Goal: Communication & Community: Answer question/provide support

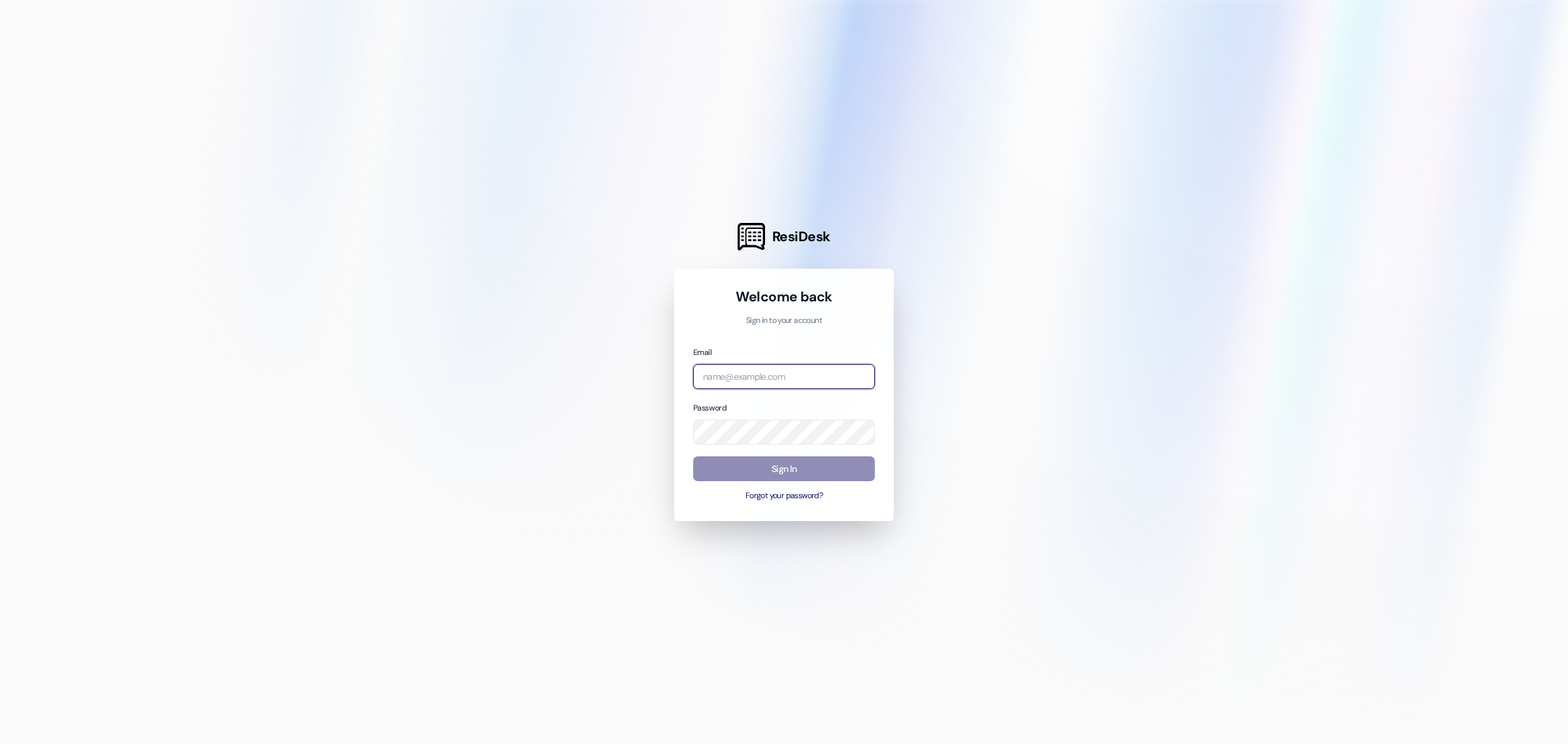
type input "[EMAIL_ADDRESS][DOMAIN_NAME]"
click at [807, 464] on button "Sign In" at bounding box center [784, 469] width 182 height 26
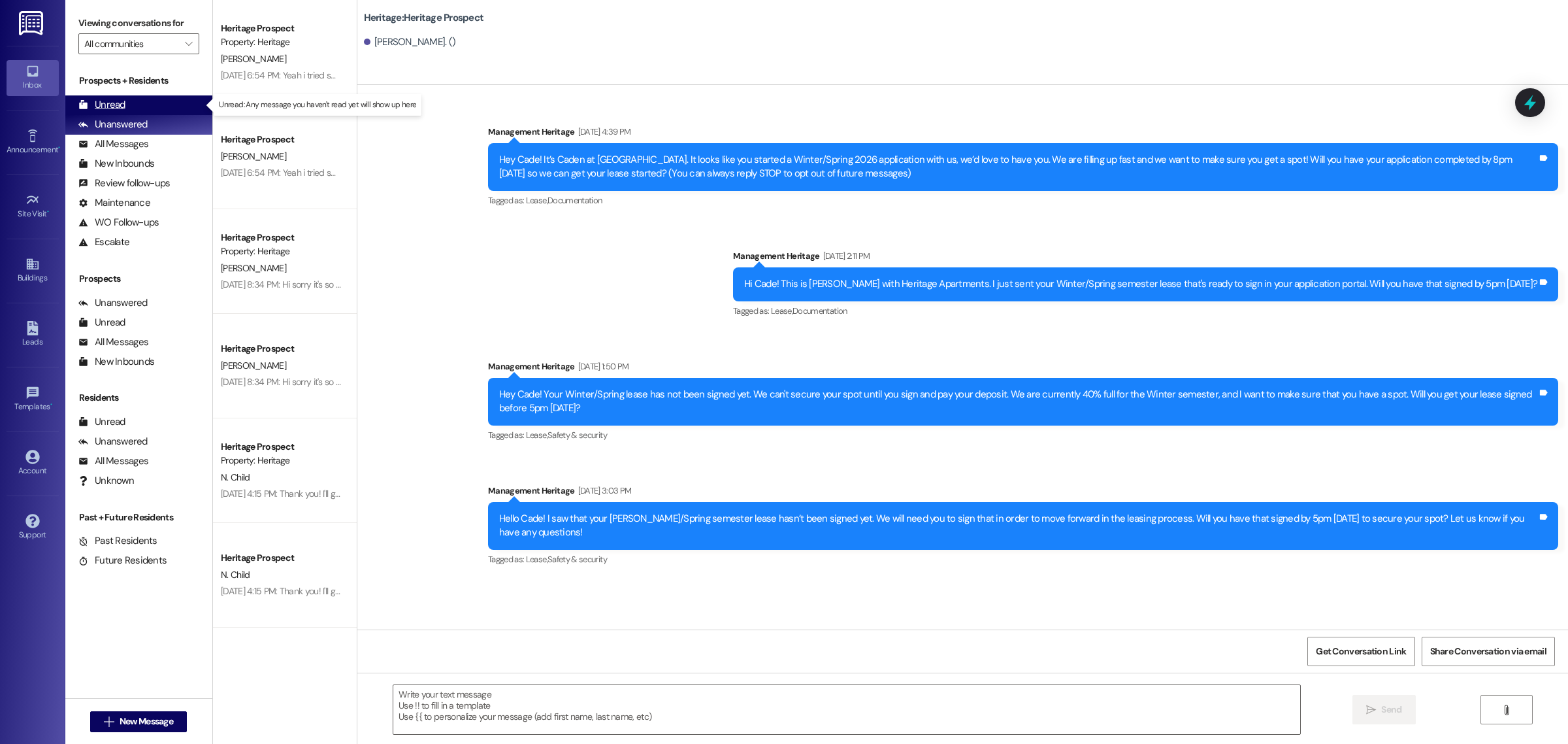
click at [155, 103] on div "Unread (0)" at bounding box center [138, 105] width 147 height 20
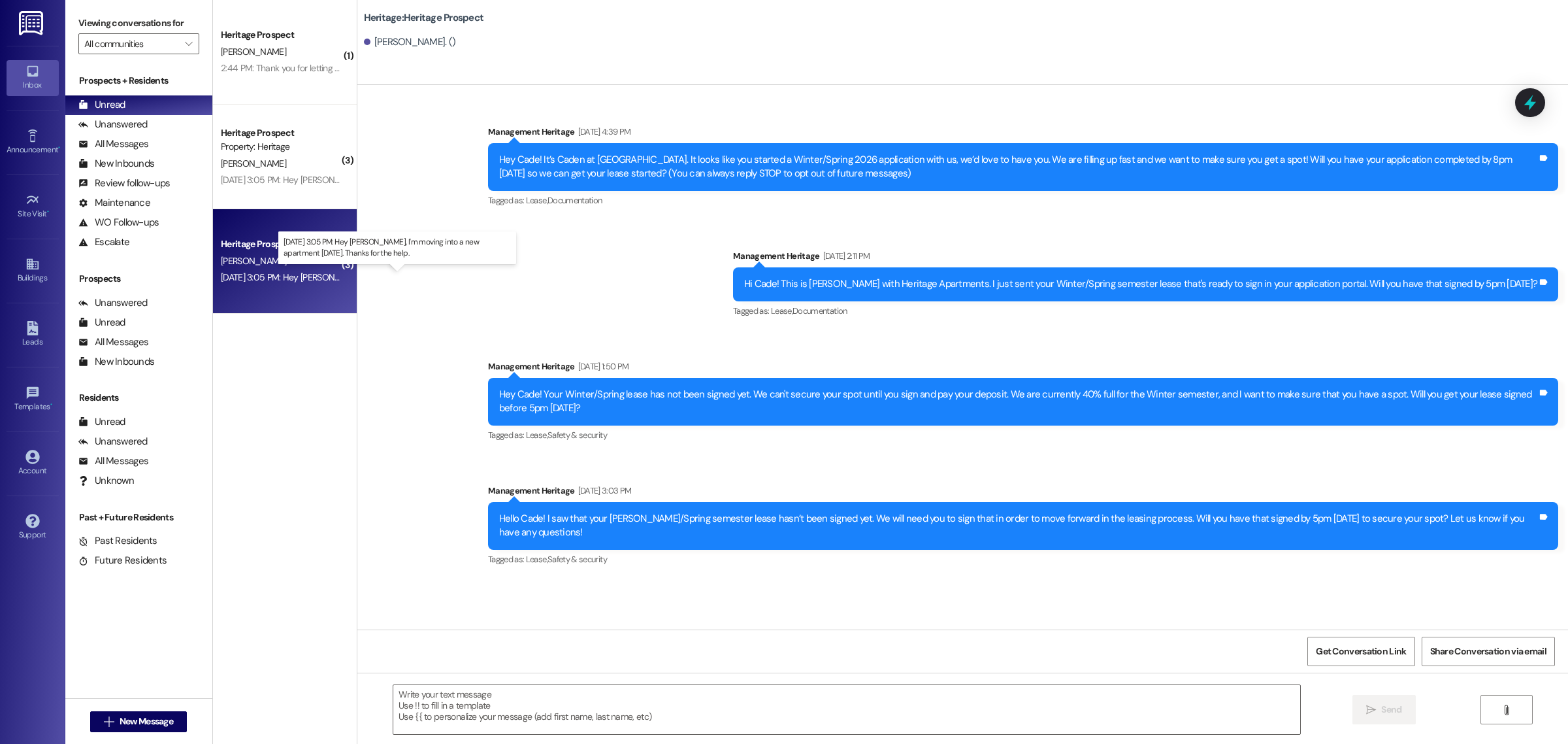
click at [313, 272] on div "[DATE] 3:05 PM: Hey [PERSON_NAME], I'm moving into a new apartment [DATE]. Than…" at bounding box center [409, 277] width 376 height 12
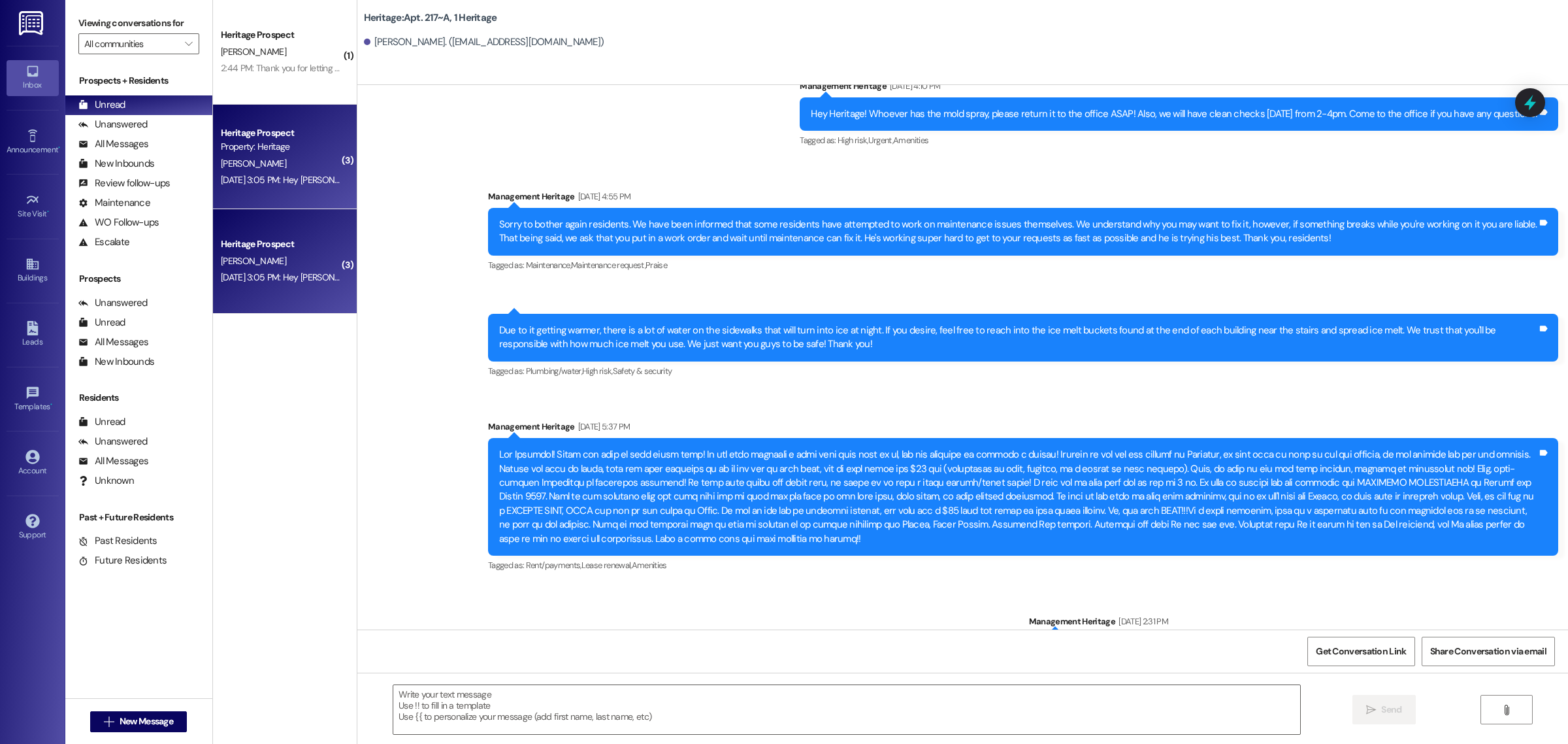
scroll to position [12918, 0]
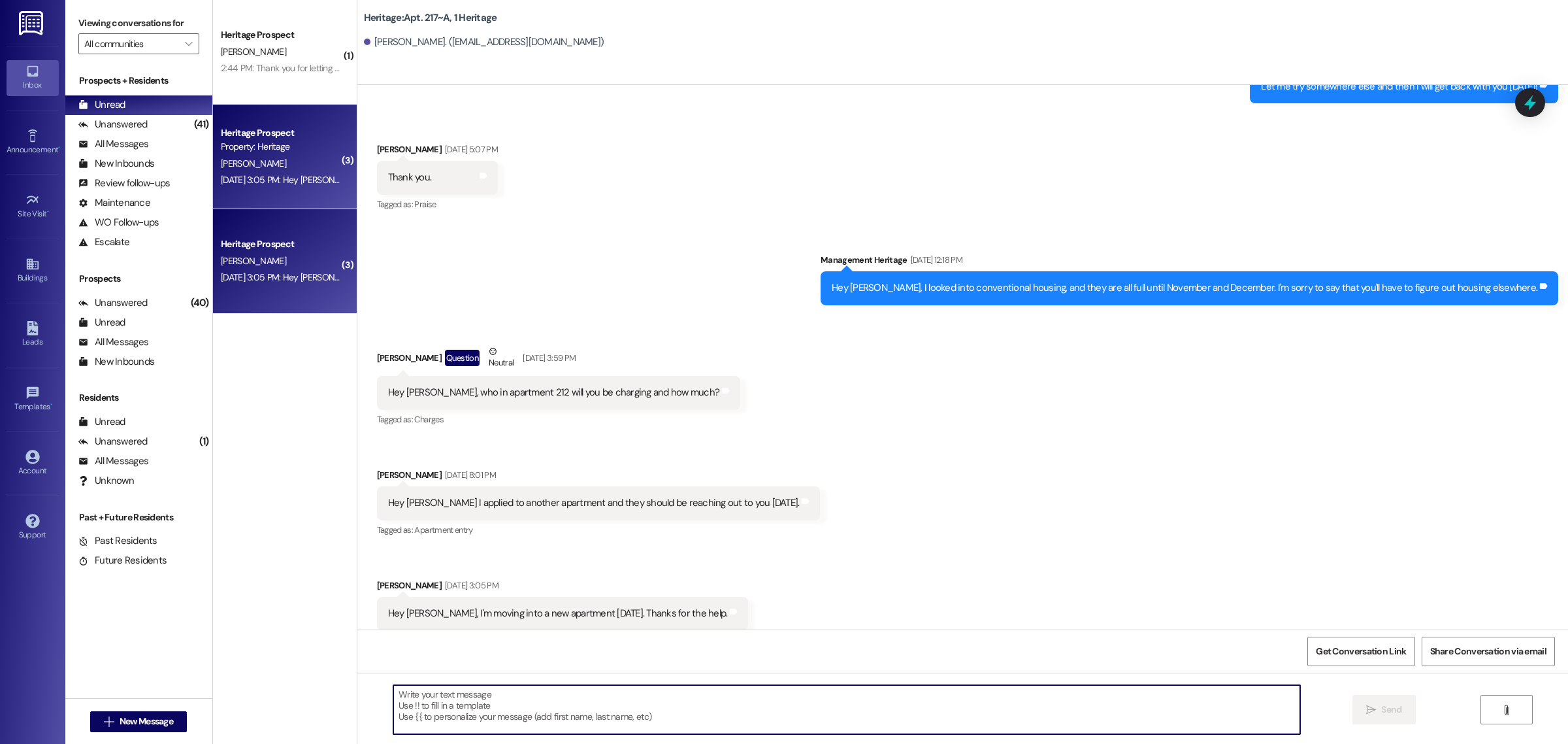
click at [471, 710] on textarea at bounding box center [847, 710] width 907 height 49
click at [641, 697] on textarea "Hello [PERSON_NAME]. Thanks for letting me know and for your patience in my lac…" at bounding box center [847, 710] width 907 height 49
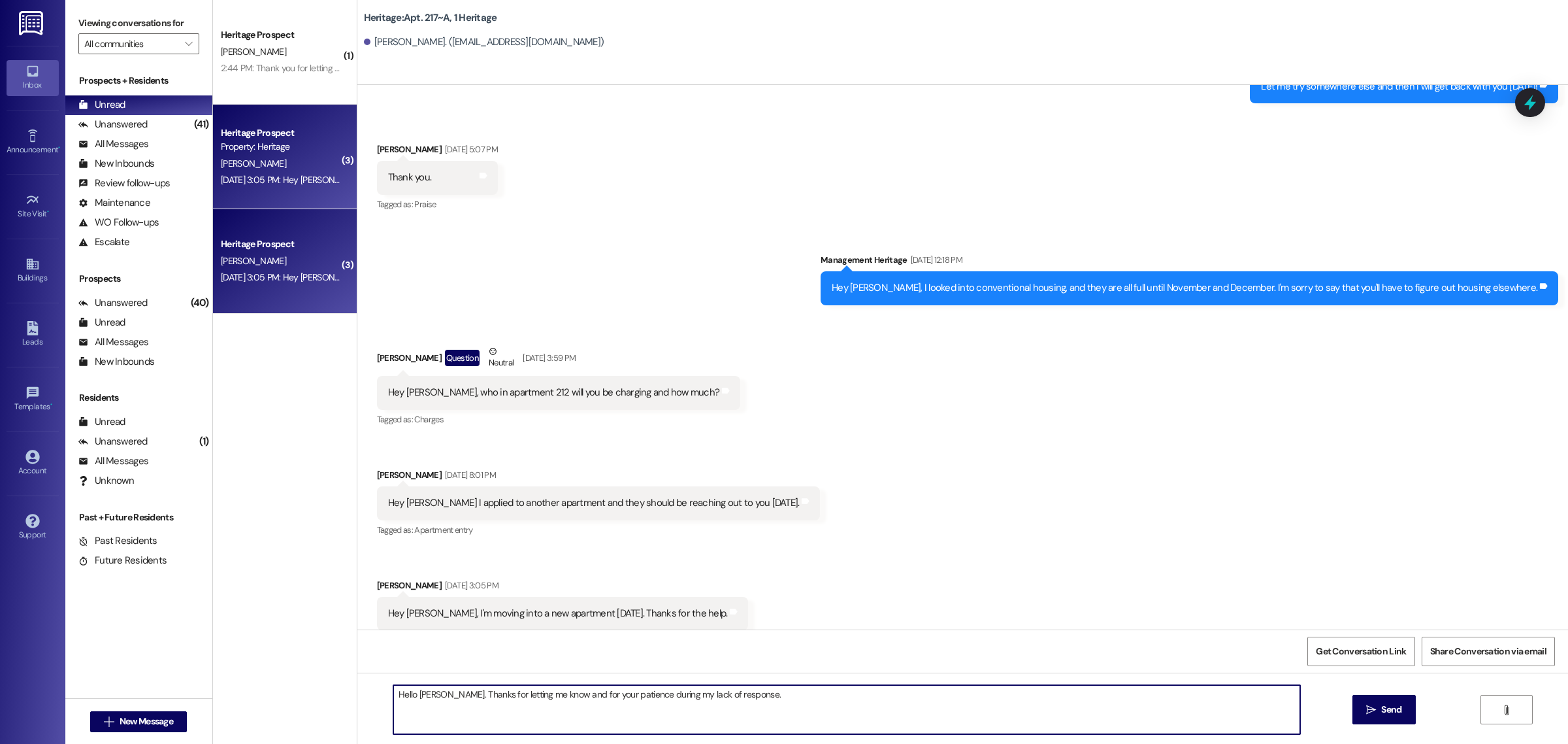
click at [785, 698] on textarea "Hello [PERSON_NAME]. Thanks for letting me know and for your patience during my…" at bounding box center [847, 710] width 907 height 49
type textarea "Hello [PERSON_NAME]. Thanks for letting me know and for your patience during my…"
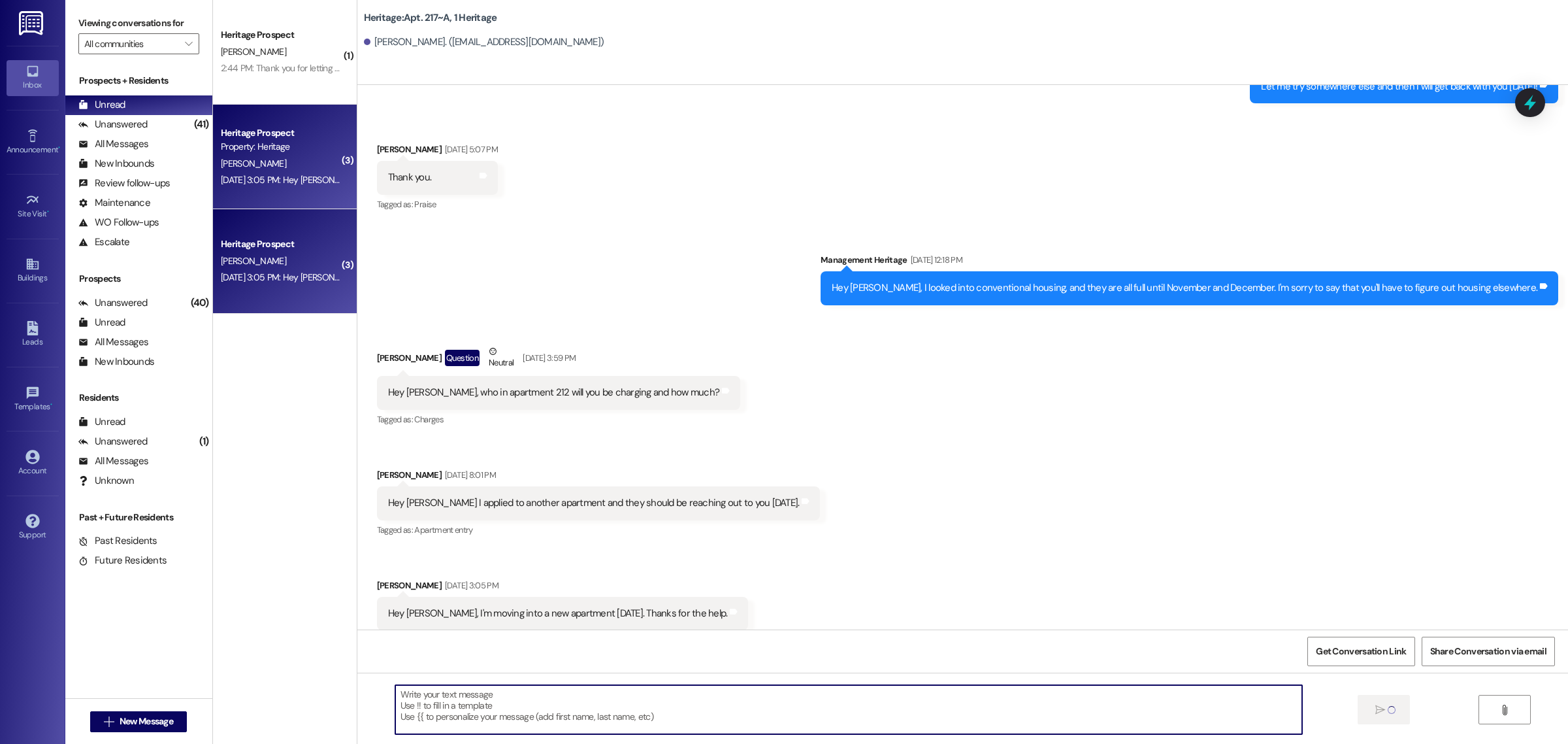
scroll to position [12917, 0]
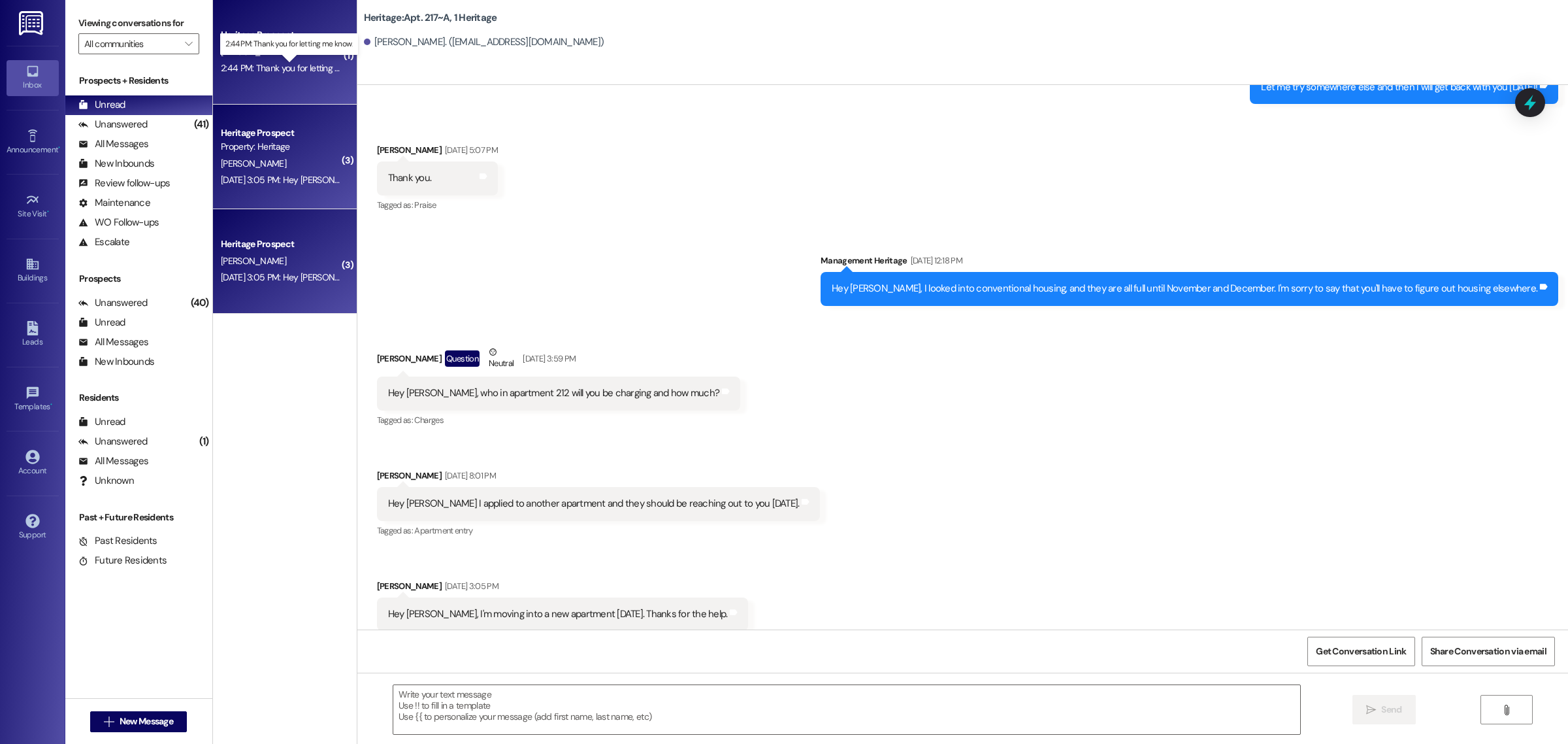
click at [291, 69] on div "2:44 PM: Thank you for letting me know. 2:44 PM: Thank you for letting me know." at bounding box center [295, 68] width 150 height 12
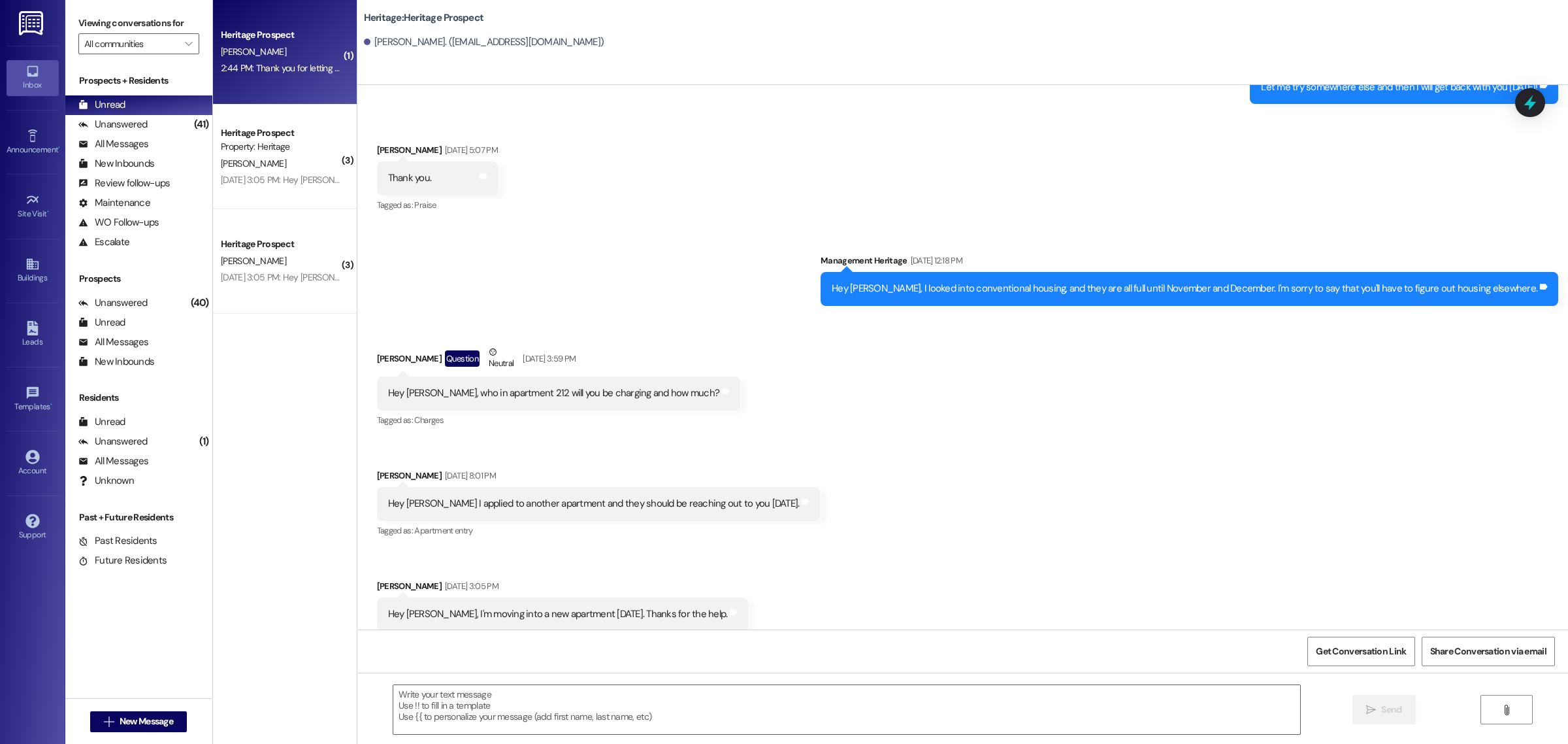
scroll to position [270, 0]
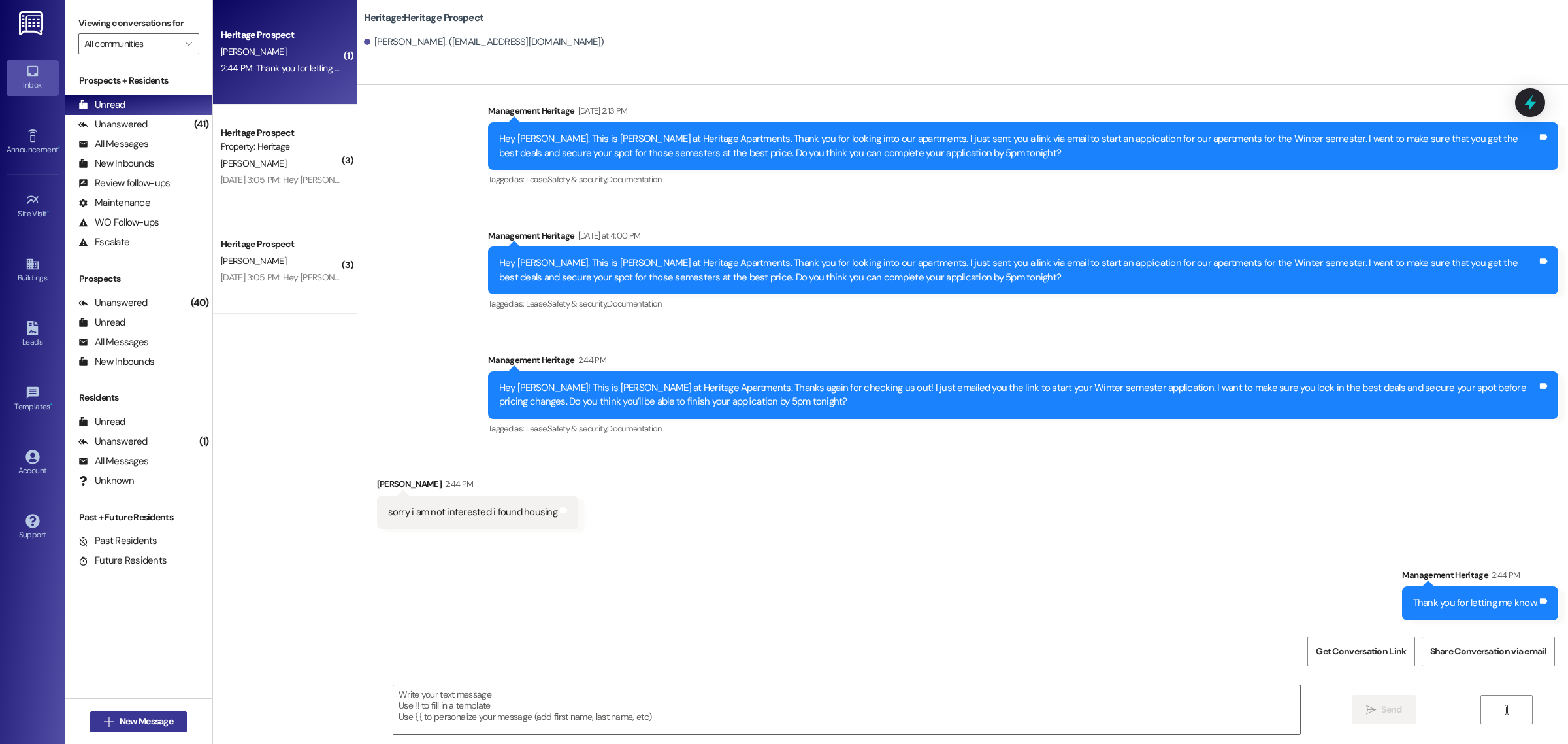
click at [138, 717] on span "New Message" at bounding box center [146, 722] width 53 height 14
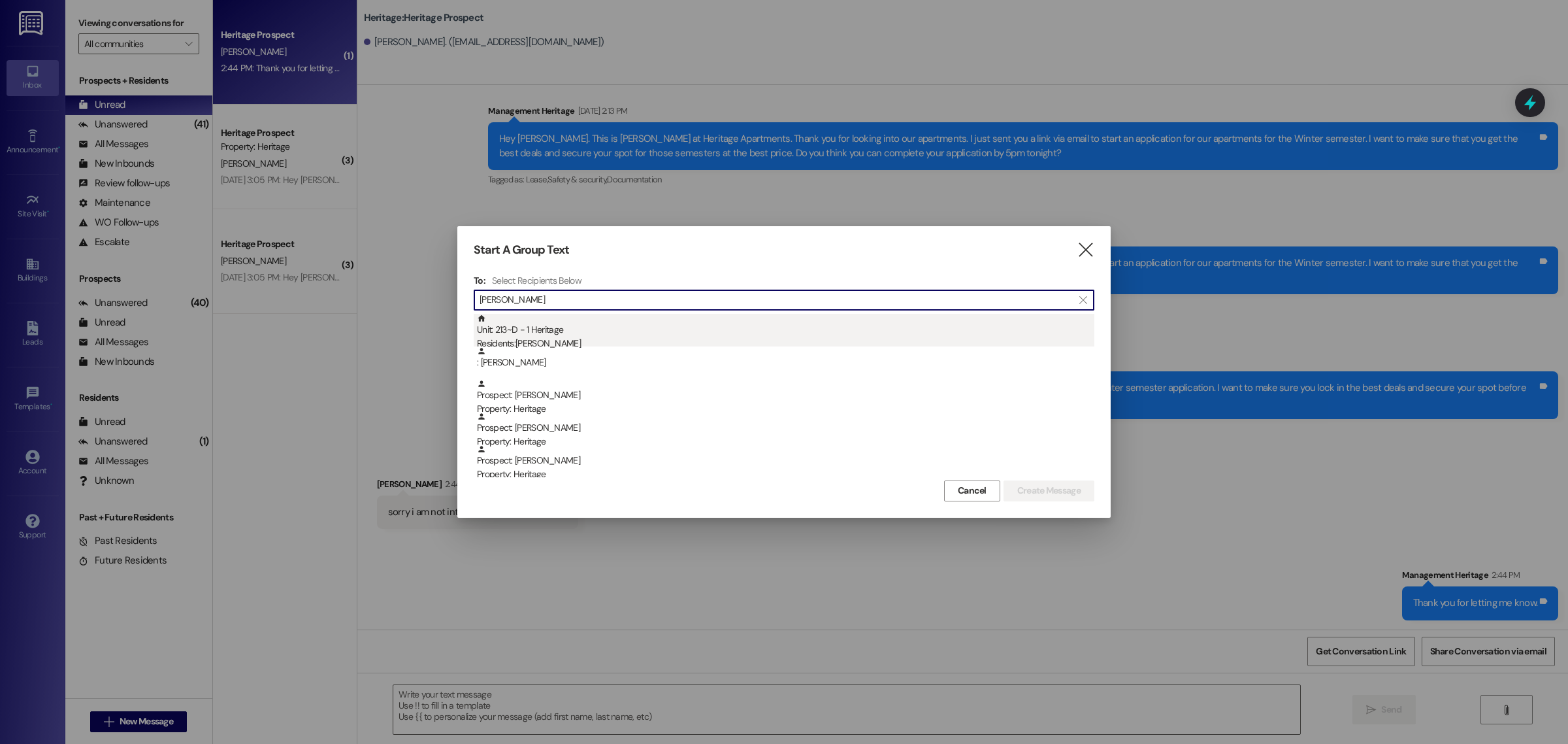
type input "[PERSON_NAME]"
click at [547, 335] on div "Unit: 213~D - 1 Heritage Residents: [PERSON_NAME]" at bounding box center [786, 332] width 617 height 37
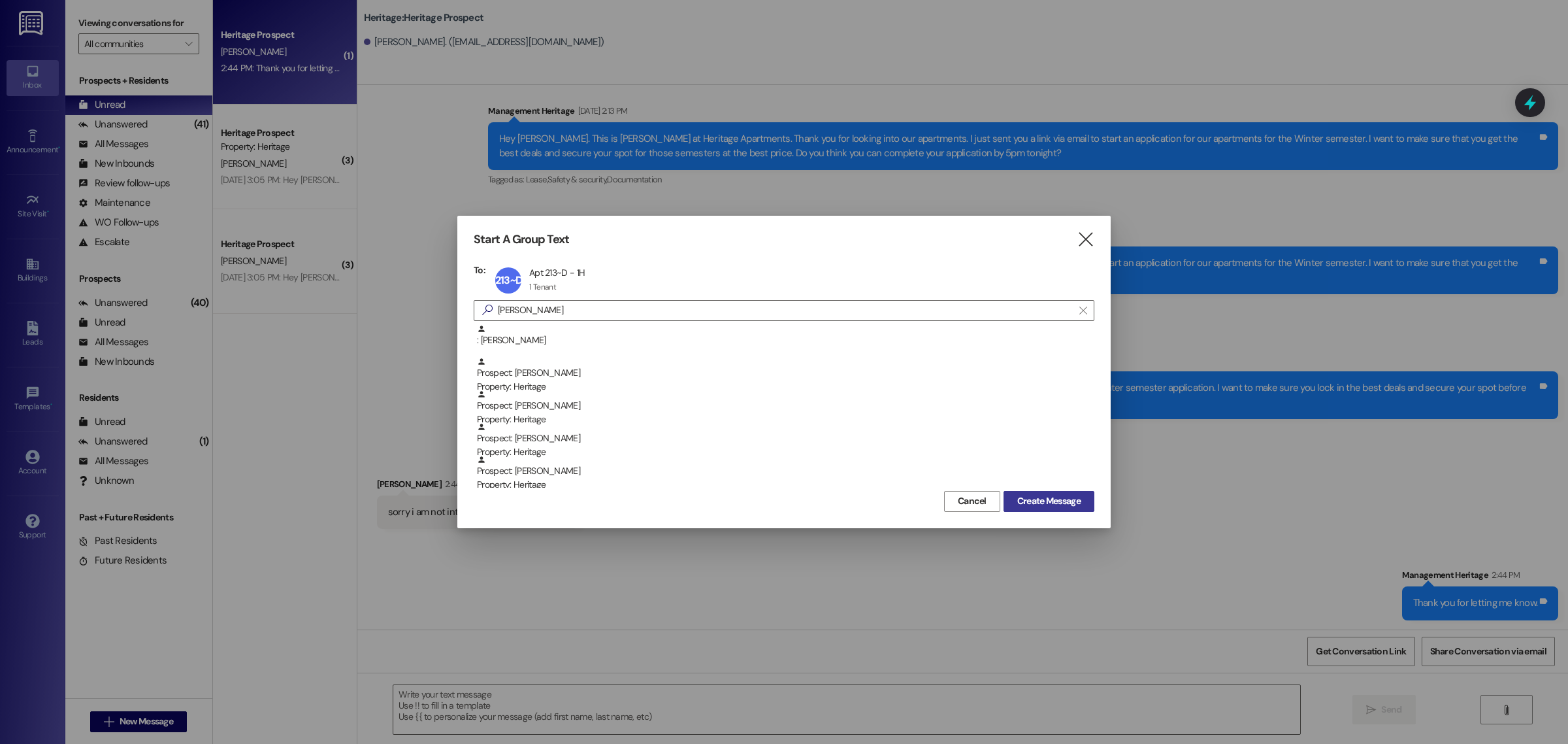
click at [1048, 500] on span "Create Message" at bounding box center [1049, 501] width 64 height 14
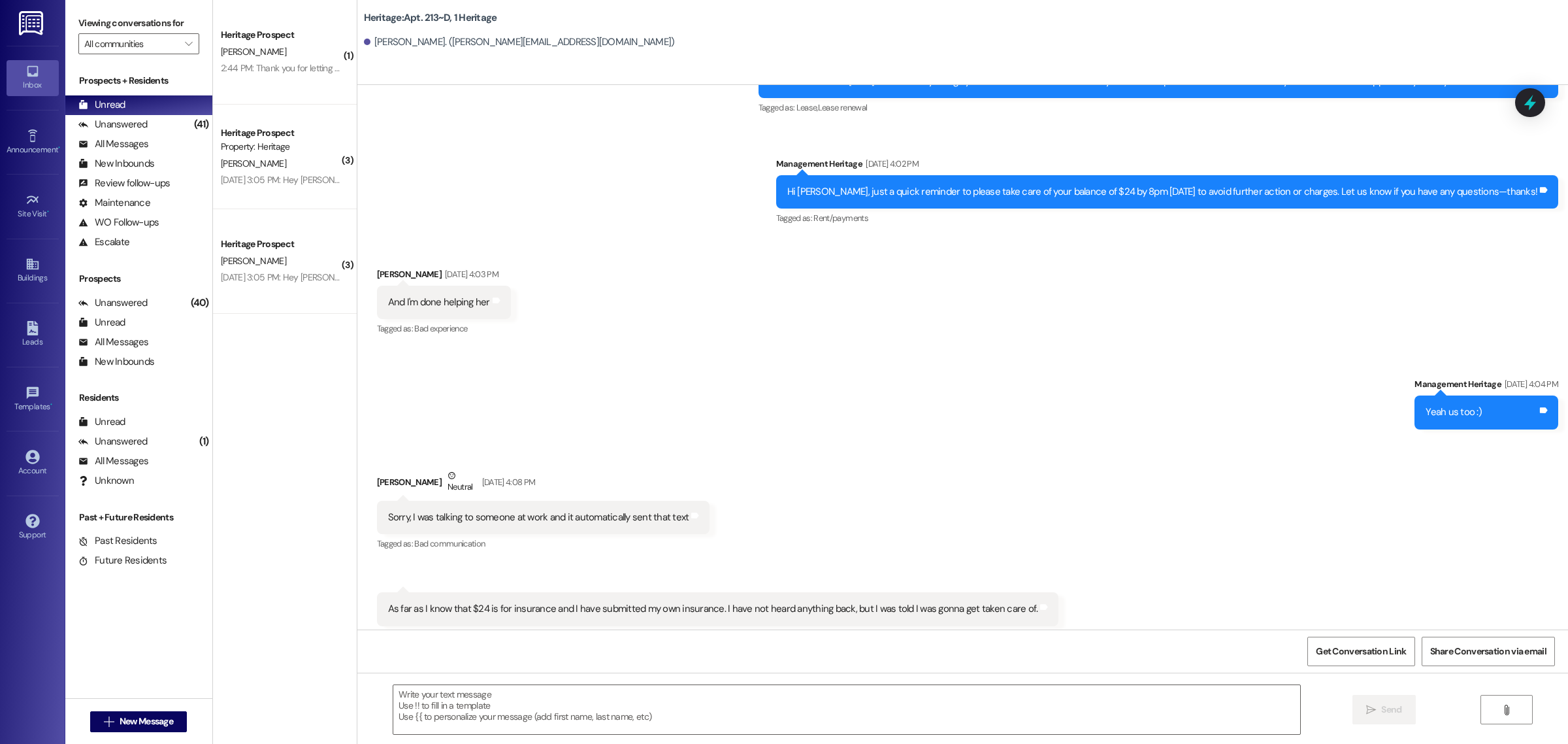
scroll to position [18357, 0]
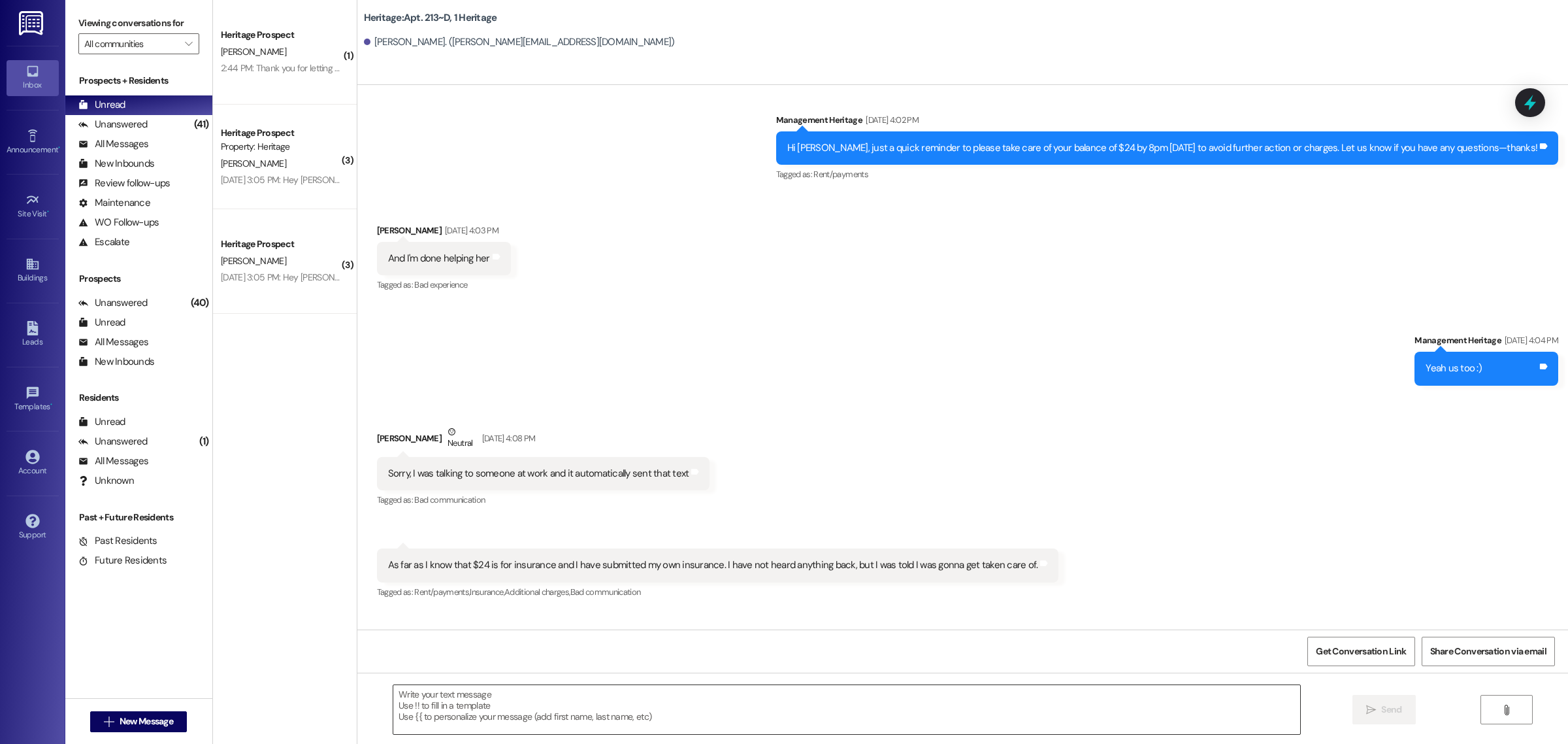
click at [494, 706] on textarea at bounding box center [847, 710] width 907 height 49
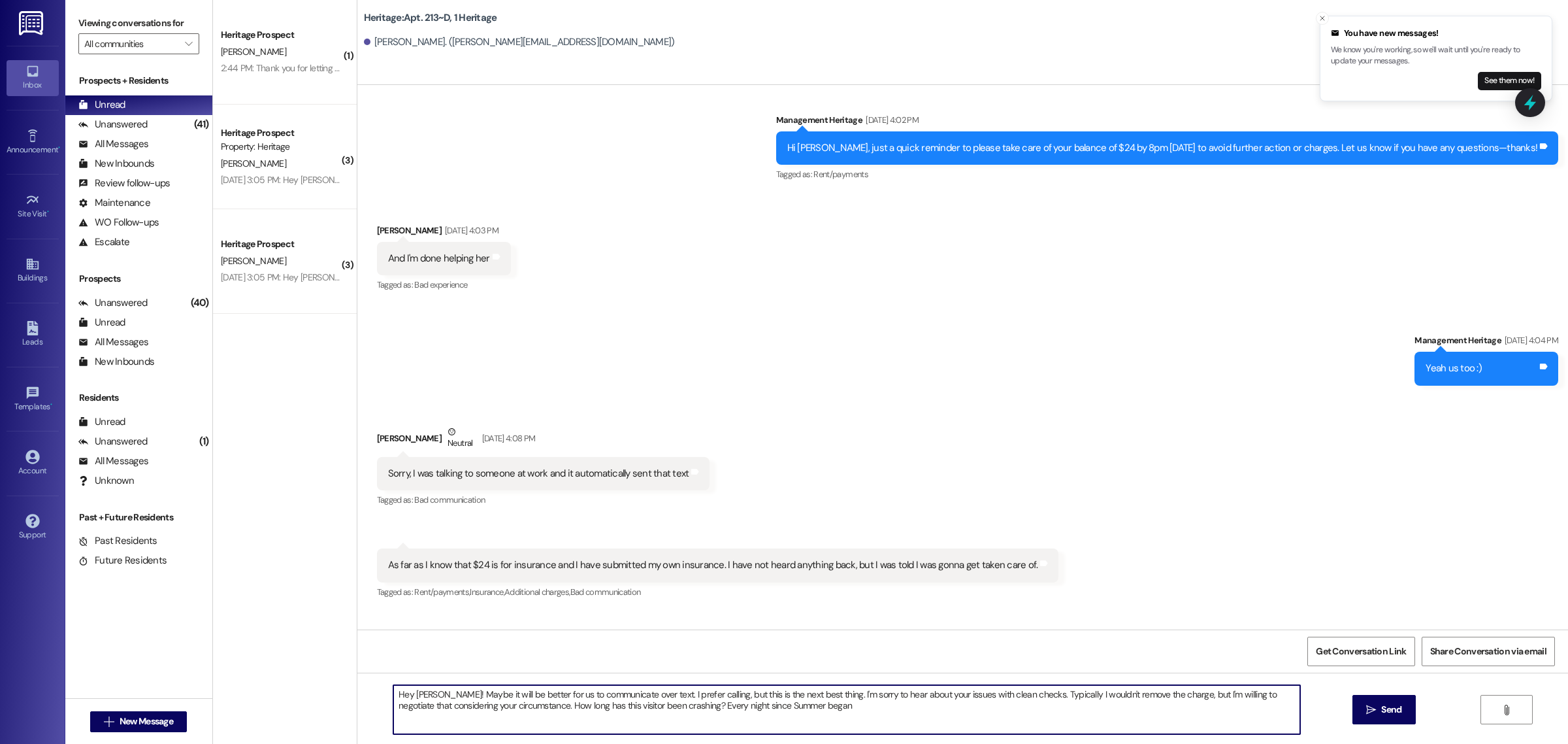
type textarea "Hey [PERSON_NAME]! Maybe it will be better for us to communicate over text. I p…"
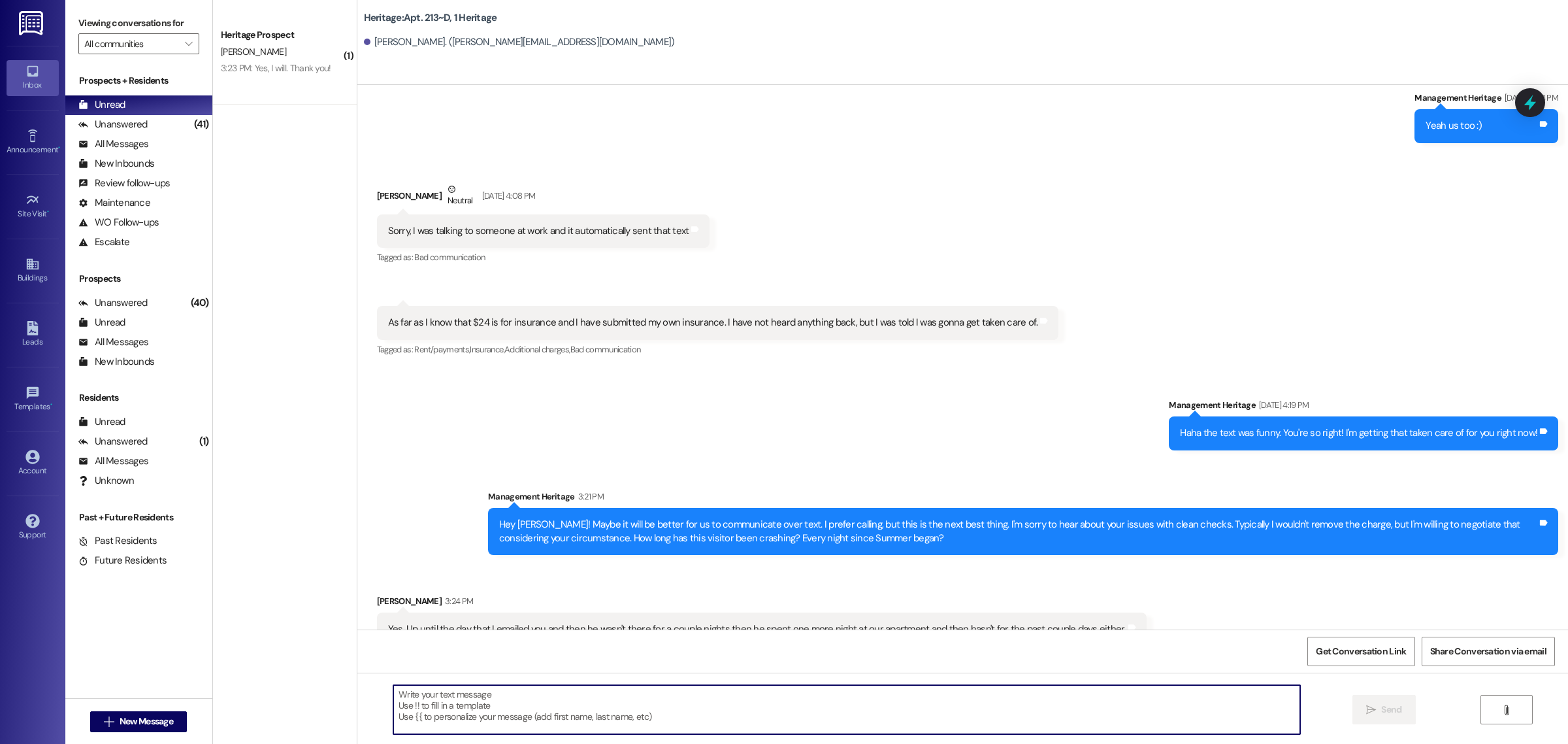
scroll to position [18644, 0]
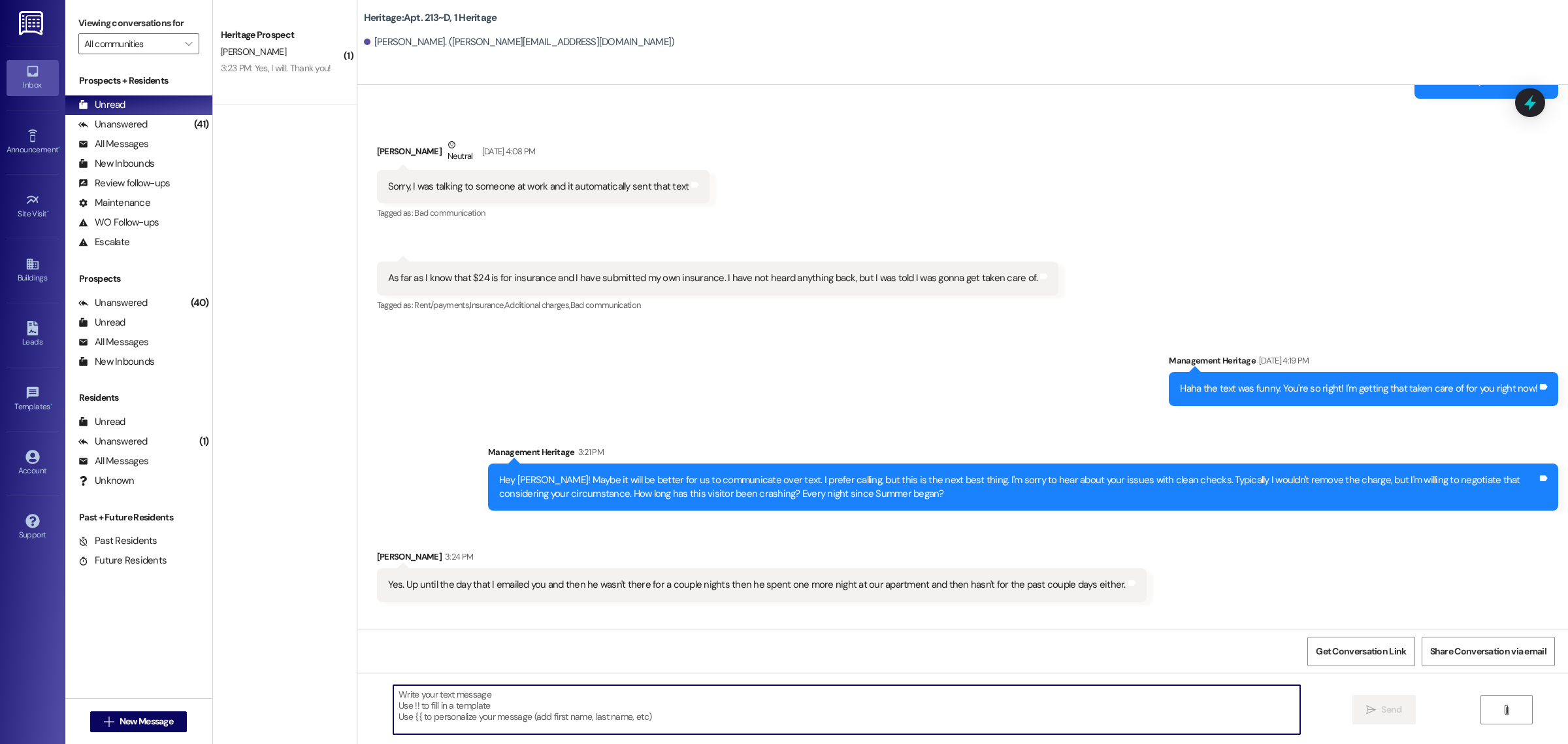
click at [520, 706] on textarea at bounding box center [847, 710] width 907 height 49
click at [453, 726] on textarea at bounding box center [847, 710] width 907 height 49
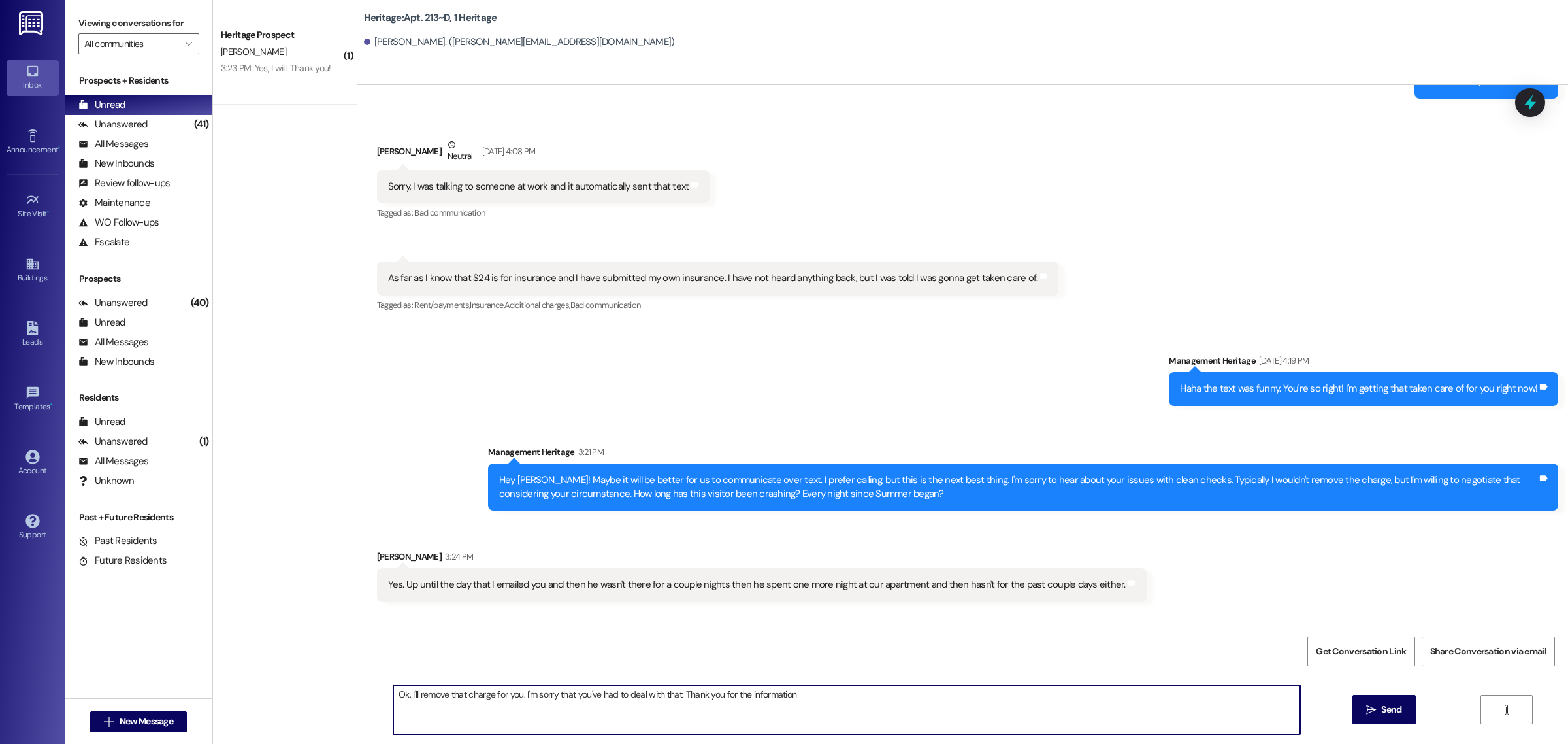
type textarea "Ok. I'll remove that charge for you. I'm sorry that you've had to deal with tha…"
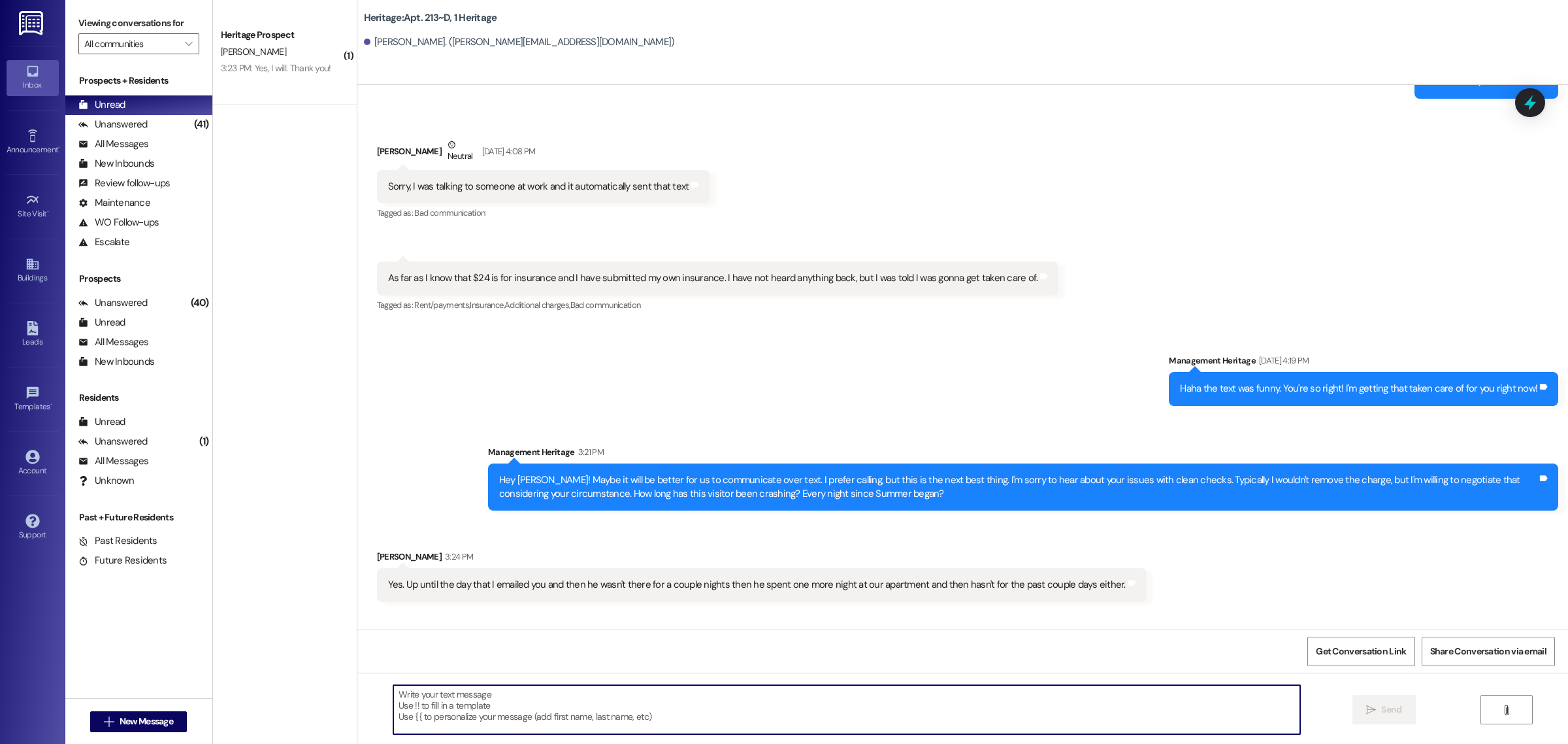
scroll to position [18643, 0]
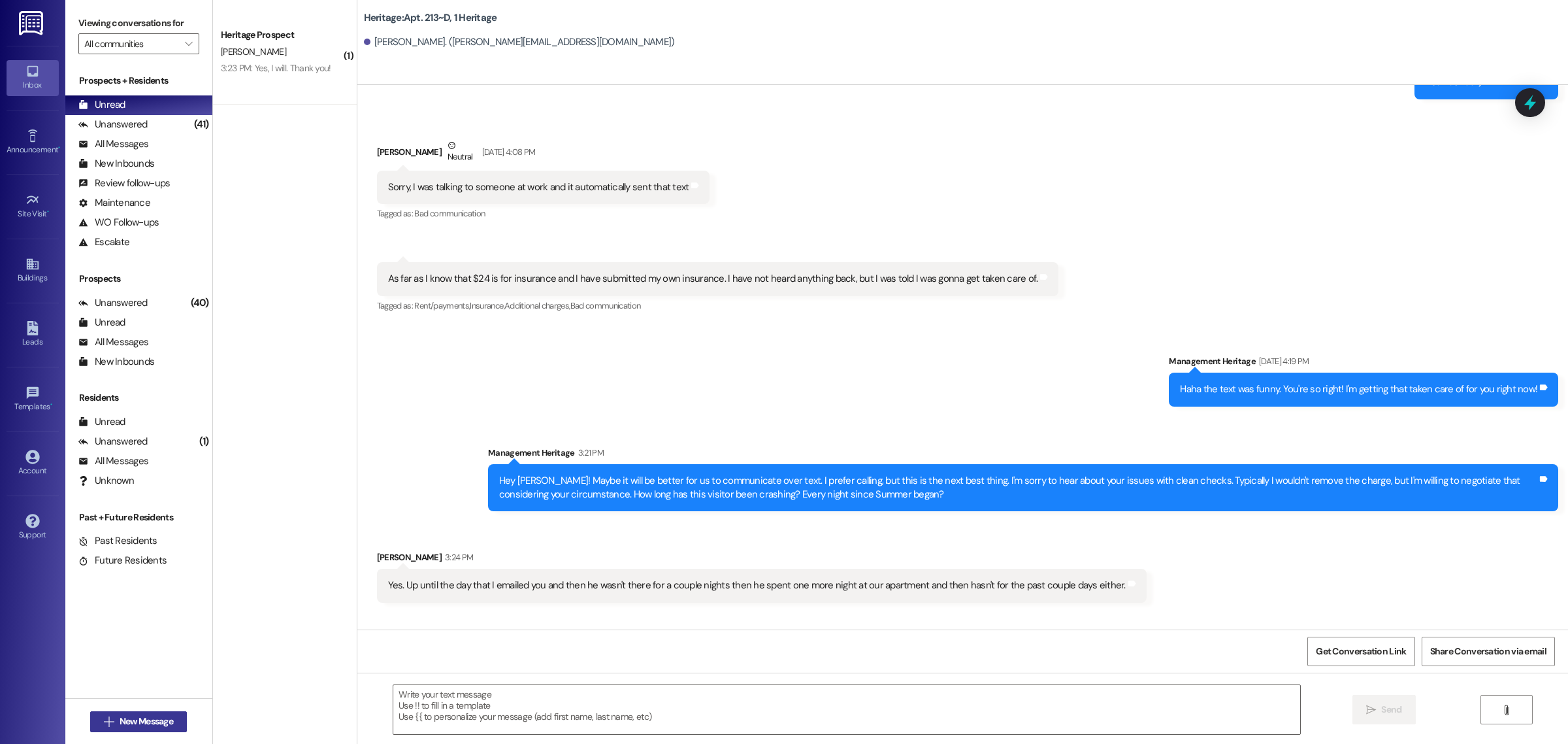
click at [119, 727] on span "New Message" at bounding box center [146, 722] width 53 height 14
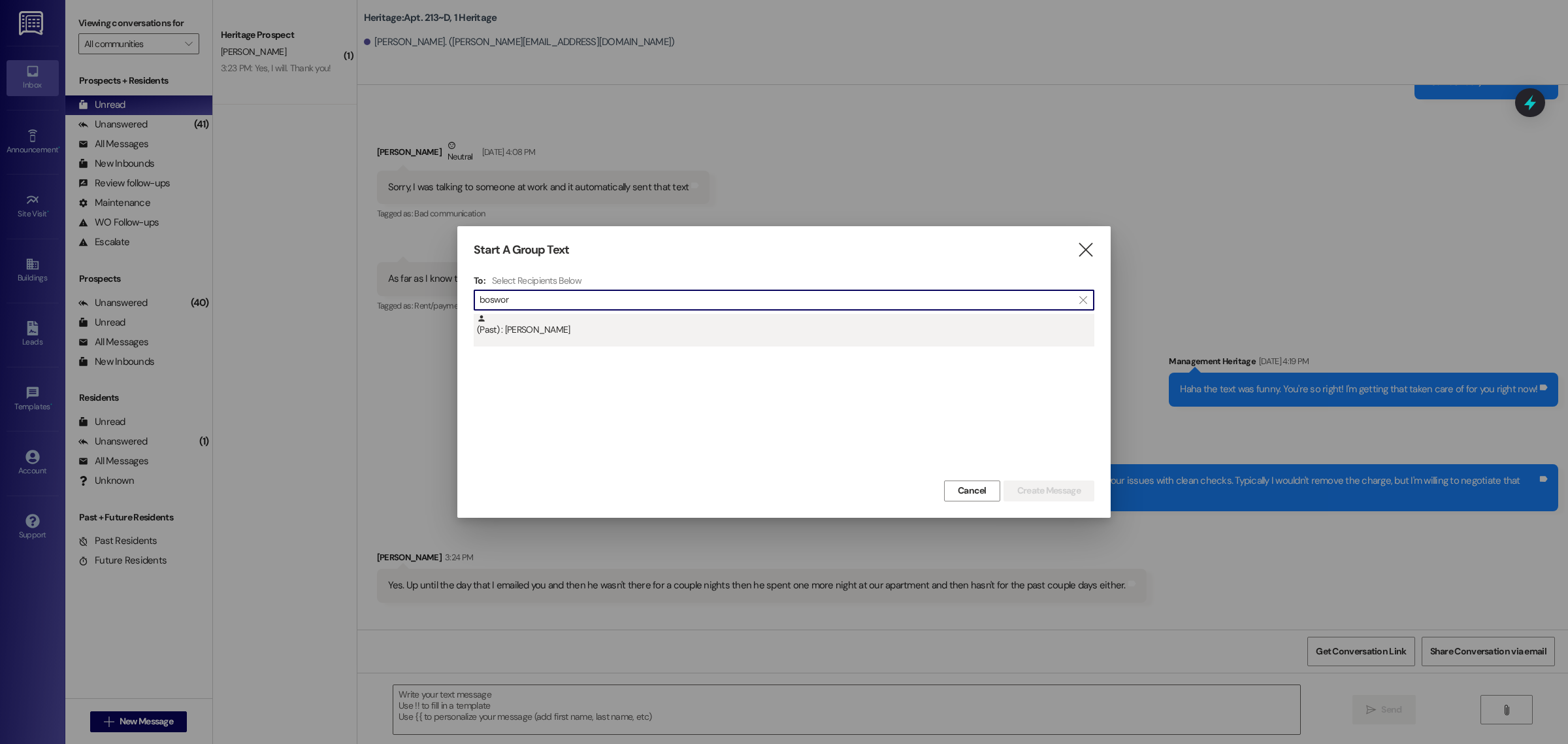
type input "boswor"
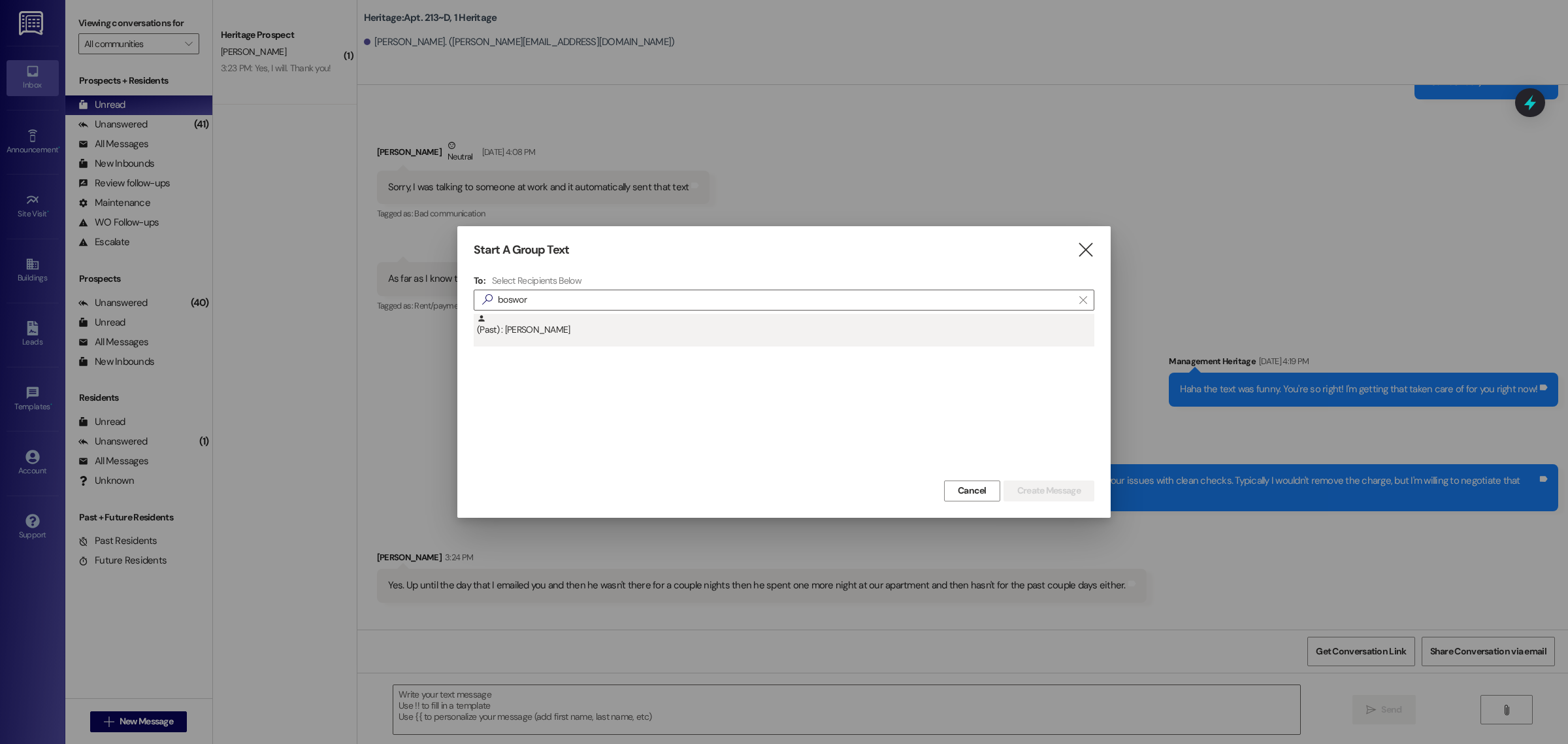
click at [537, 320] on div "(Past) : [PERSON_NAME]" at bounding box center [786, 325] width 617 height 23
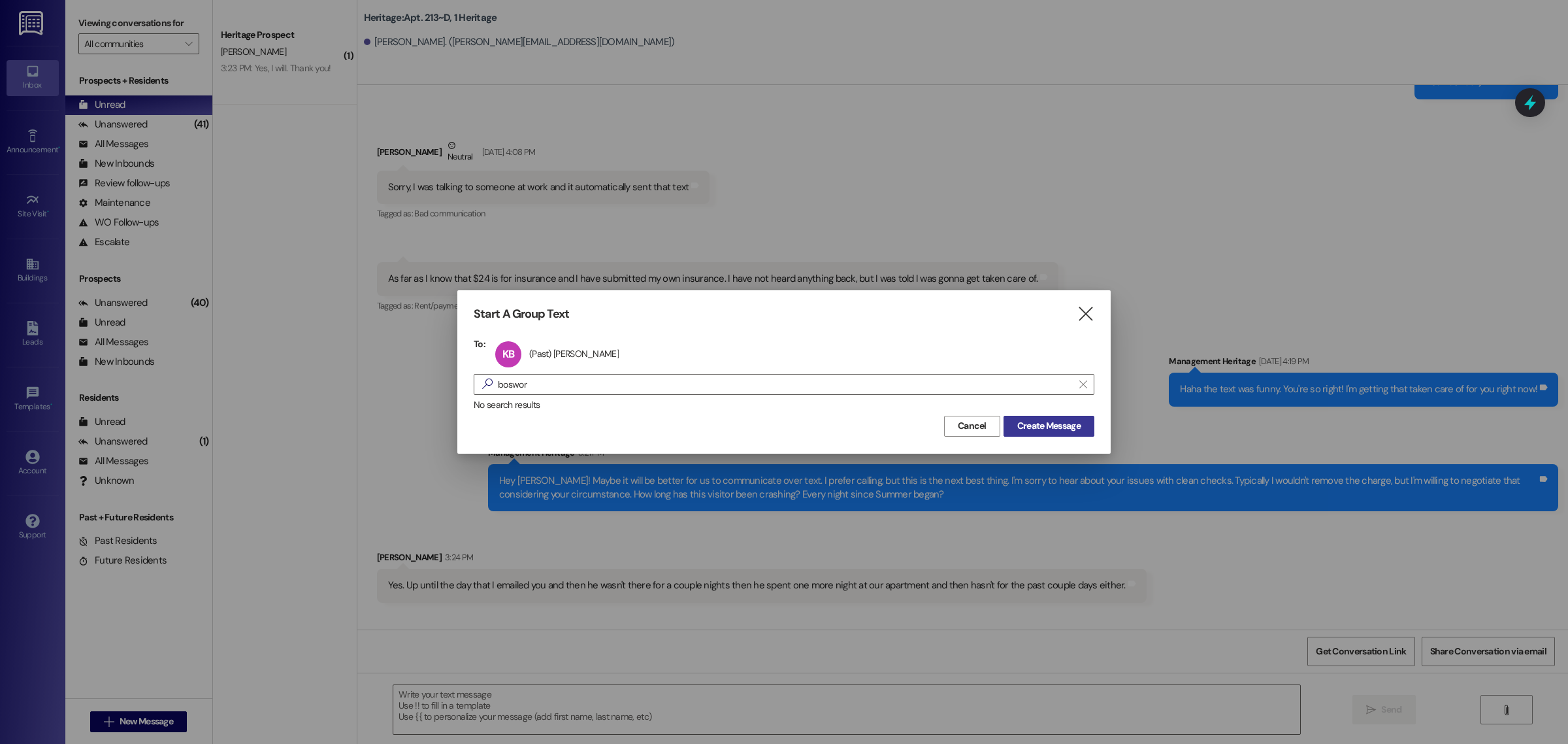
click at [1043, 425] on span "Create Message" at bounding box center [1049, 426] width 64 height 14
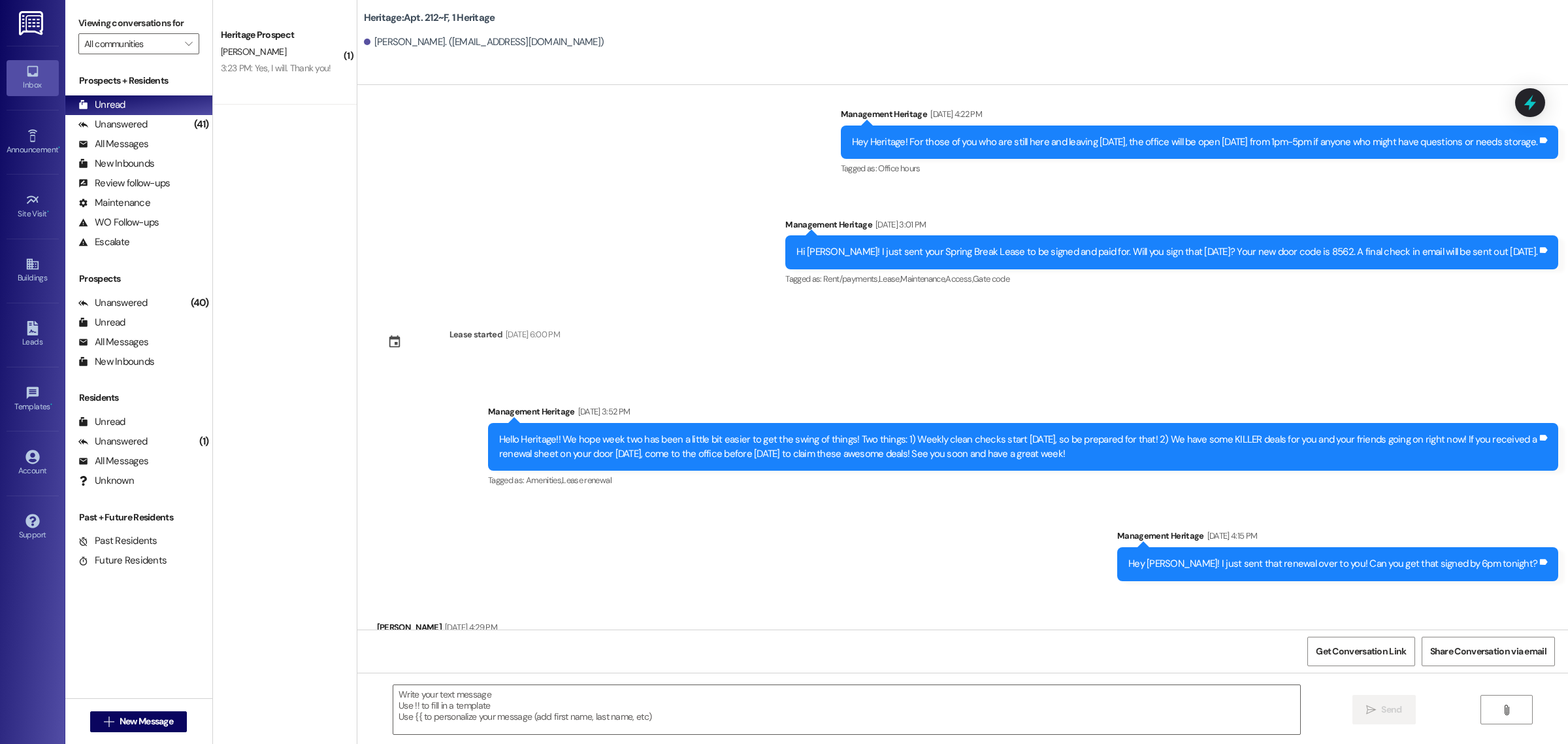
scroll to position [19171, 0]
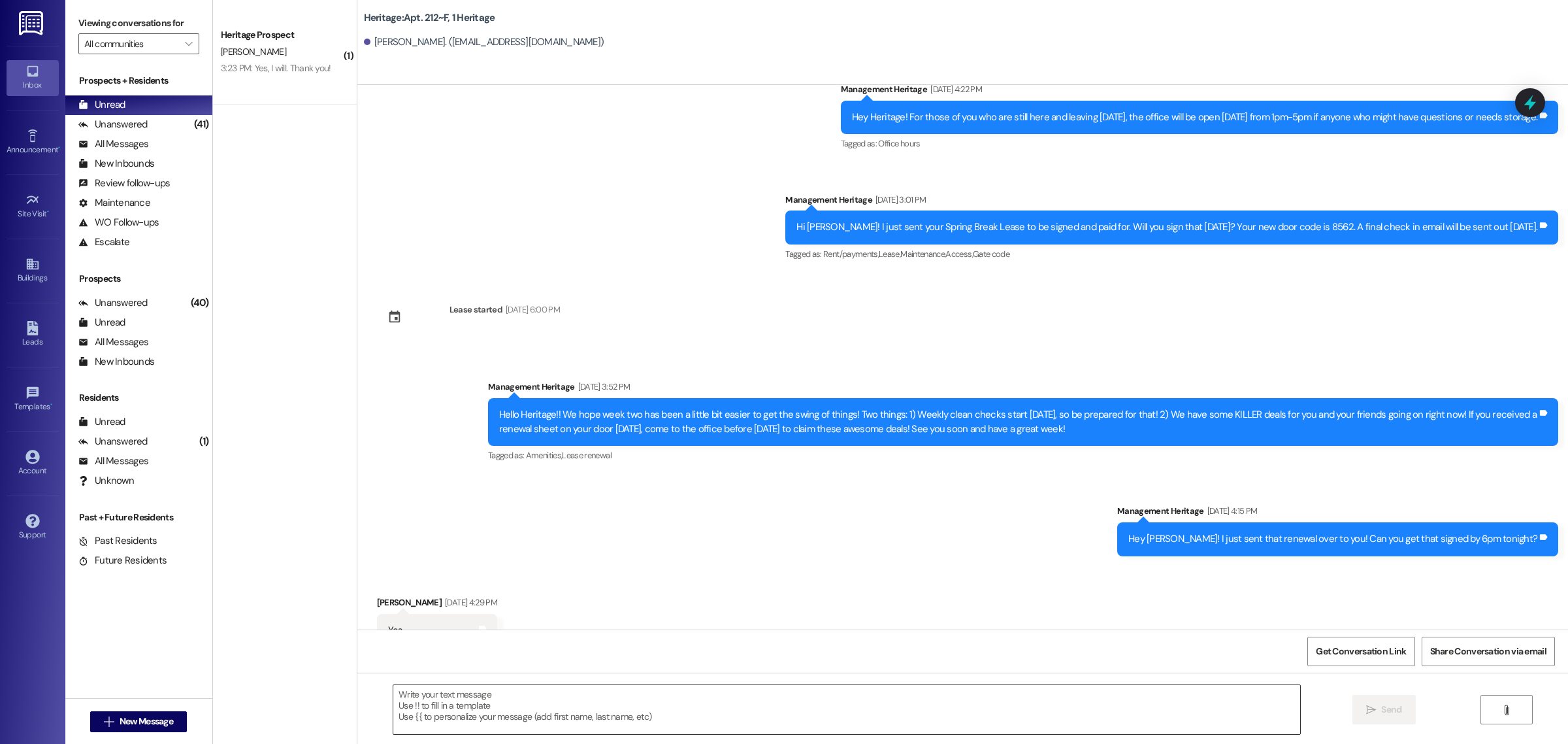
click at [498, 700] on textarea at bounding box center [847, 710] width 907 height 49
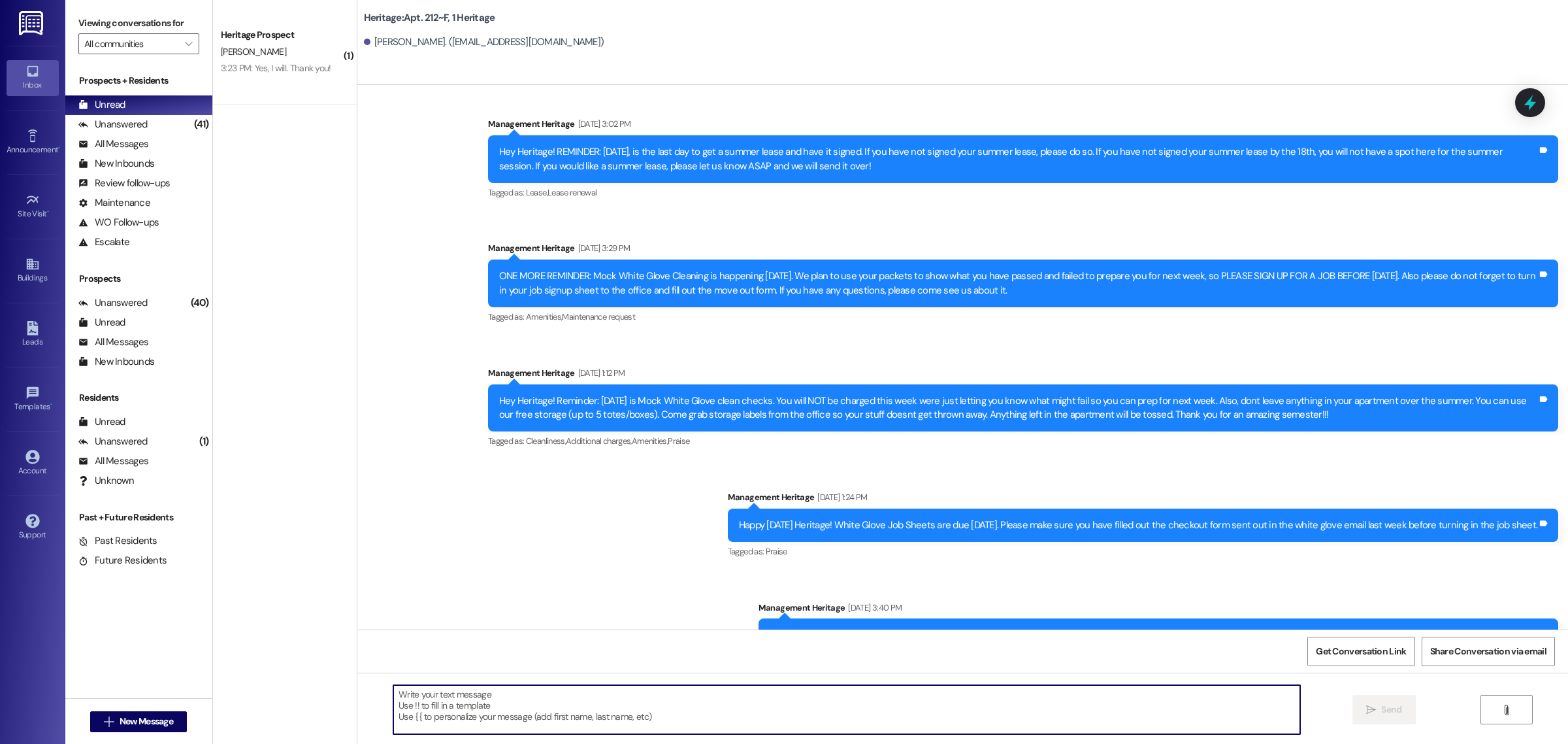
scroll to position [21331, 0]
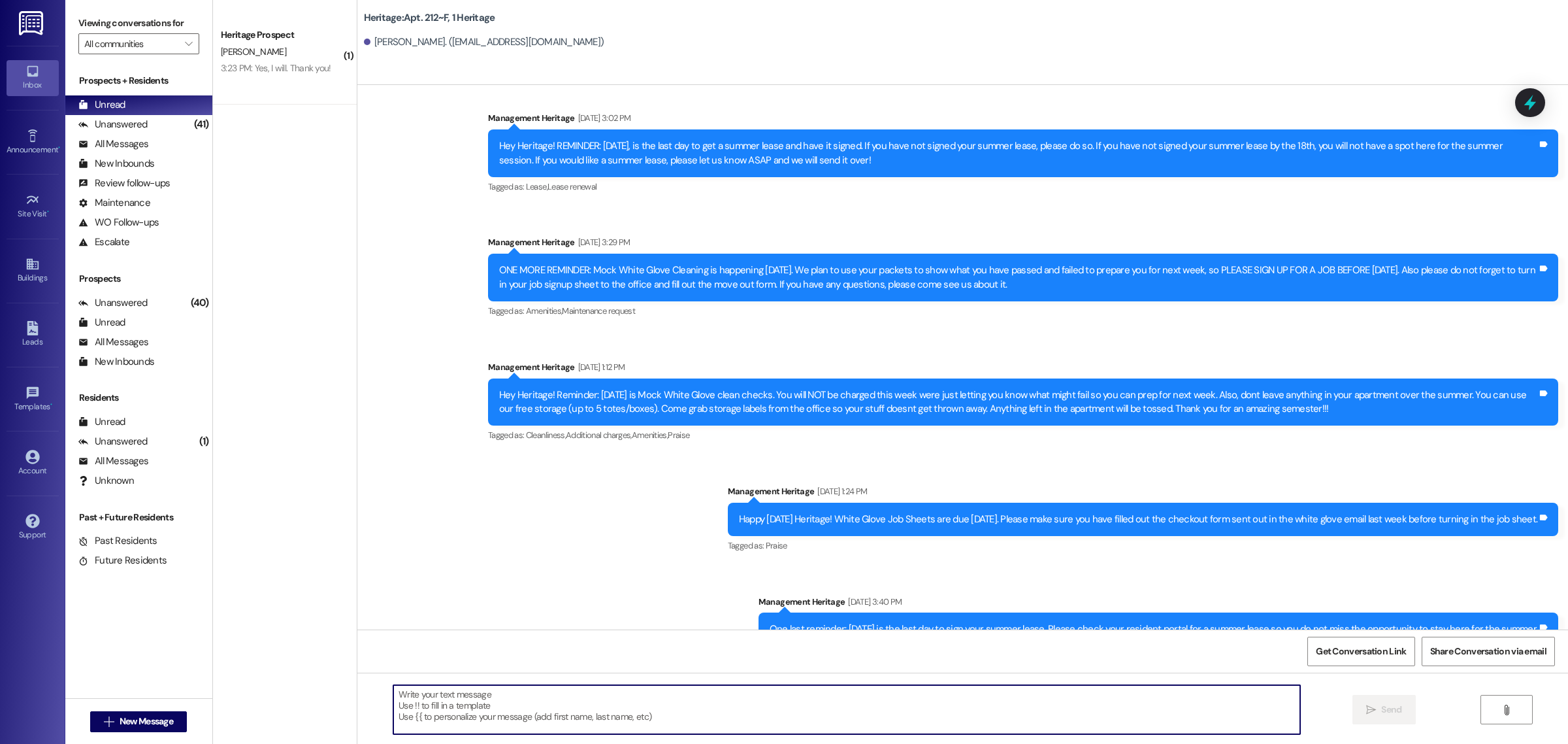
click at [532, 704] on textarea at bounding box center [847, 710] width 907 height 49
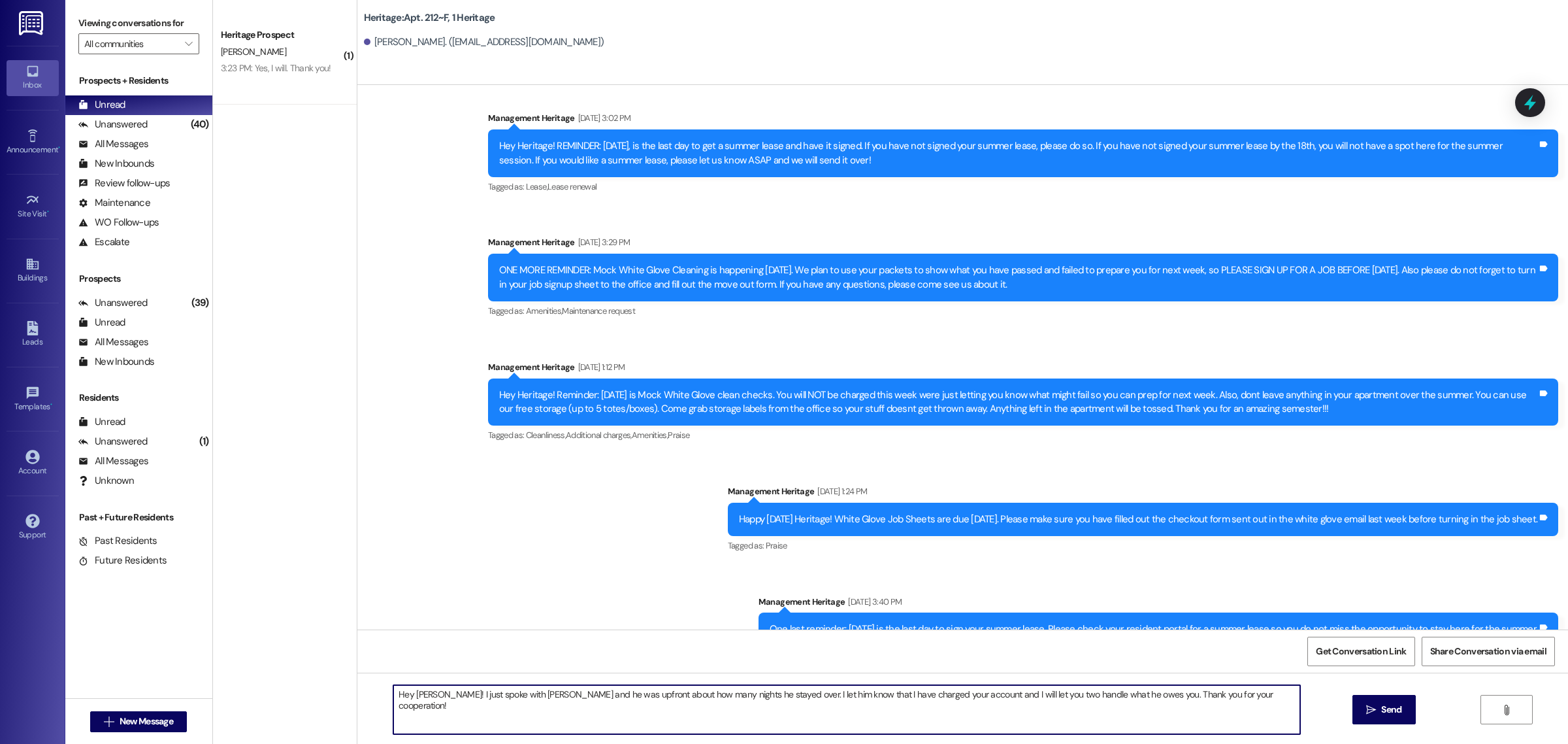
click at [431, 691] on textarea "Hey [PERSON_NAME]! I just spoke with [PERSON_NAME] and he was upfront about how…" at bounding box center [847, 710] width 907 height 49
click at [756, 710] on textarea "Hey [PERSON_NAME]! This is Caden. I just spoke with [PERSON_NAME] and he was up…" at bounding box center [847, 710] width 907 height 49
click at [949, 704] on textarea "Hey [PERSON_NAME]! This is Caden. I just spoke with [PERSON_NAME] and he was up…" at bounding box center [847, 710] width 907 height 49
click at [1178, 704] on textarea "Hey [PERSON_NAME]! This is Caden. I just spoke with [PERSON_NAME] and he was up…" at bounding box center [847, 710] width 907 height 49
click at [1285, 695] on textarea "Hey [PERSON_NAME]! This is Caden. I just spoke with [PERSON_NAME] and he was up…" at bounding box center [847, 710] width 907 height 49
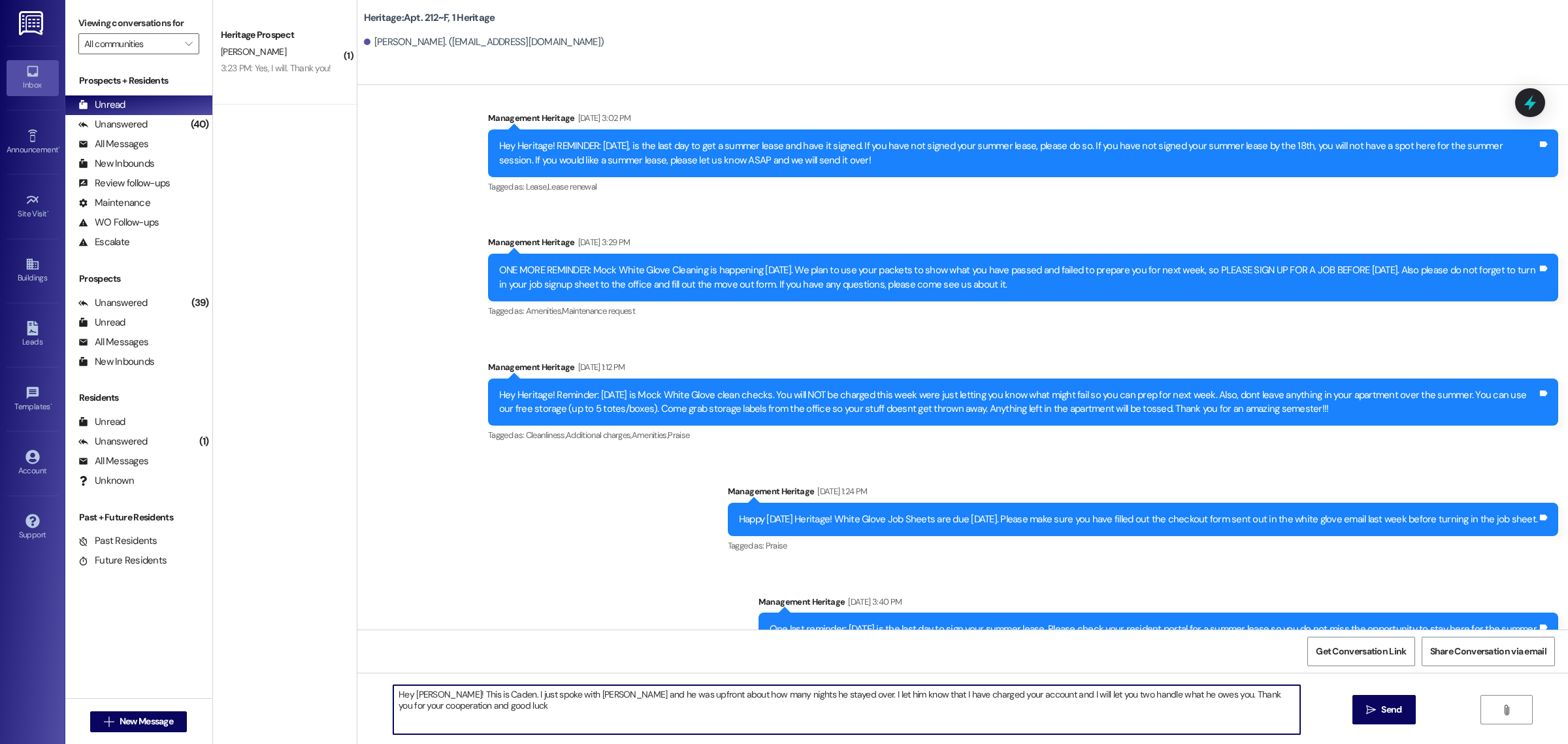
type textarea "Hey [PERSON_NAME]! This is Caden. I just spoke with [PERSON_NAME] and he was up…"
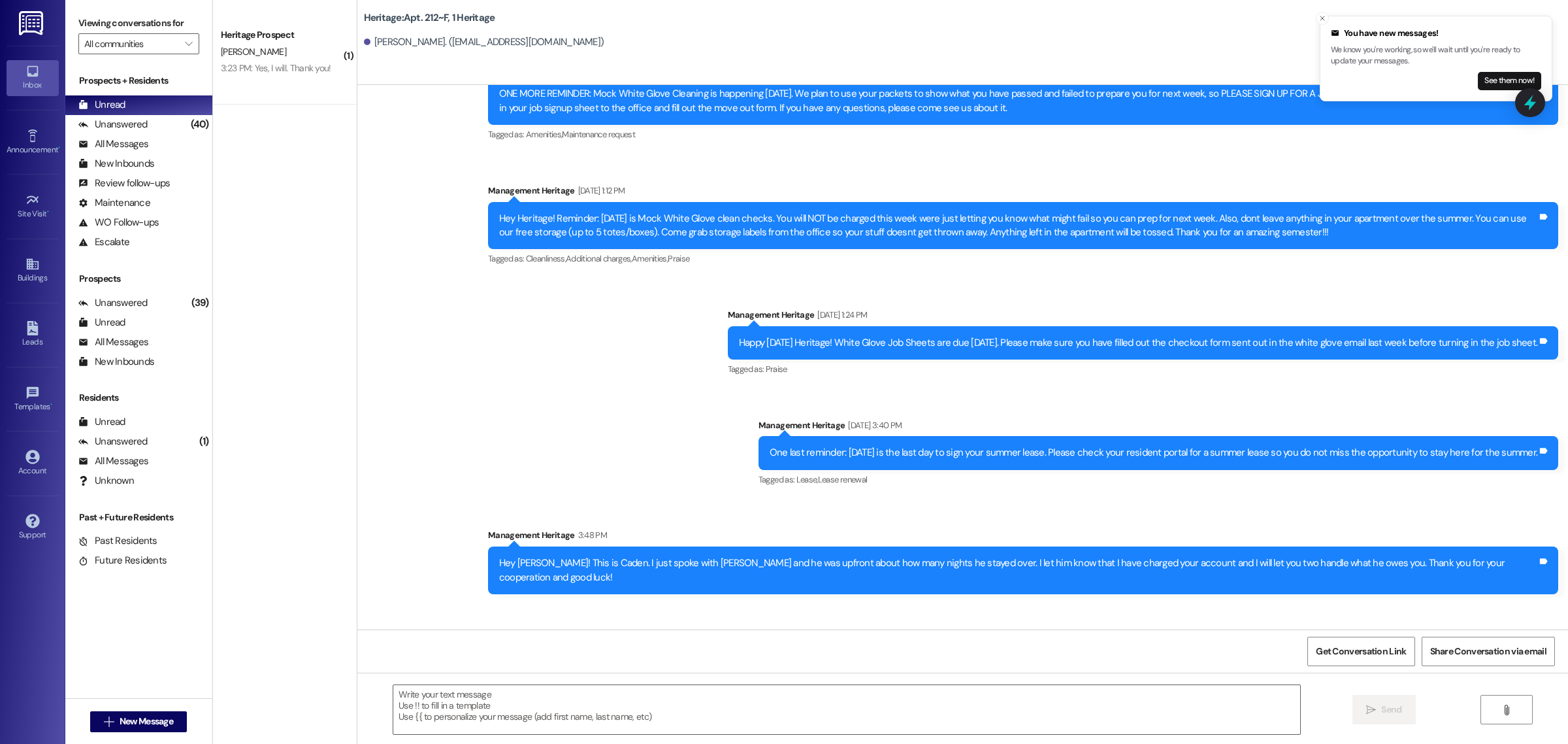
scroll to position [21513, 0]
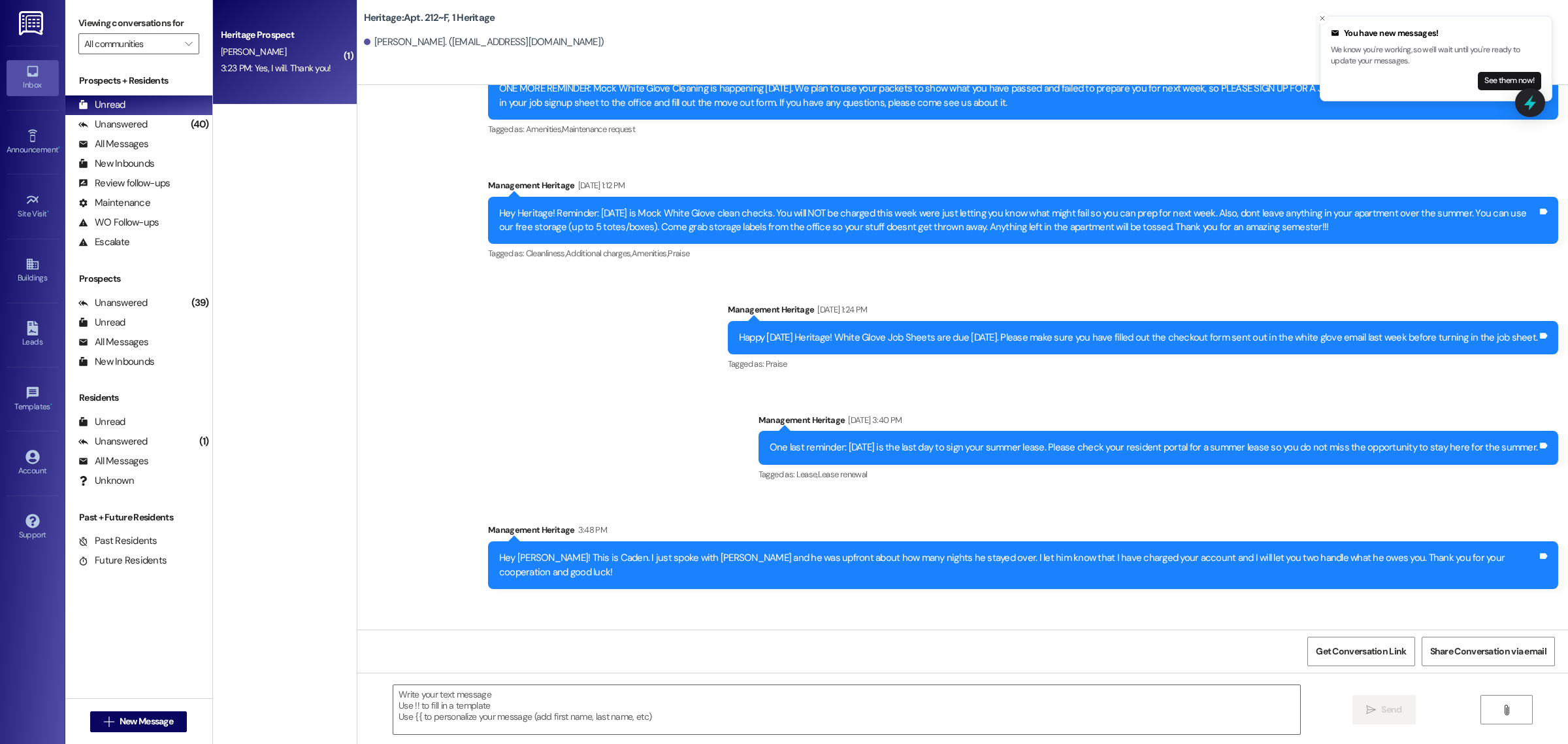
click at [281, 74] on div "3:23 PM: Yes, I will. Thank you! 3:23 PM: Yes, I will. Thank you!" at bounding box center [282, 68] width 124 height 16
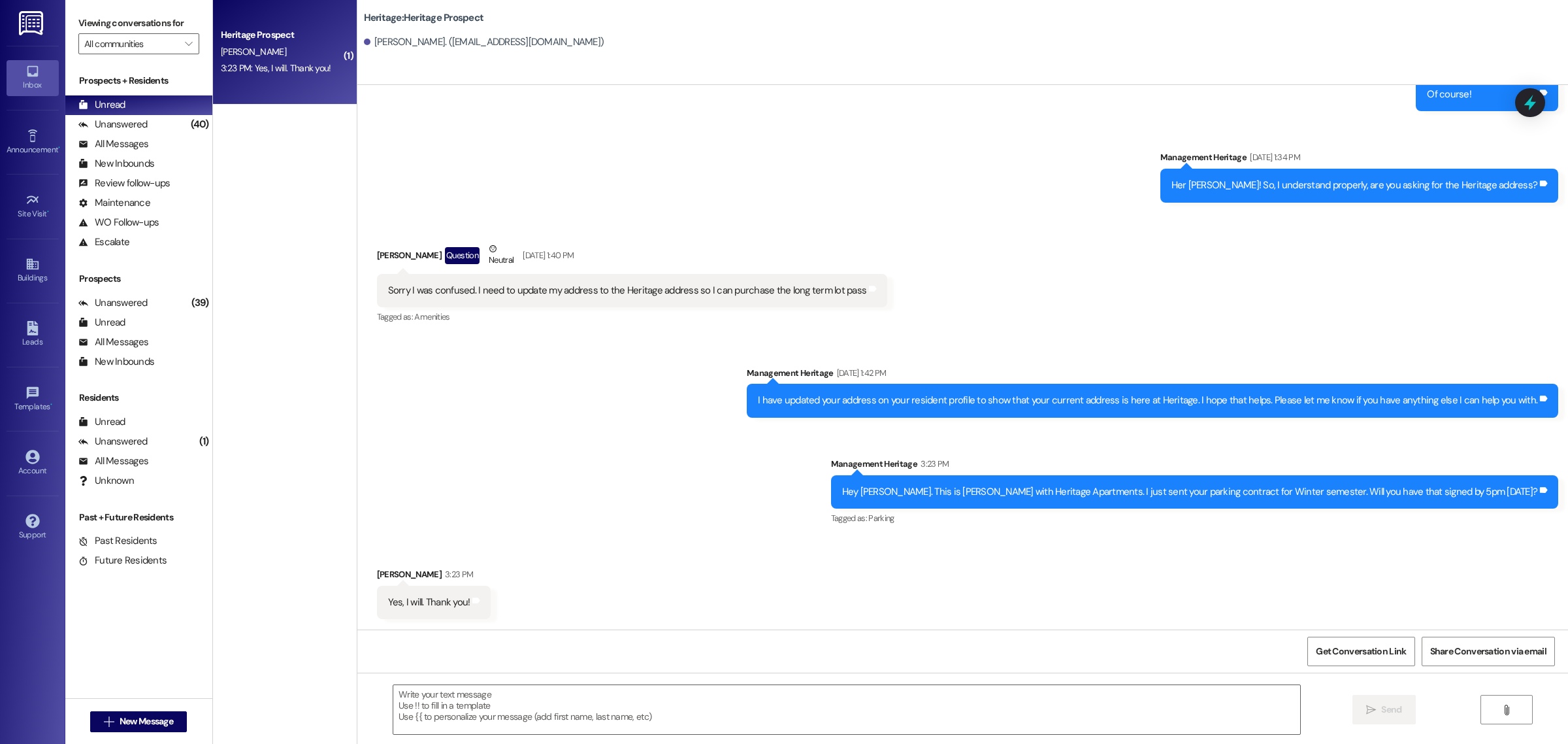
scroll to position [2449, 0]
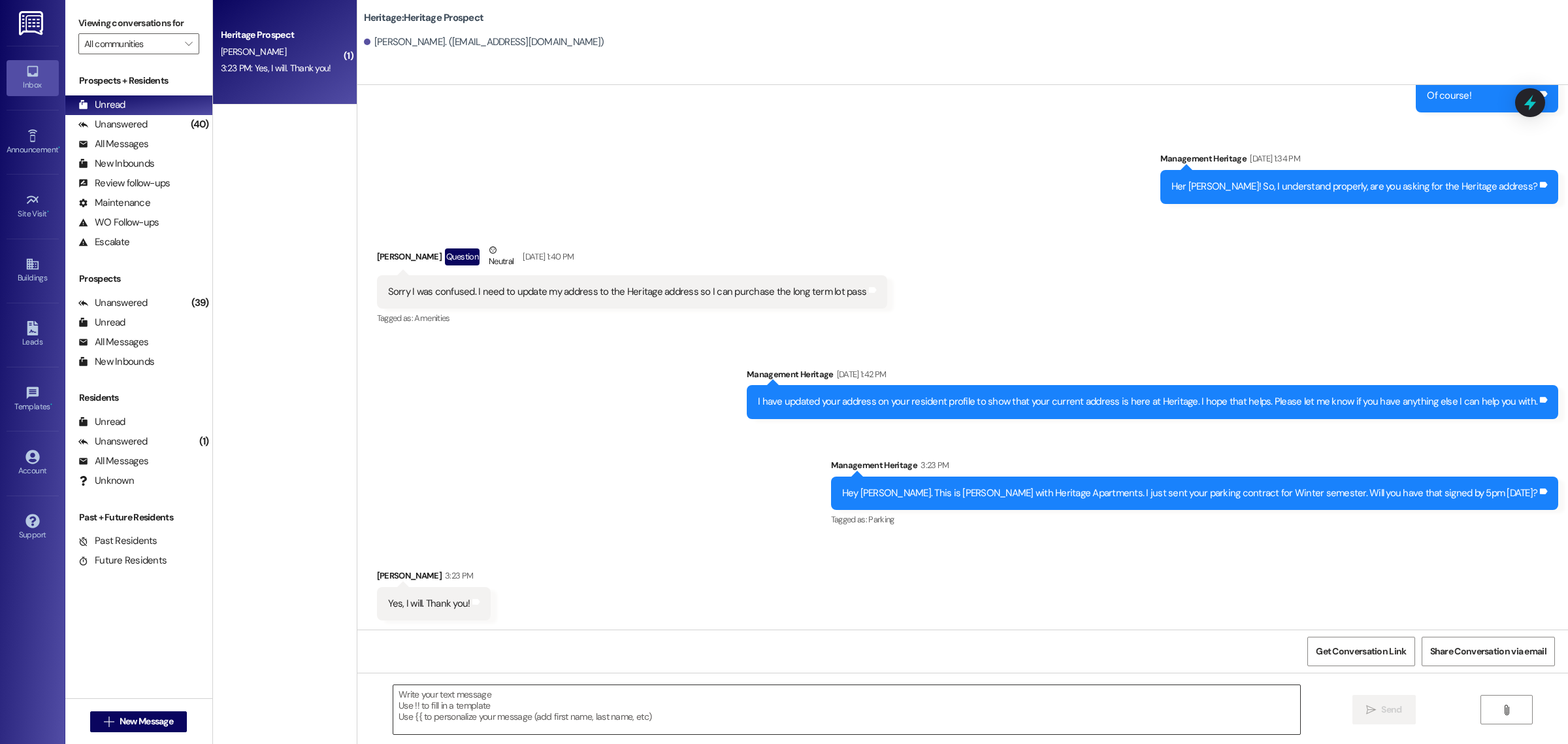
click at [476, 693] on textarea at bounding box center [847, 710] width 907 height 49
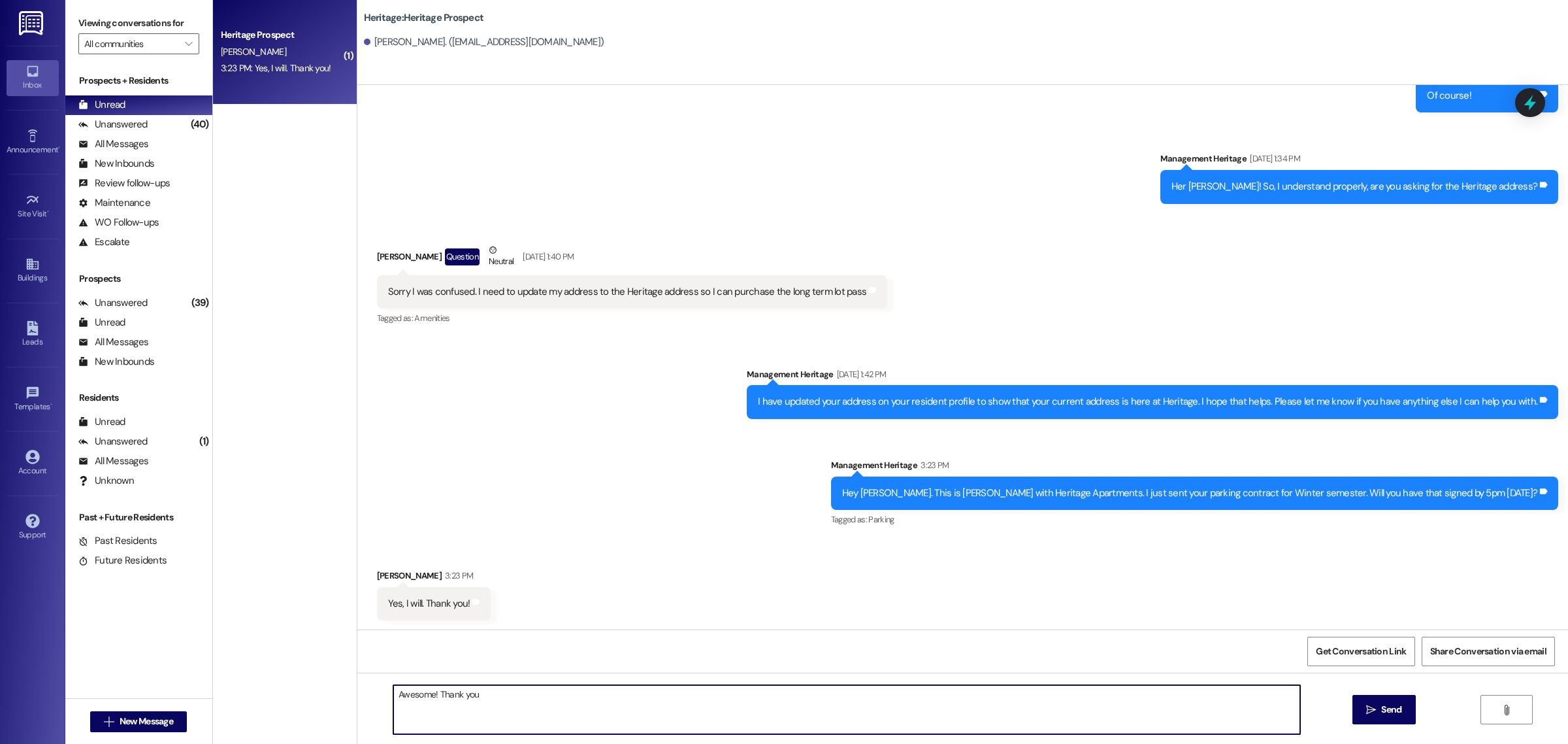
type textarea "Awesome! Thank you!"
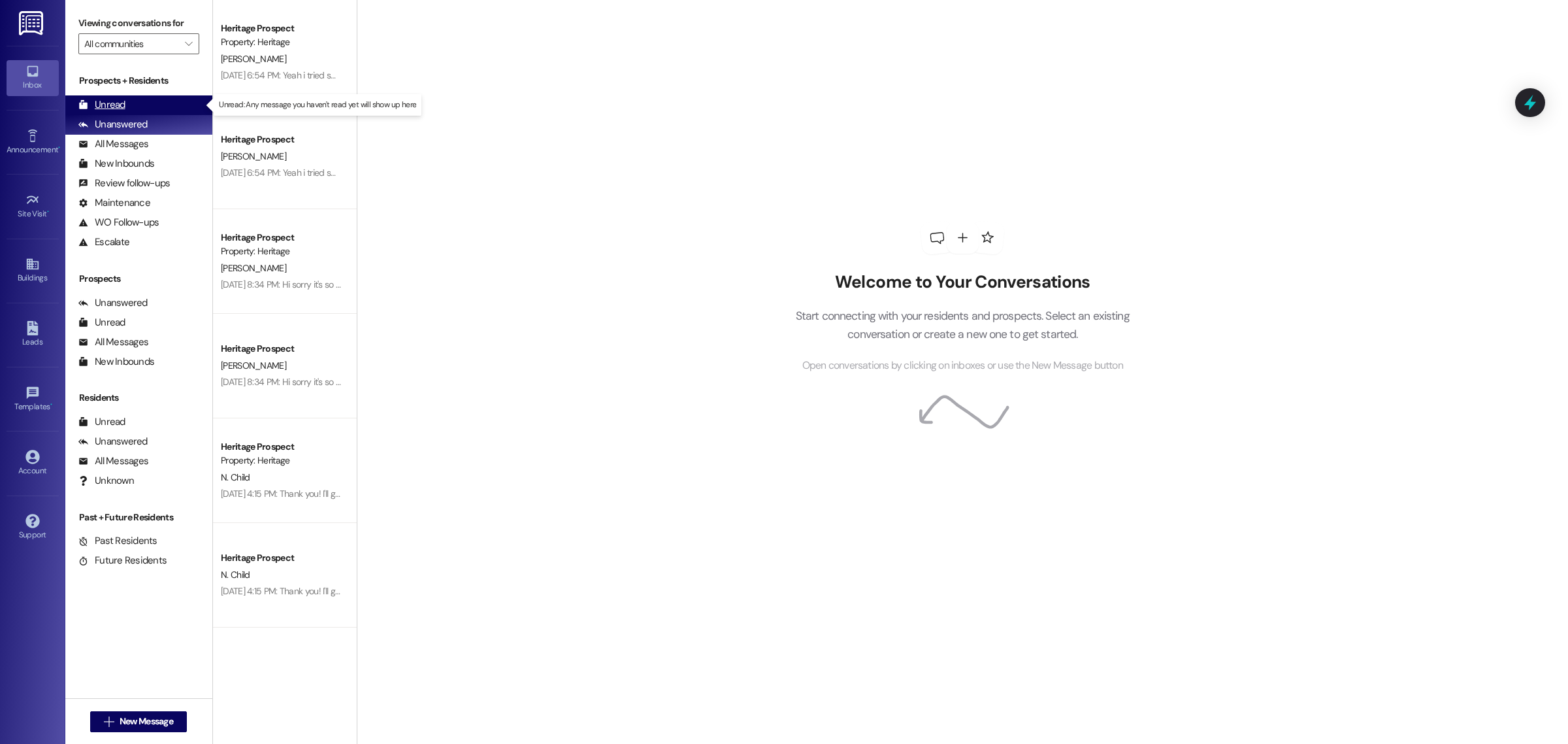
click at [161, 108] on div "Unread (0)" at bounding box center [138, 105] width 147 height 20
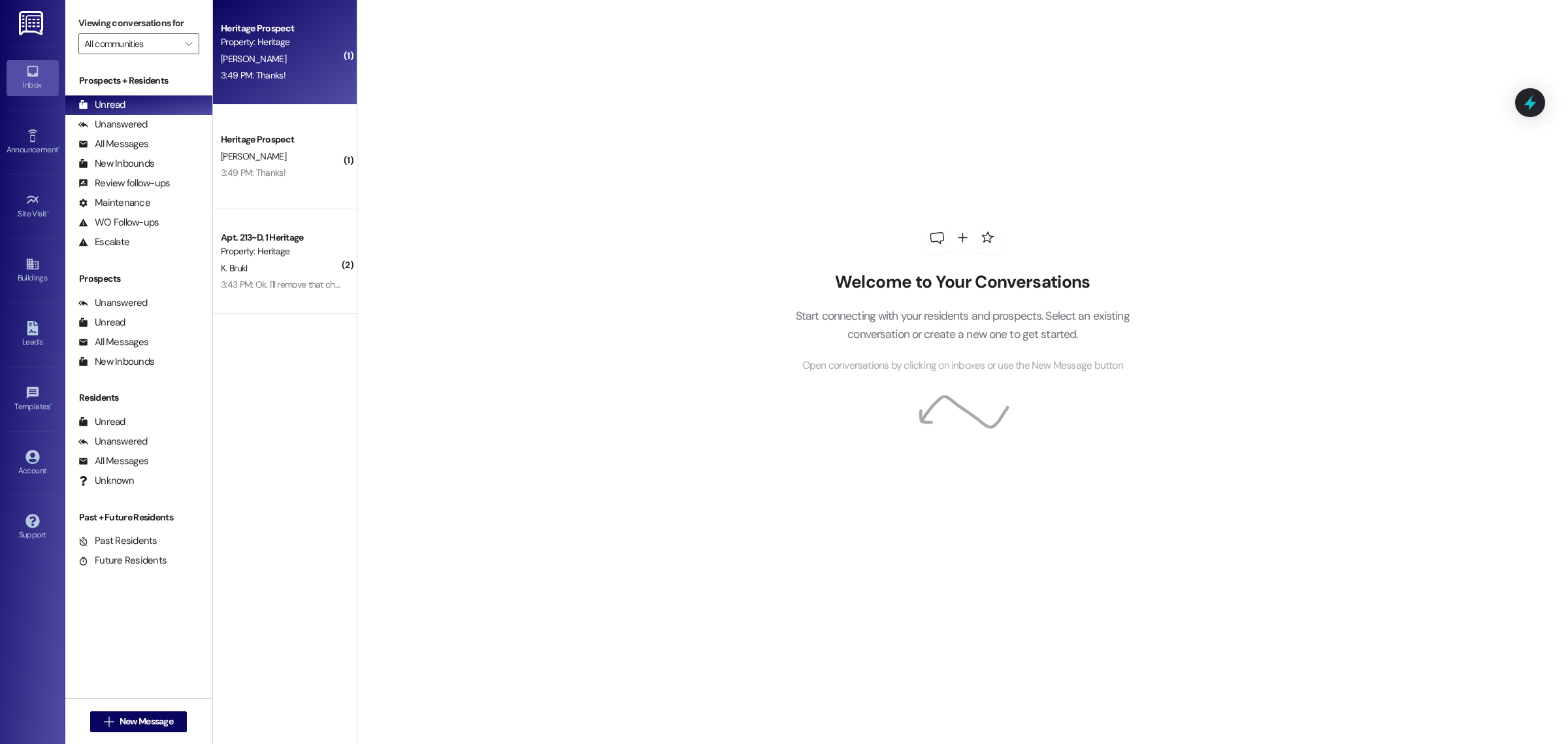
click at [260, 61] on div "[PERSON_NAME]" at bounding box center [282, 58] width 124 height 16
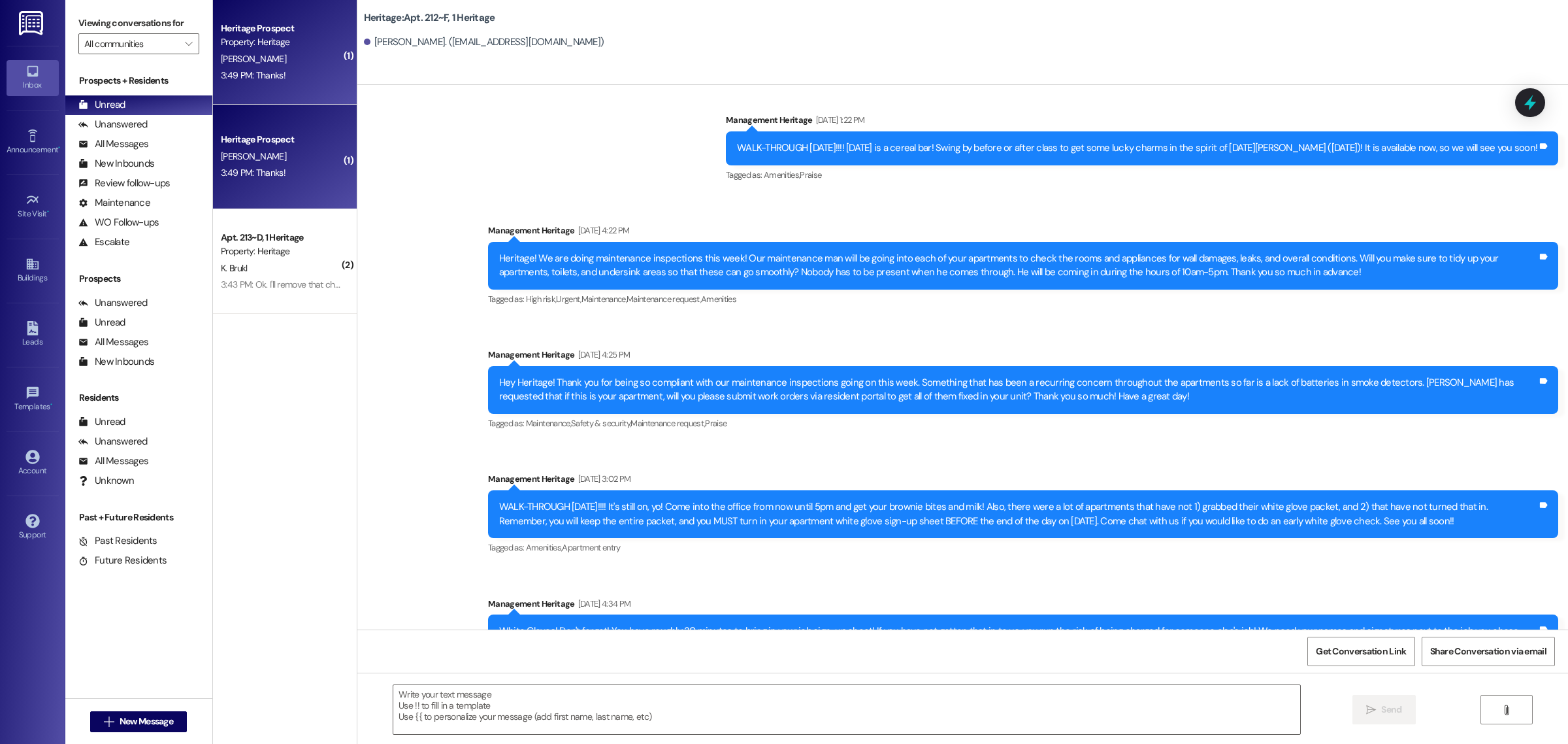
scroll to position [21533, 0]
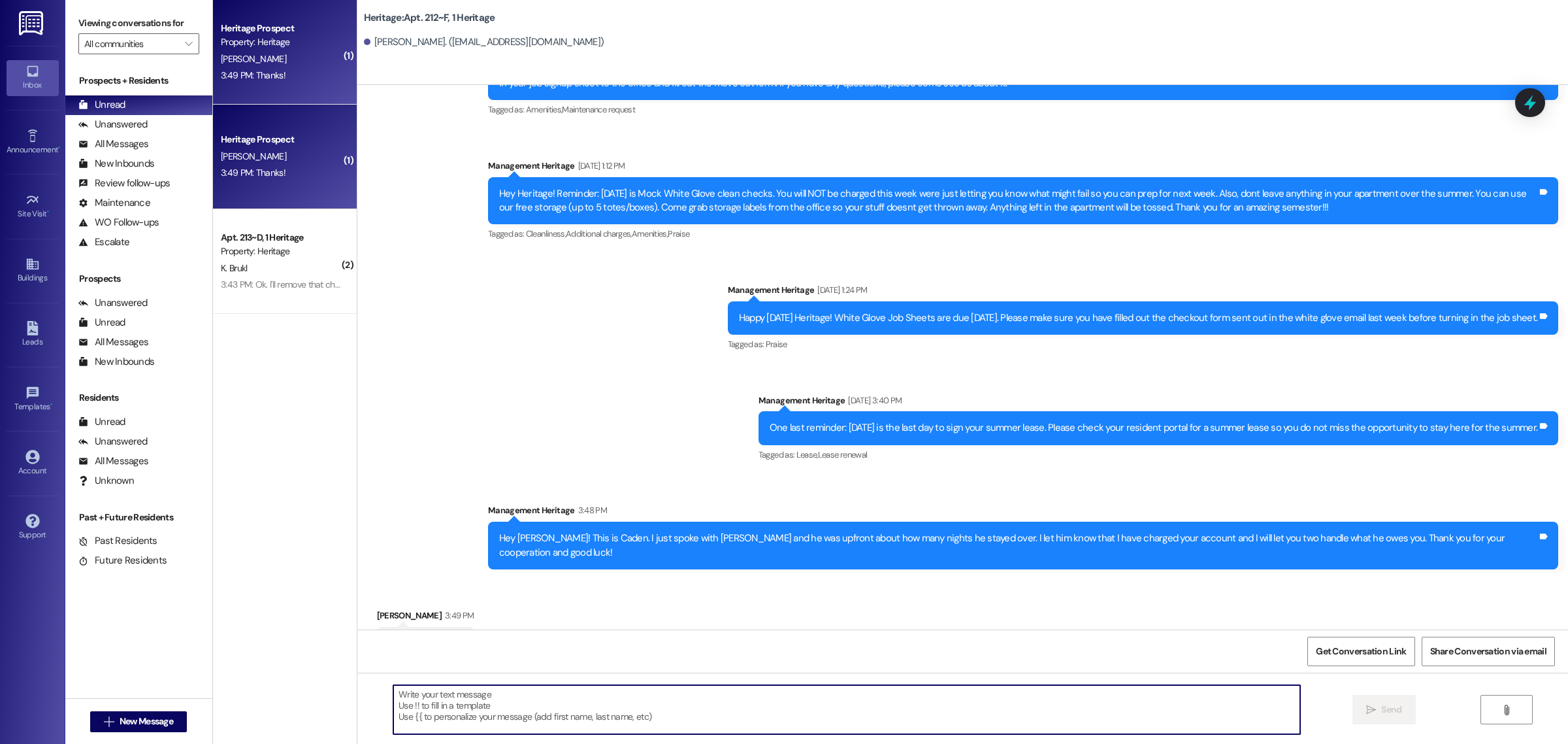
click at [471, 720] on textarea at bounding box center [847, 710] width 907 height 49
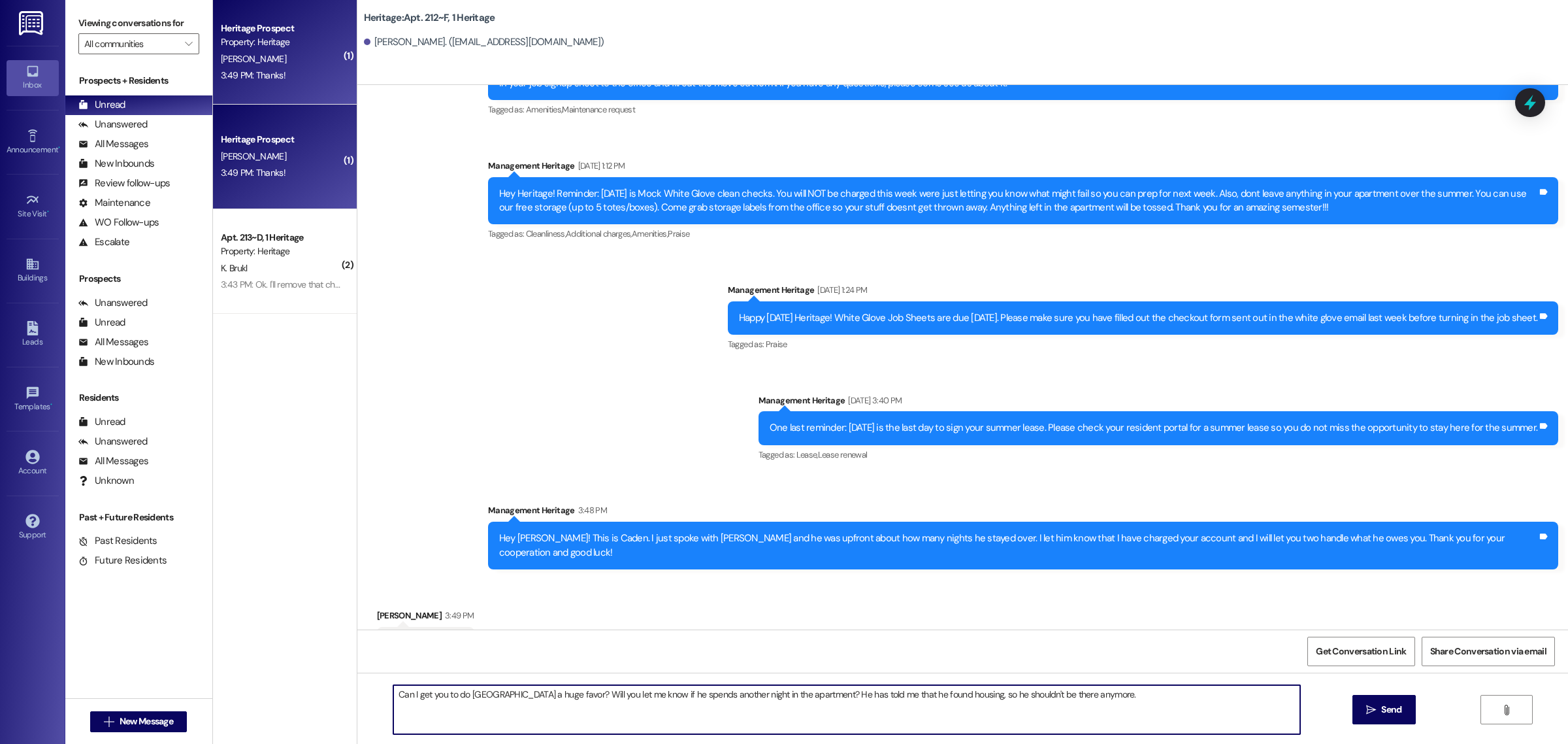
type textarea "Can I get you to do us a huge favor? Will you let me know if he spends another …"
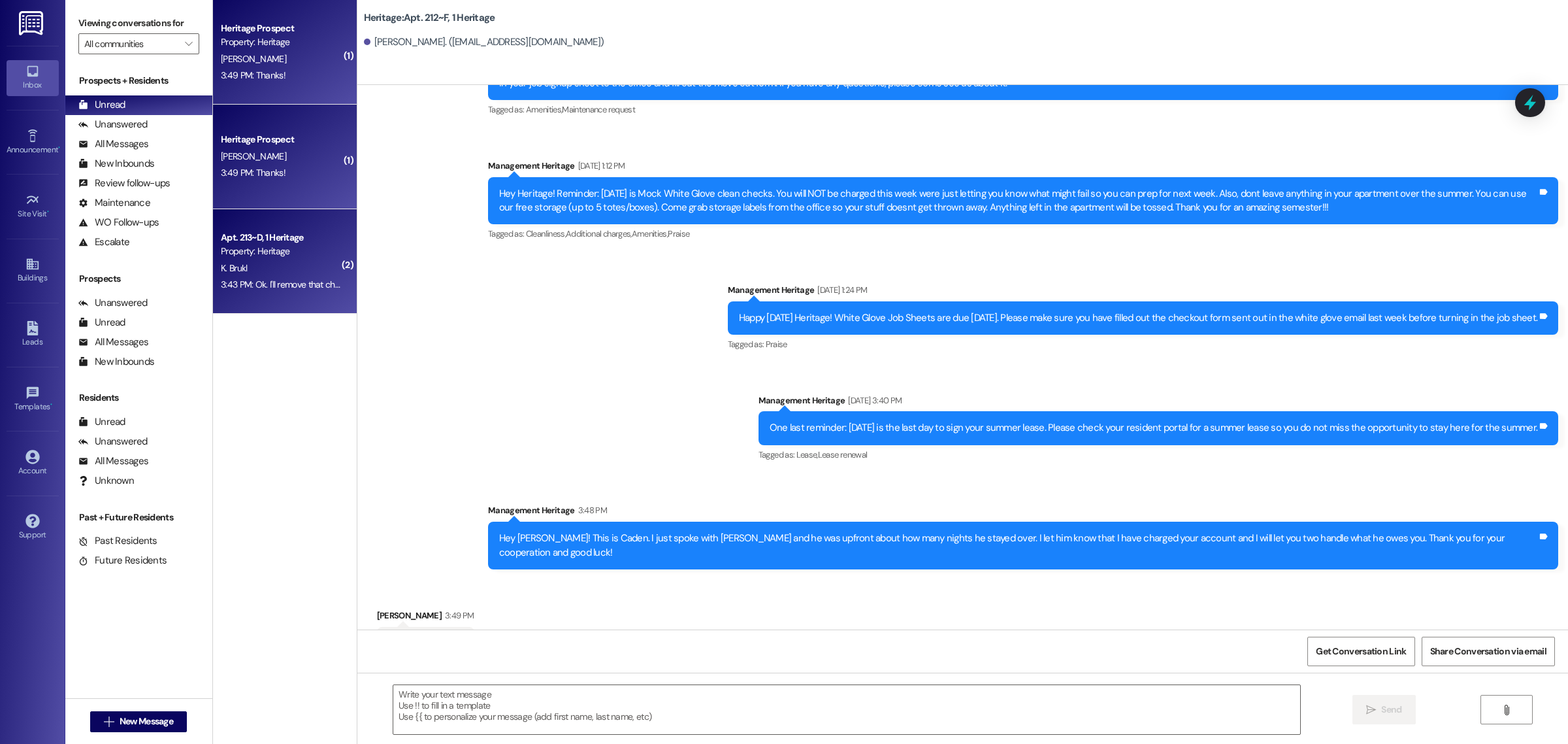
click at [305, 282] on div "3:43 PM: Ok. I'll remove that charge for you. I'm sorry that you've had to deal…" at bounding box center [438, 284] width 435 height 12
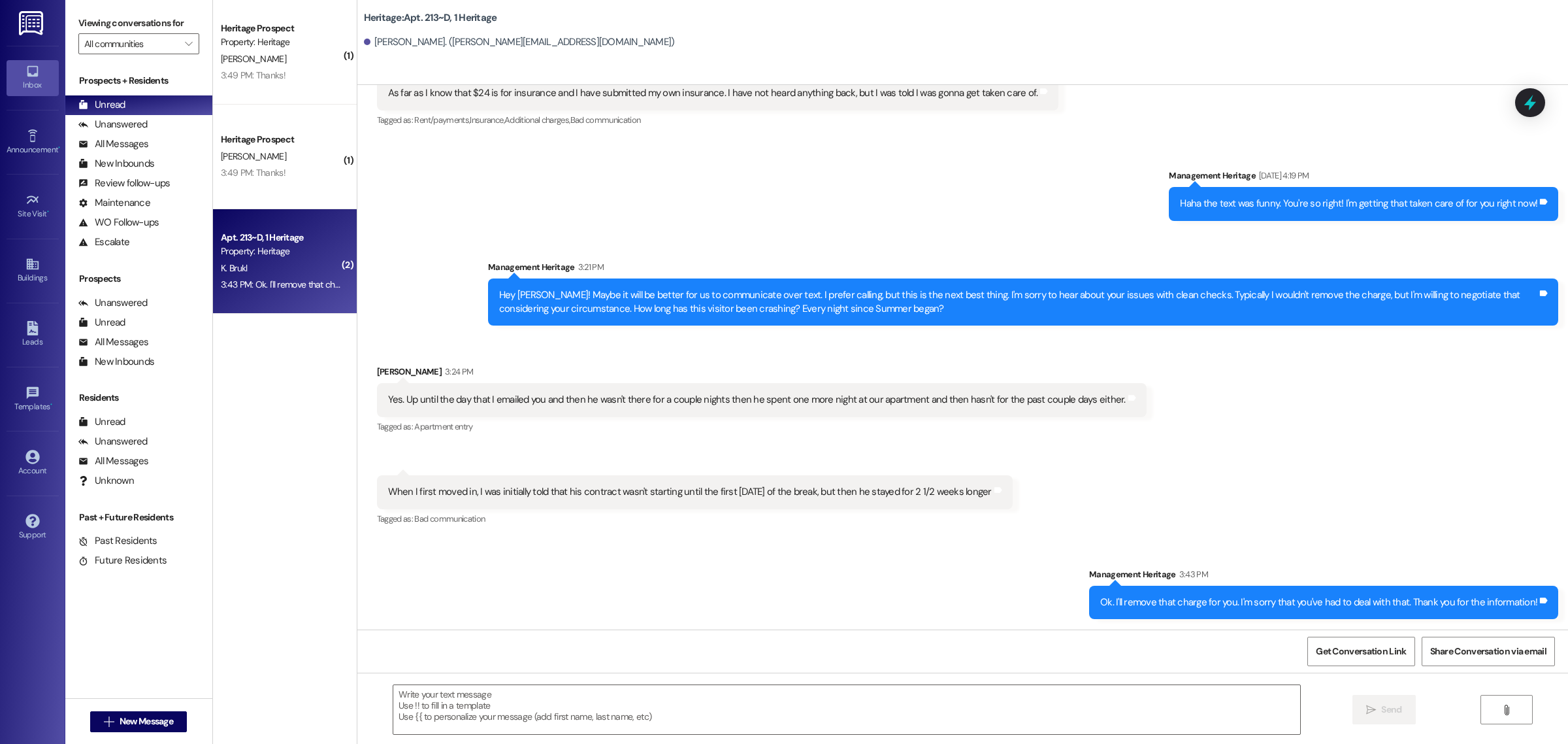
scroll to position [18755, 0]
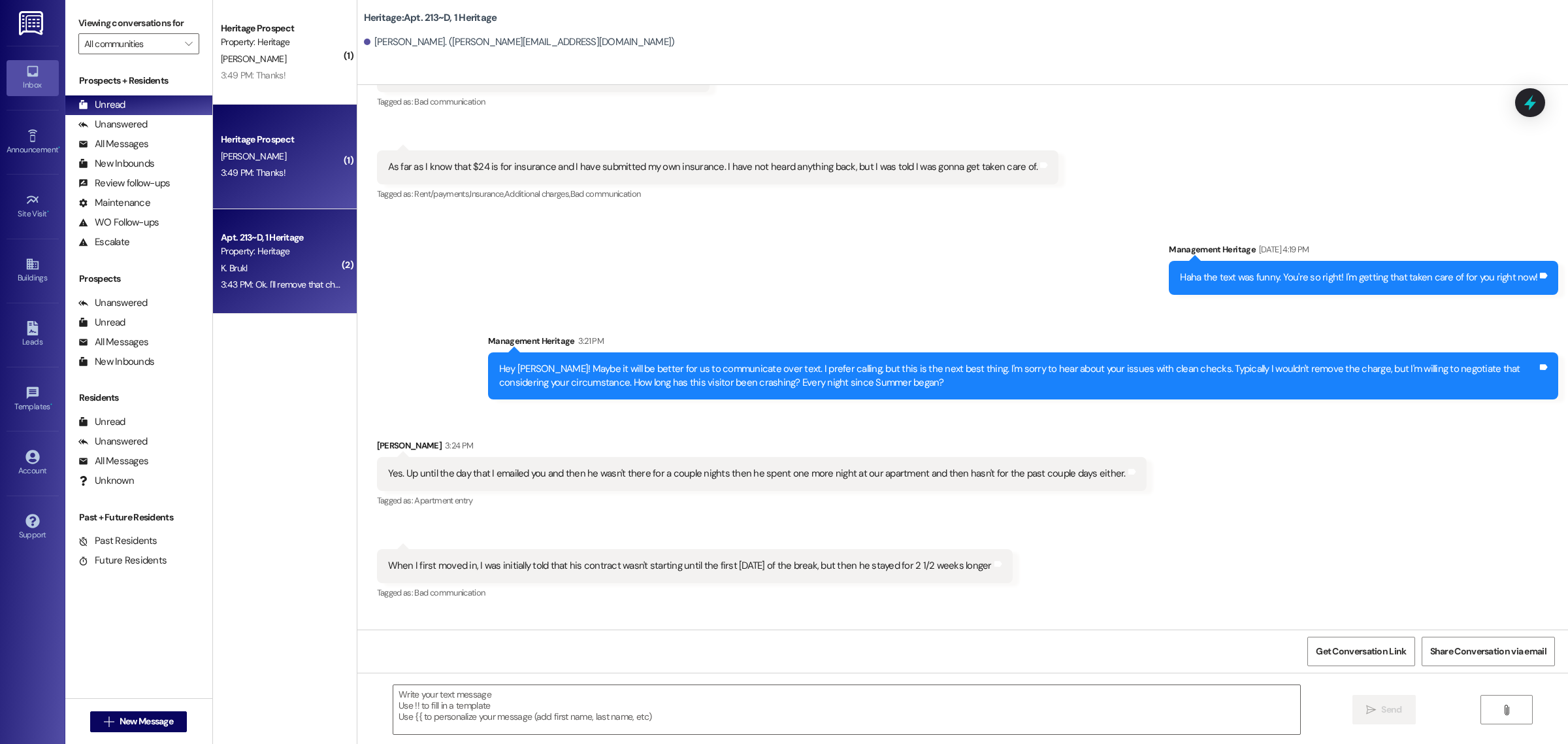
click at [302, 146] on div "Heritage Prospect" at bounding box center [281, 139] width 121 height 14
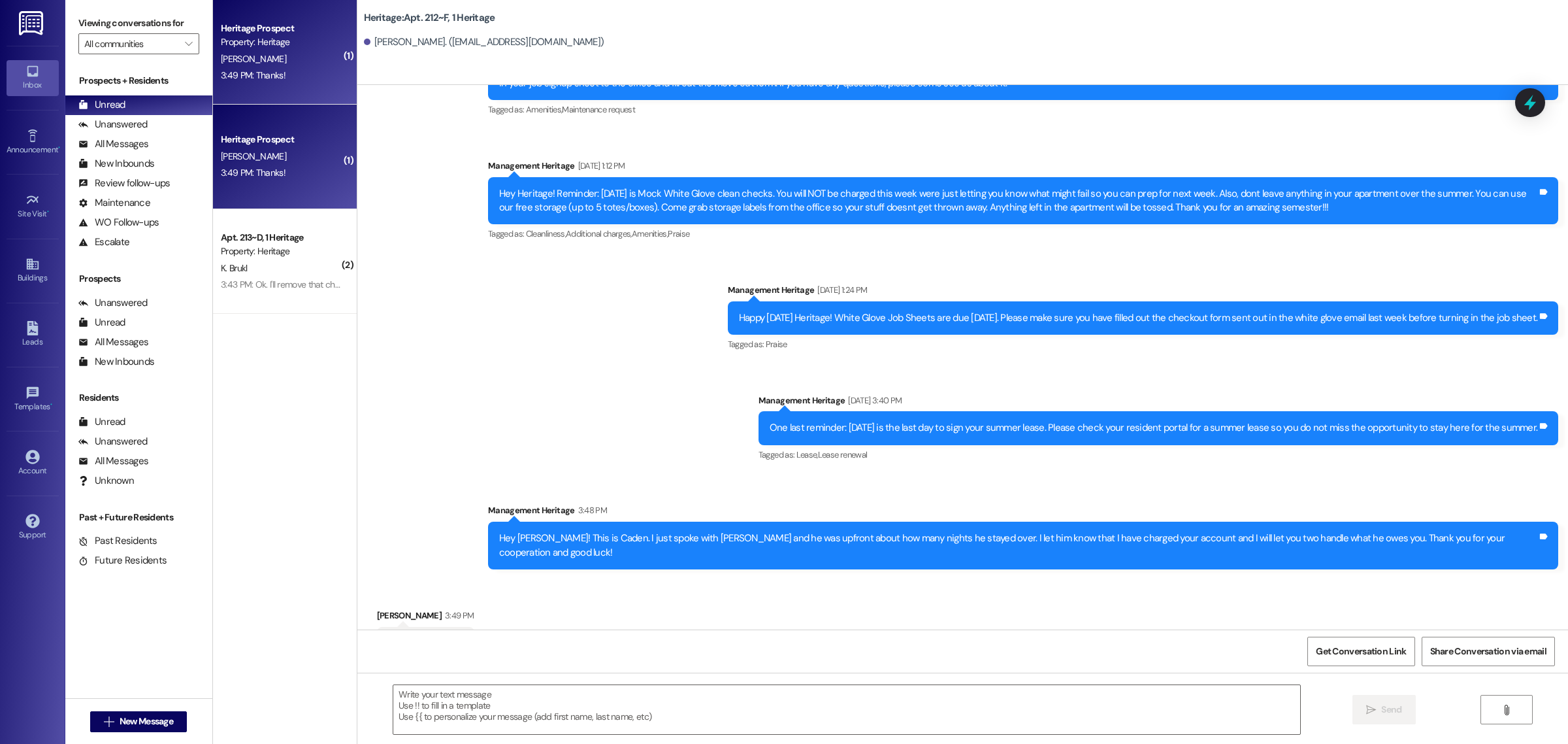
scroll to position [21624, 0]
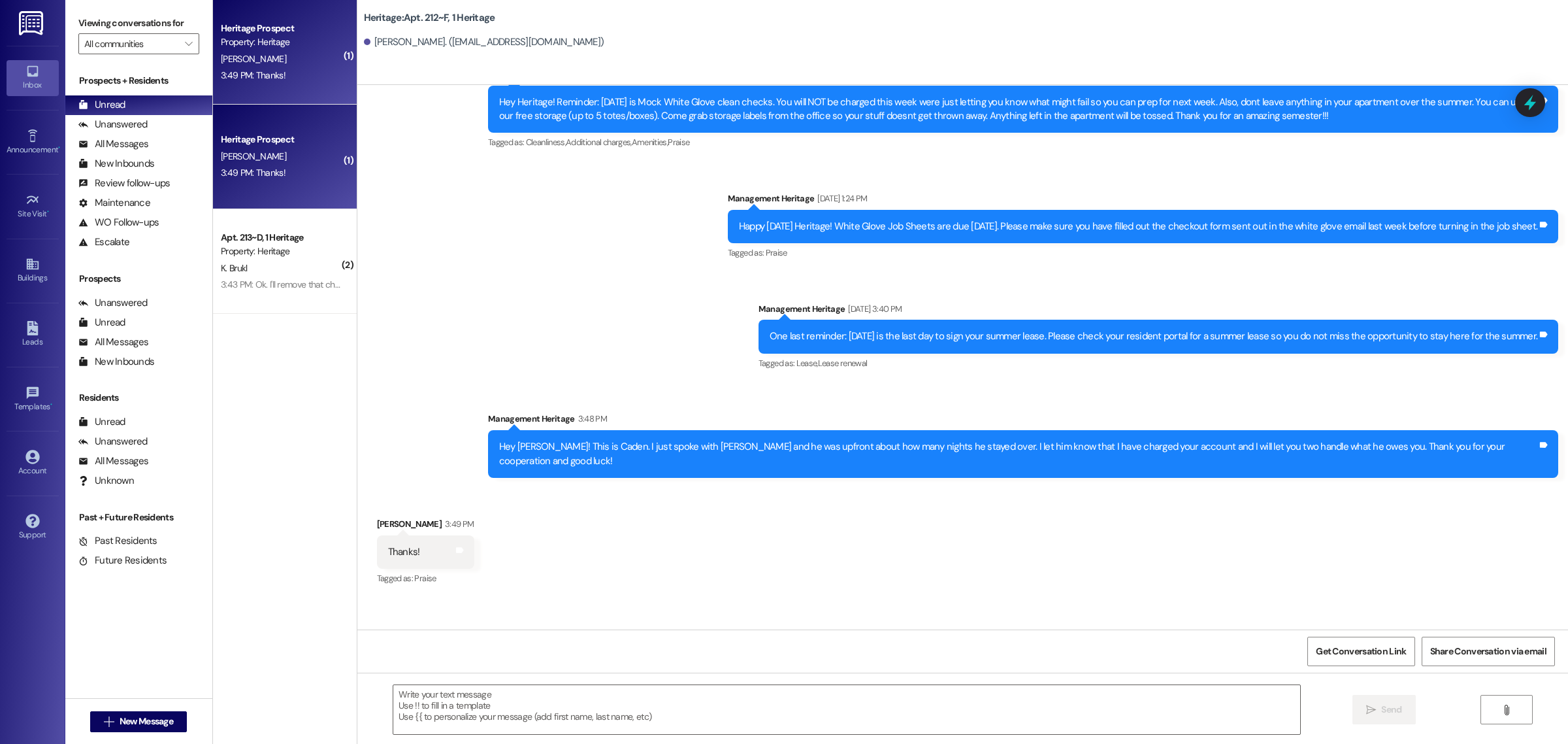
click at [949, 656] on div "Can I get you to do us a huge favor? Will you let me know if he spends another …" at bounding box center [1135, 662] width 803 height 14
copy div "Can I get you to do us a huge favor? Will you let me know if he spends another …"
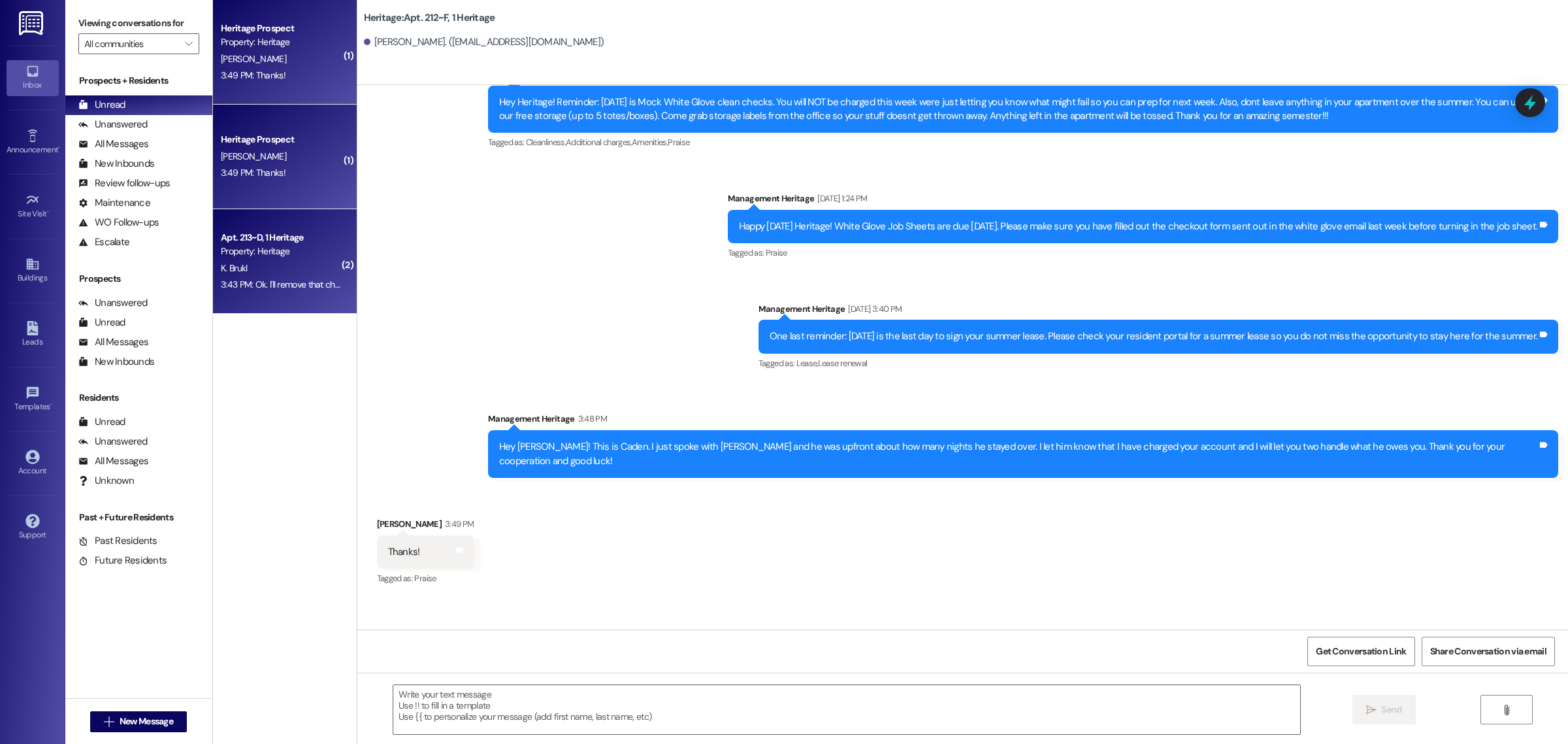
click at [279, 277] on div "3:43 PM: Ok. I'll remove that charge for you. I'm sorry that you've had to deal…" at bounding box center [282, 284] width 124 height 16
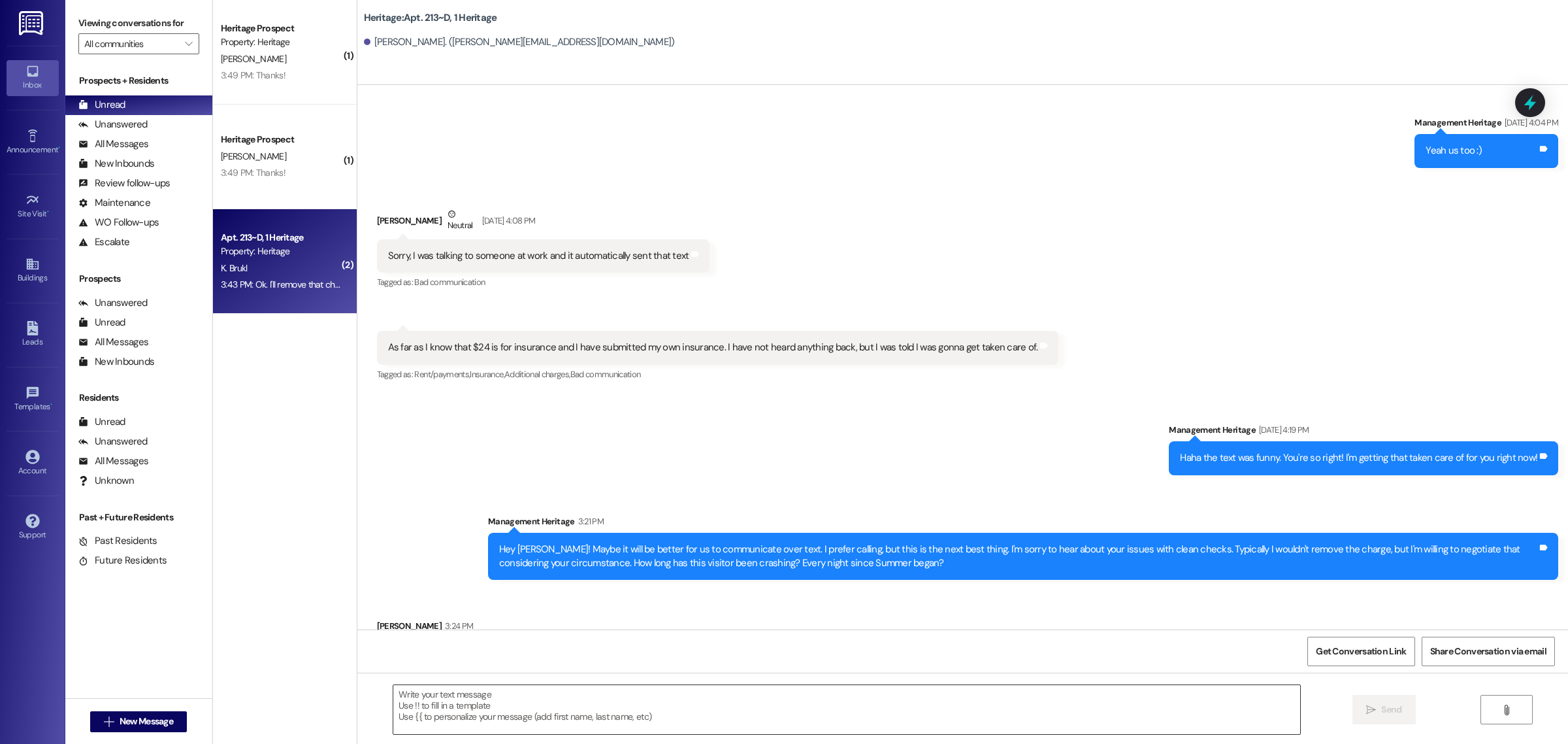
scroll to position [18664, 0]
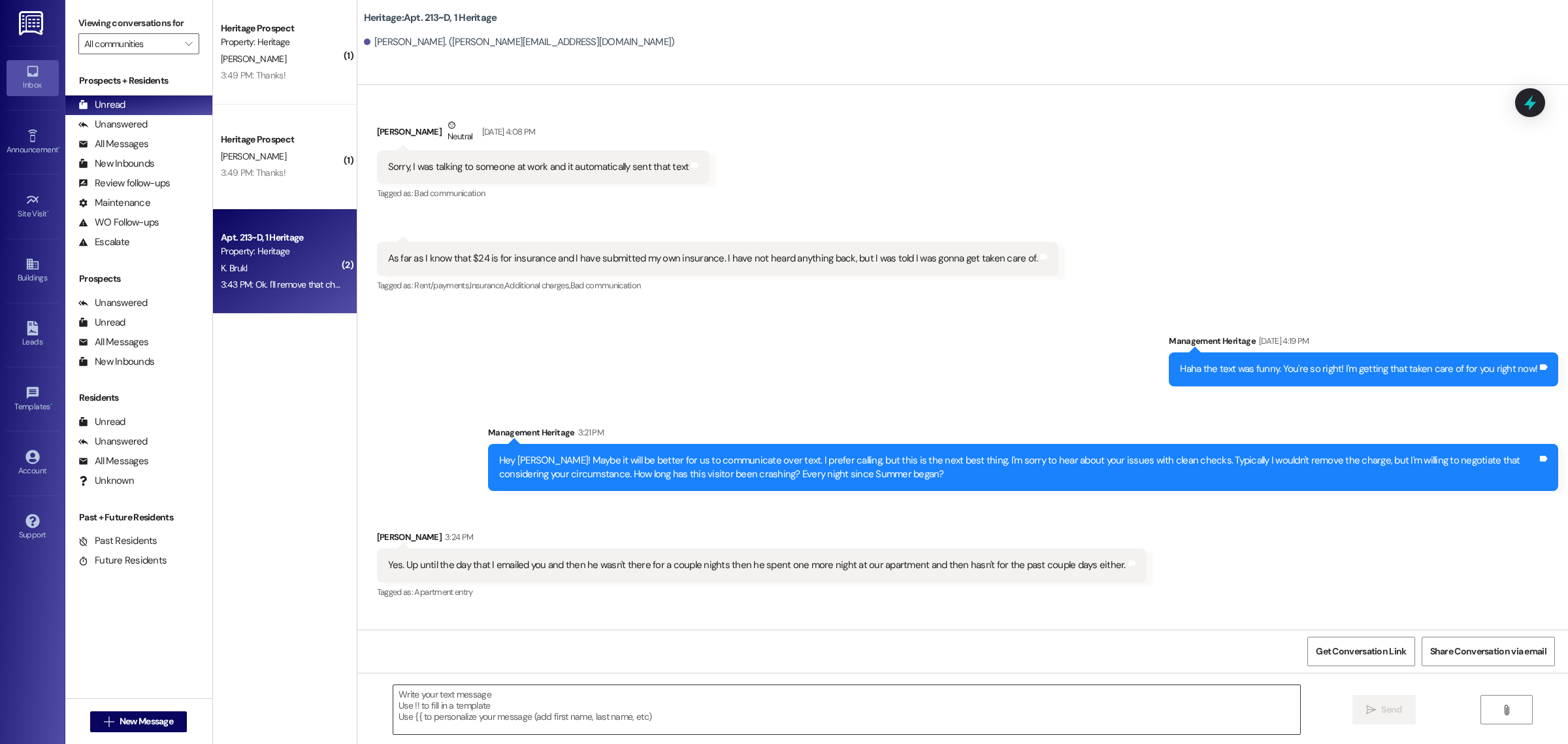
click at [635, 715] on textarea at bounding box center [847, 710] width 907 height 49
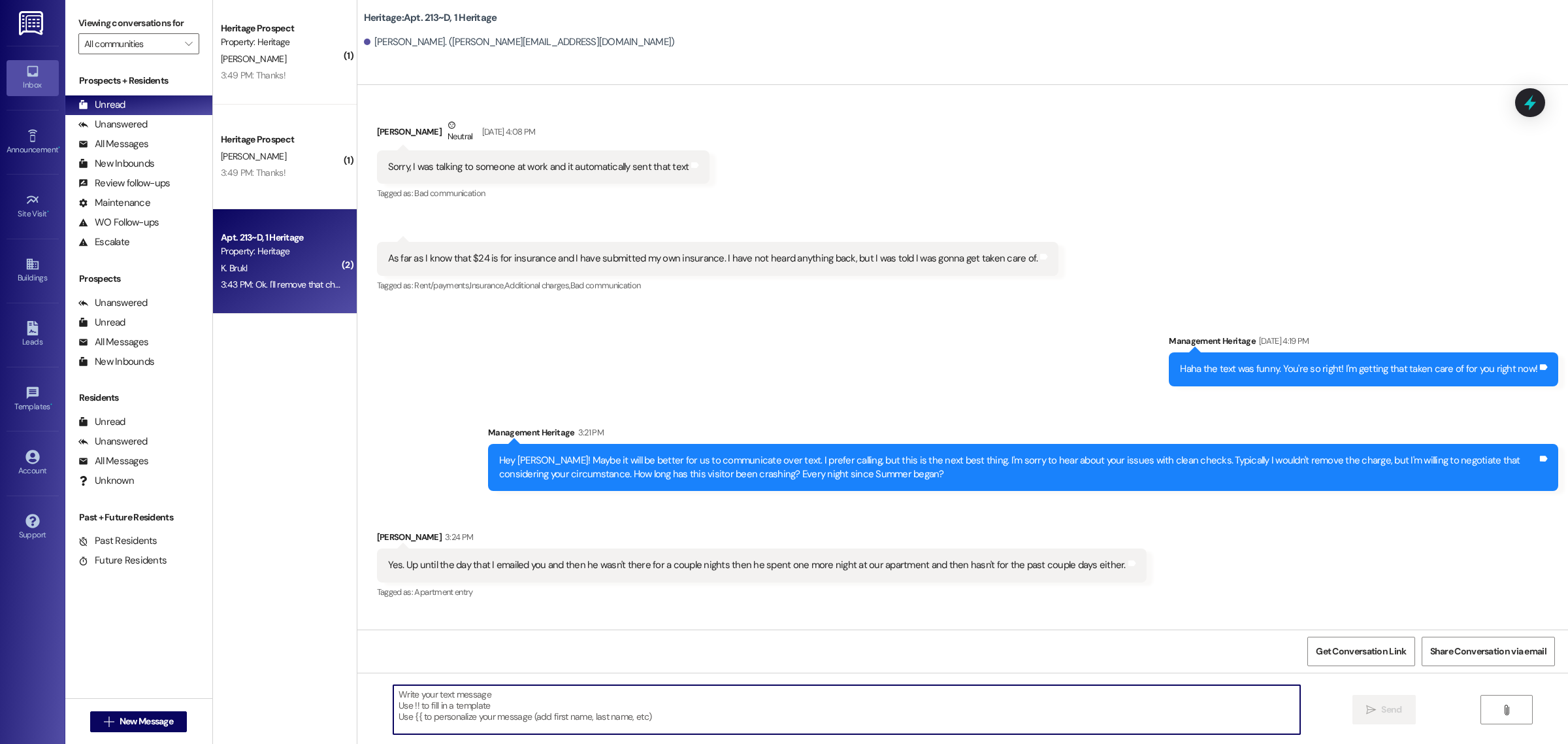
paste textarea "Can I get you to do us a huge favor? Will you let me know if he spends another …"
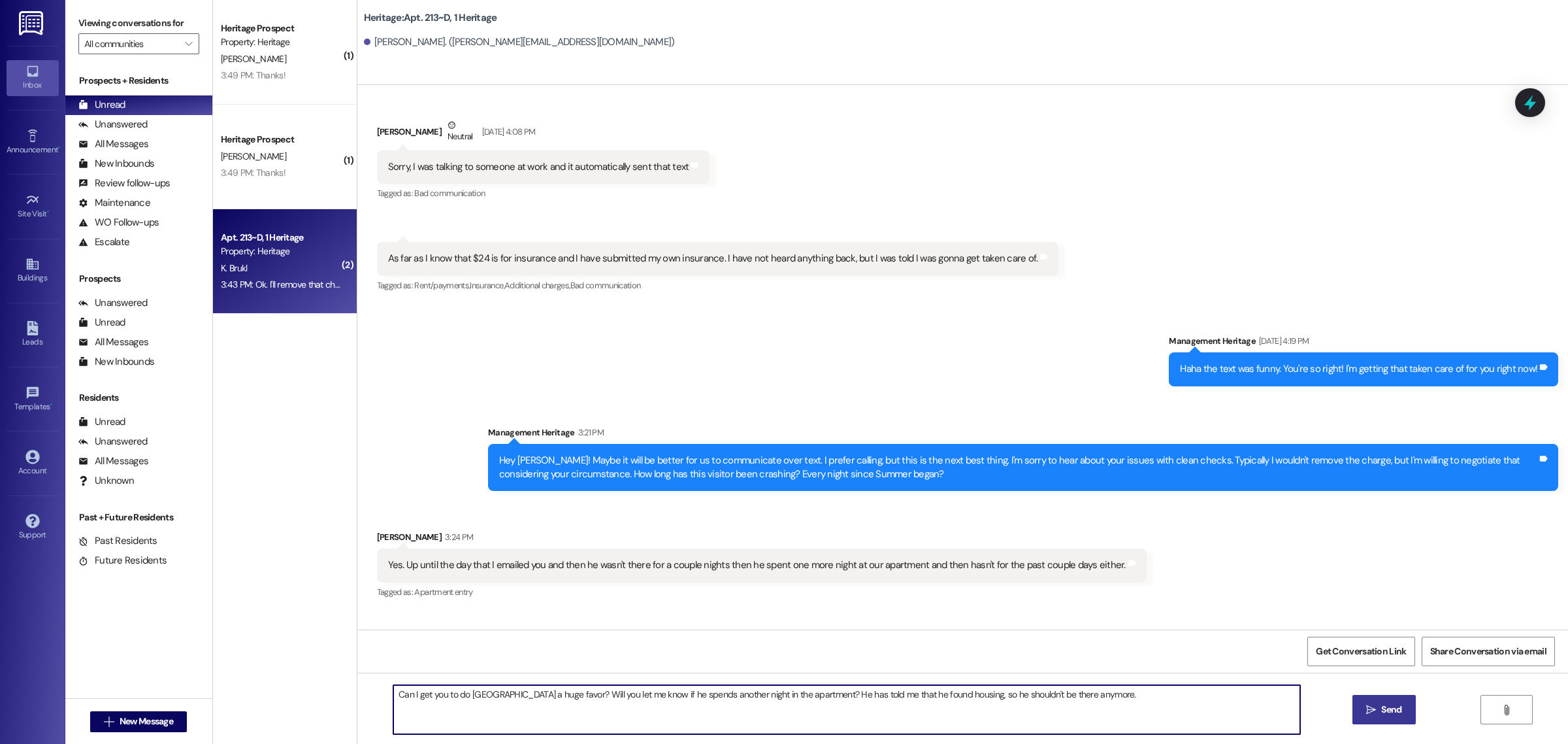
type textarea "Can I get you to do us a huge favor? Will you let me know if he spends another …"
click at [1382, 708] on span "Send" at bounding box center [1392, 710] width 21 height 14
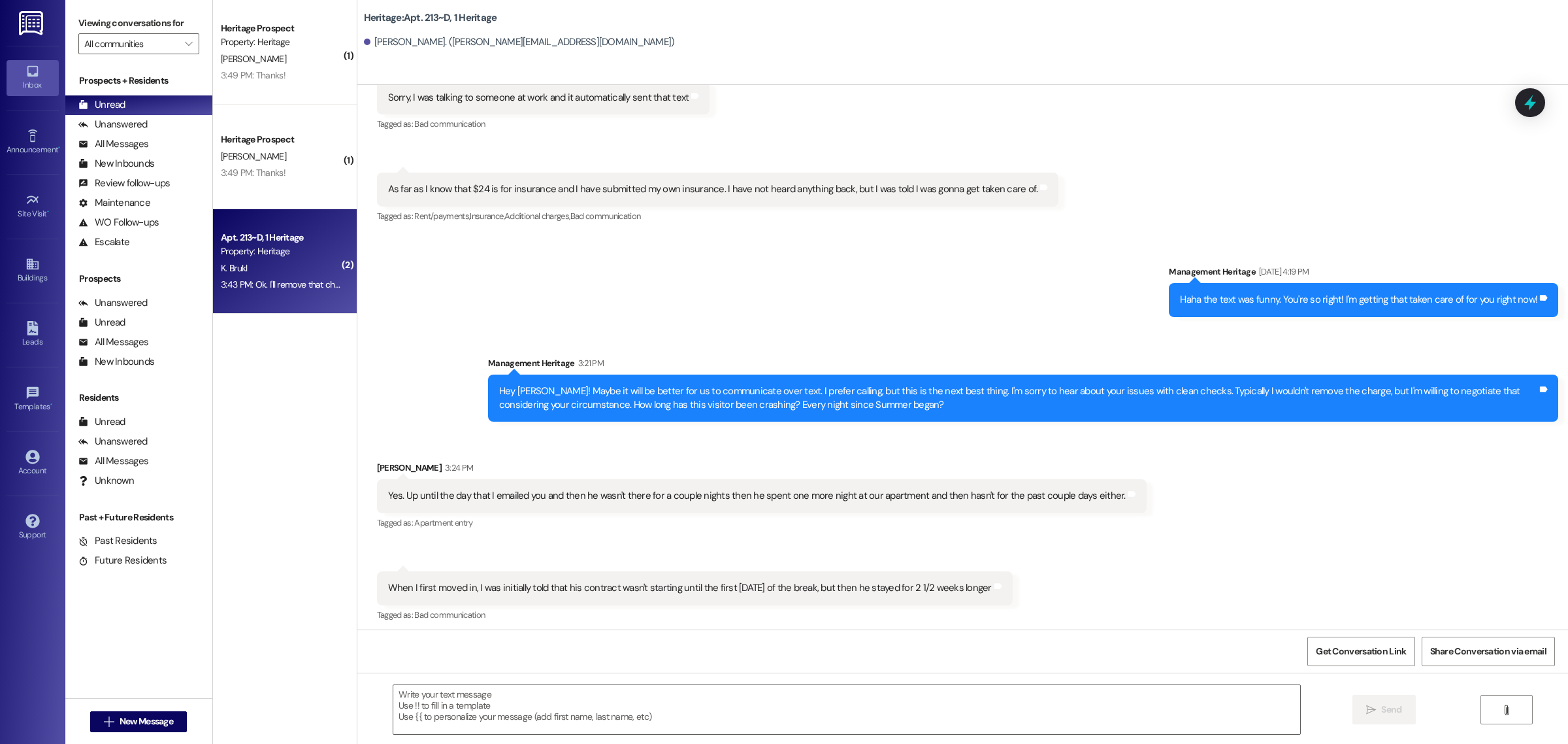
scroll to position [18847, 0]
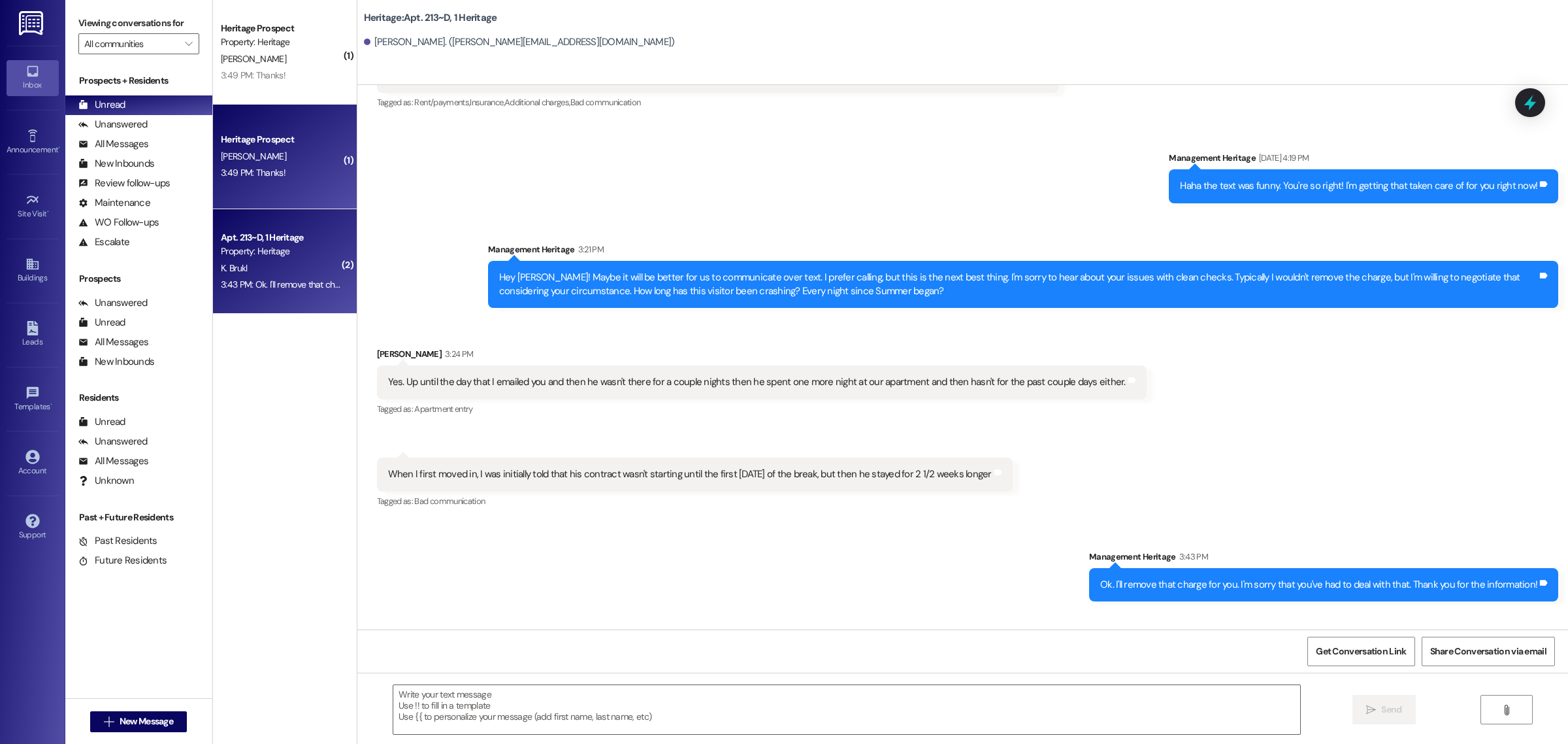
click at [258, 123] on div "Heritage Prospect K. Bosworth 3:49 PM: Thanks! 3:49 PM: Thanks!" at bounding box center [284, 157] width 143 height 105
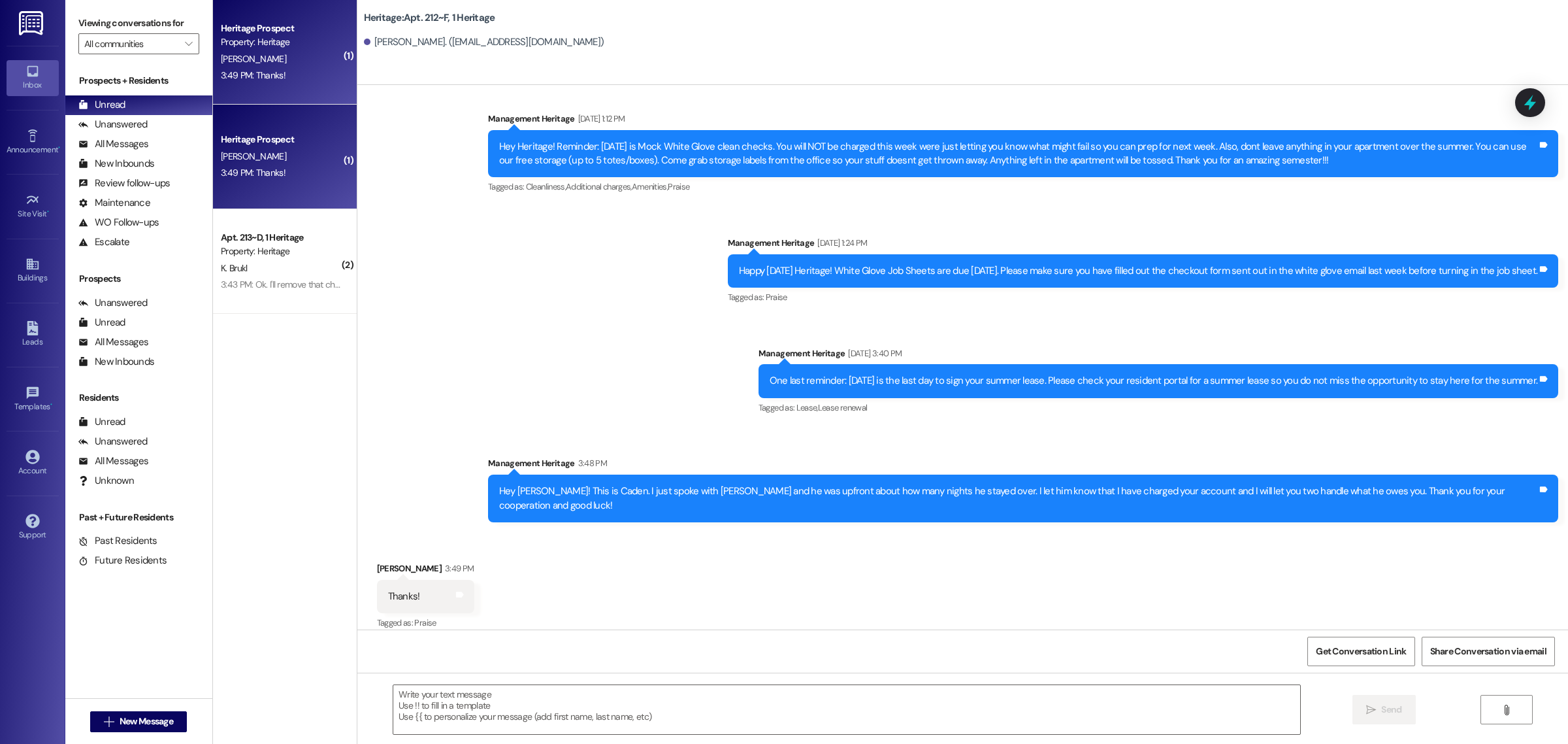
scroll to position [21624, 0]
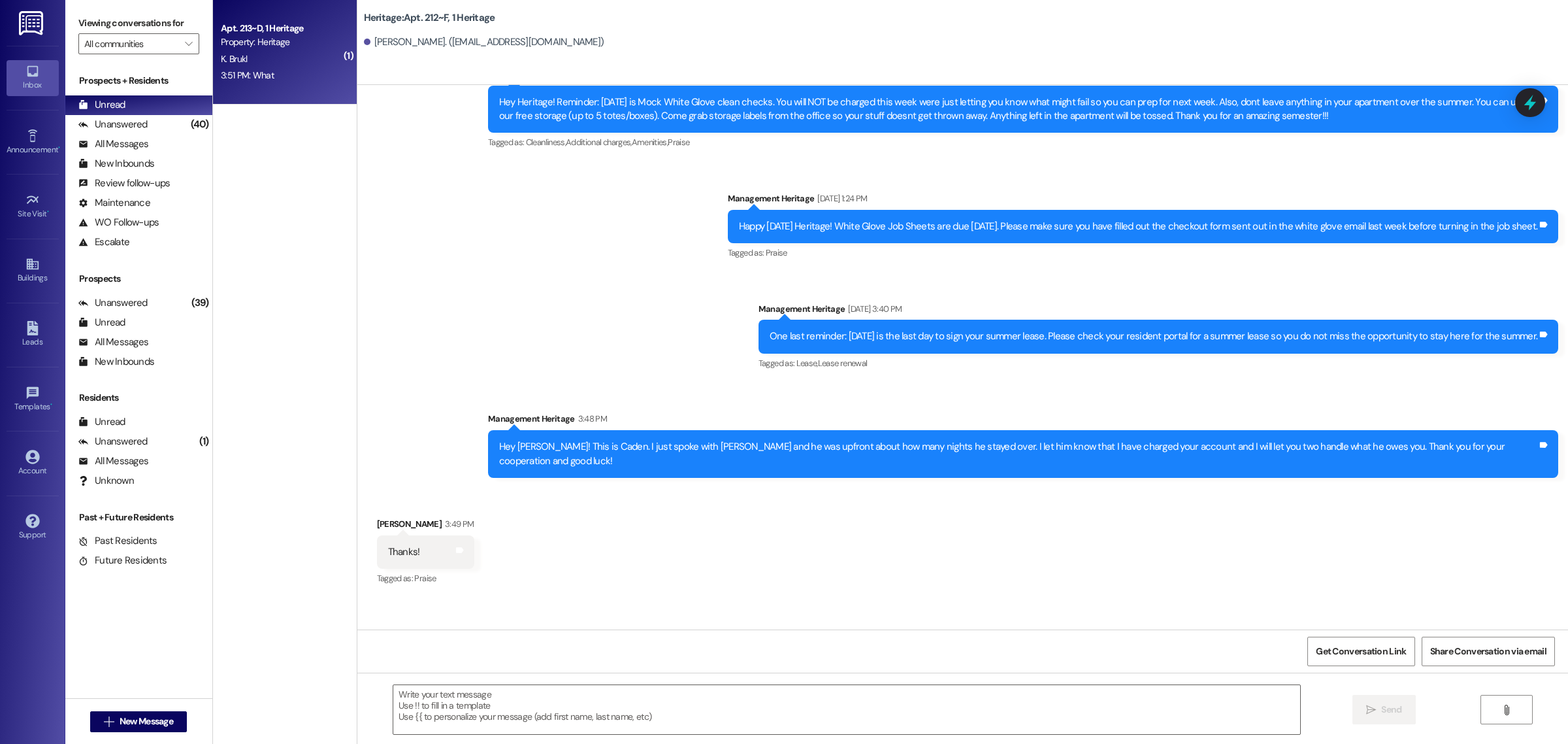
click at [305, 78] on div "3:51 PM: What 3:51 PM: What" at bounding box center [282, 75] width 124 height 16
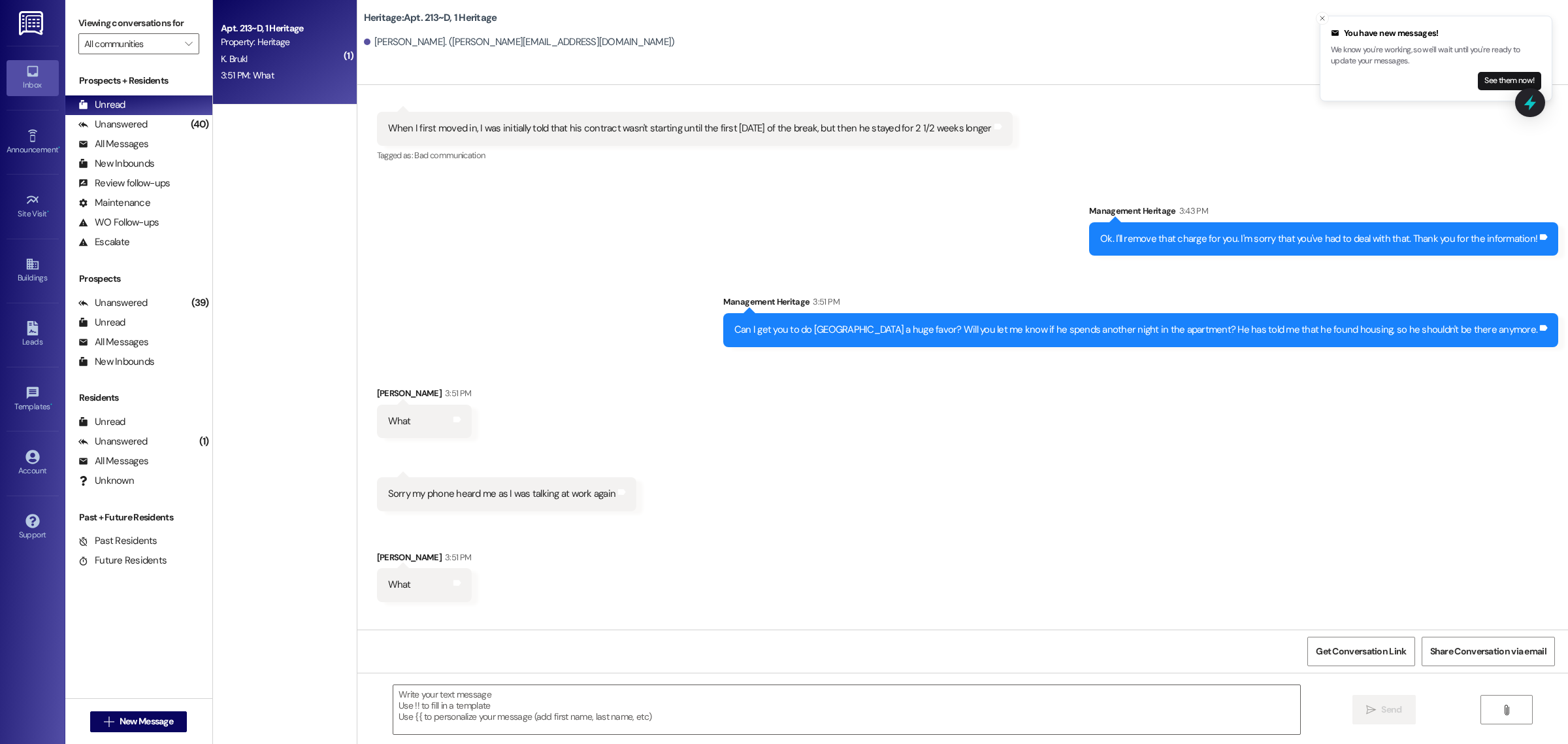
scroll to position [19284, 0]
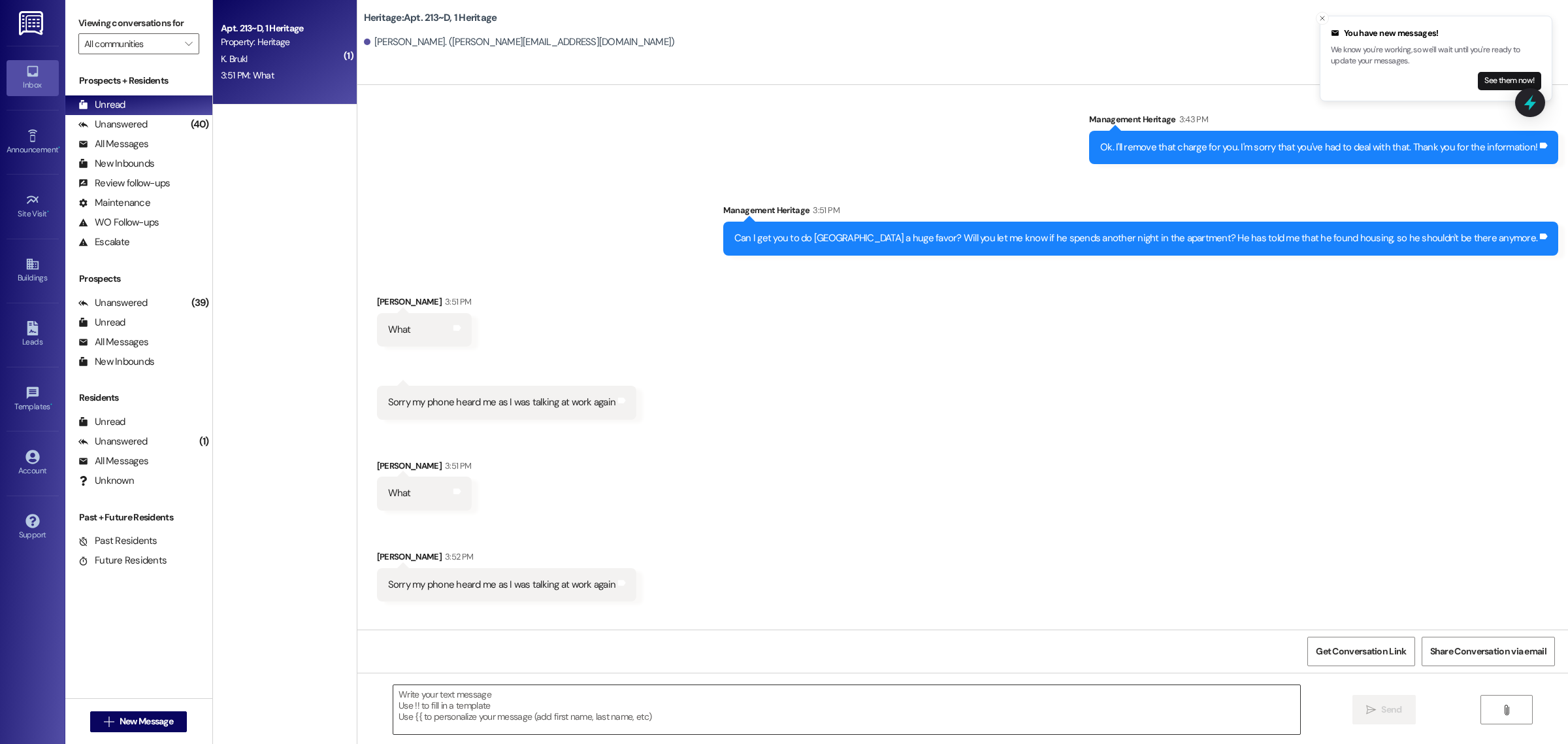
click at [501, 717] on textarea at bounding box center [847, 710] width 907 height 49
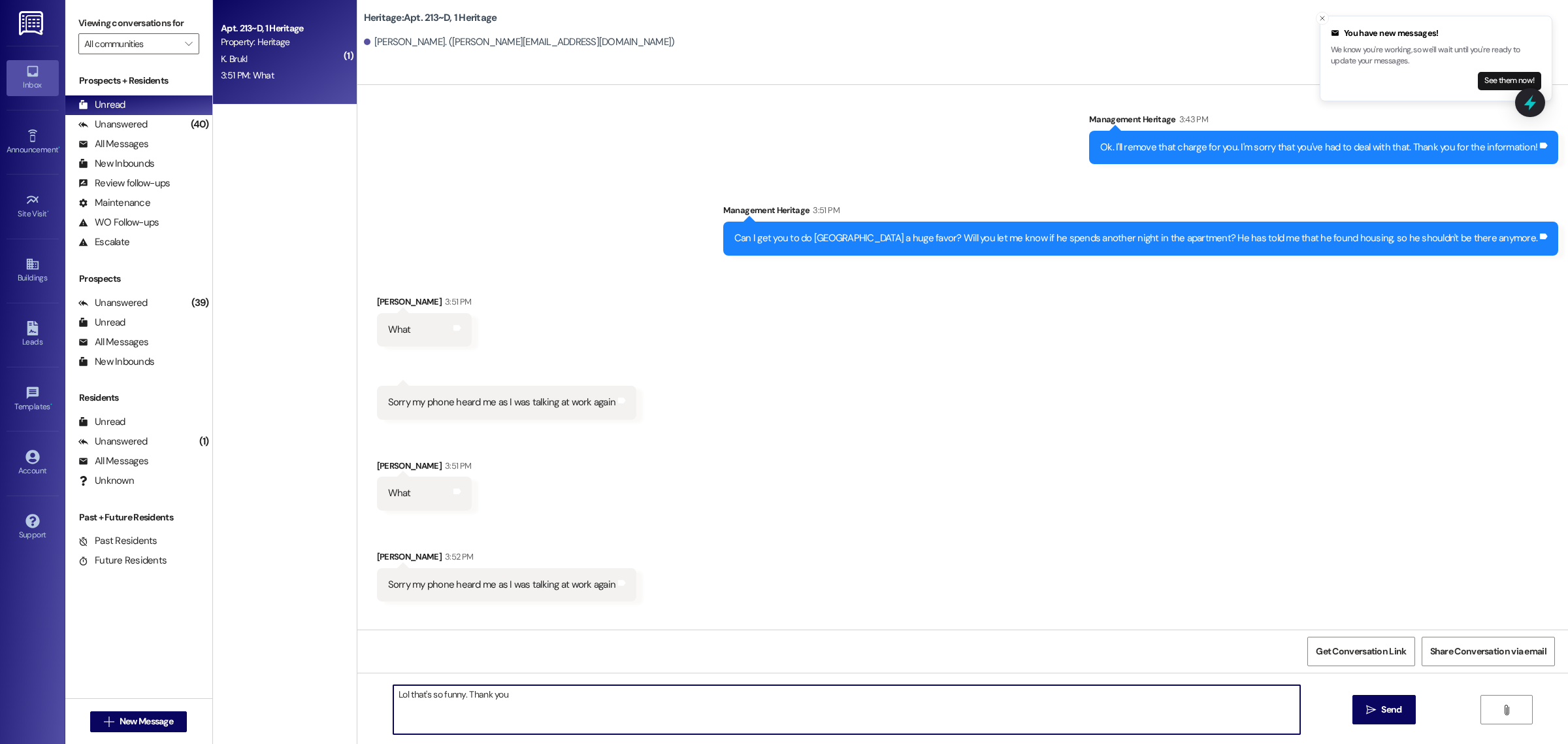
type textarea "Lol that's so funny. Thank you!"
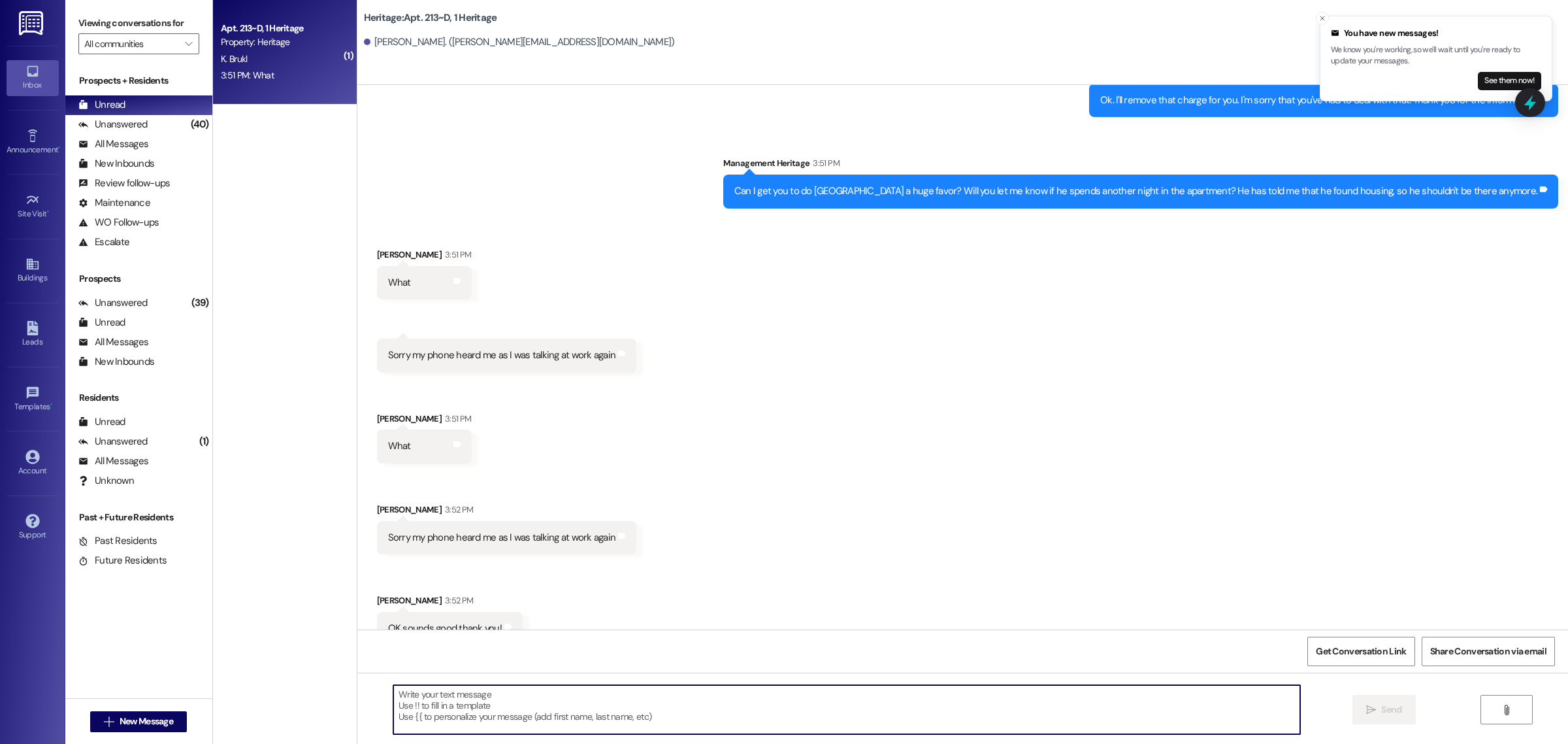
scroll to position [19374, 0]
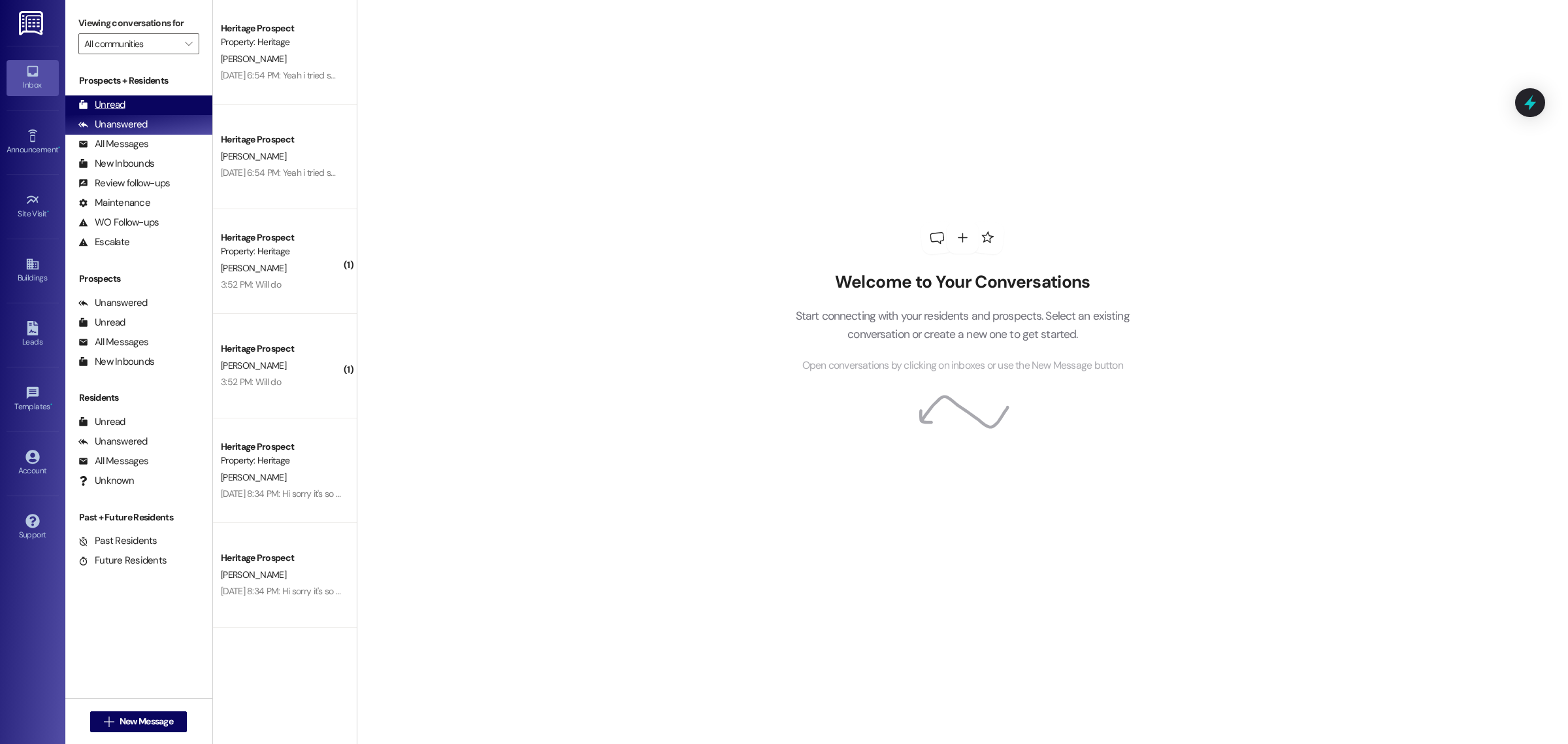
click at [155, 101] on div "Unread (0)" at bounding box center [138, 105] width 147 height 20
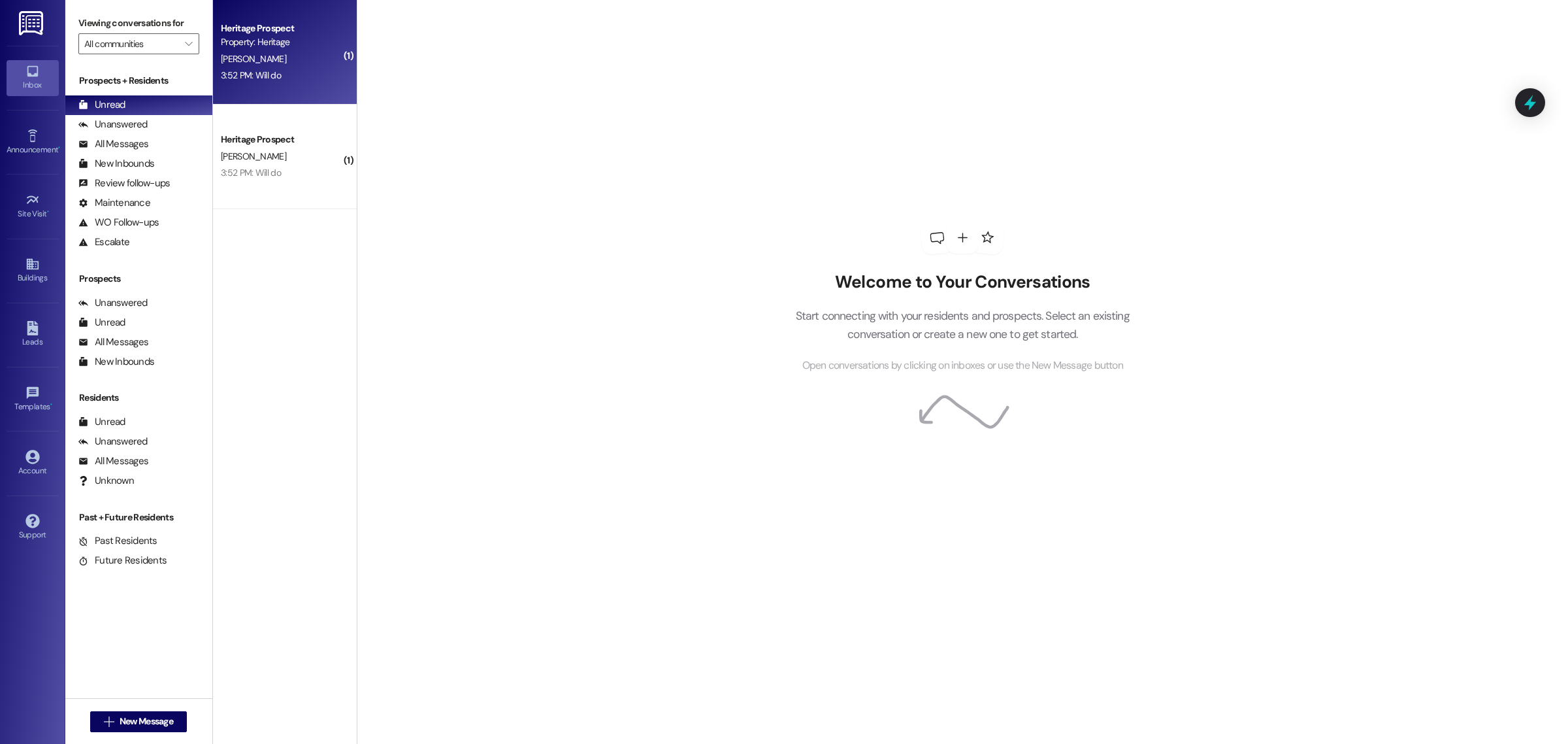
click at [275, 83] on div "3:52 PM: Will do 3:52 PM: Will do" at bounding box center [282, 75] width 124 height 16
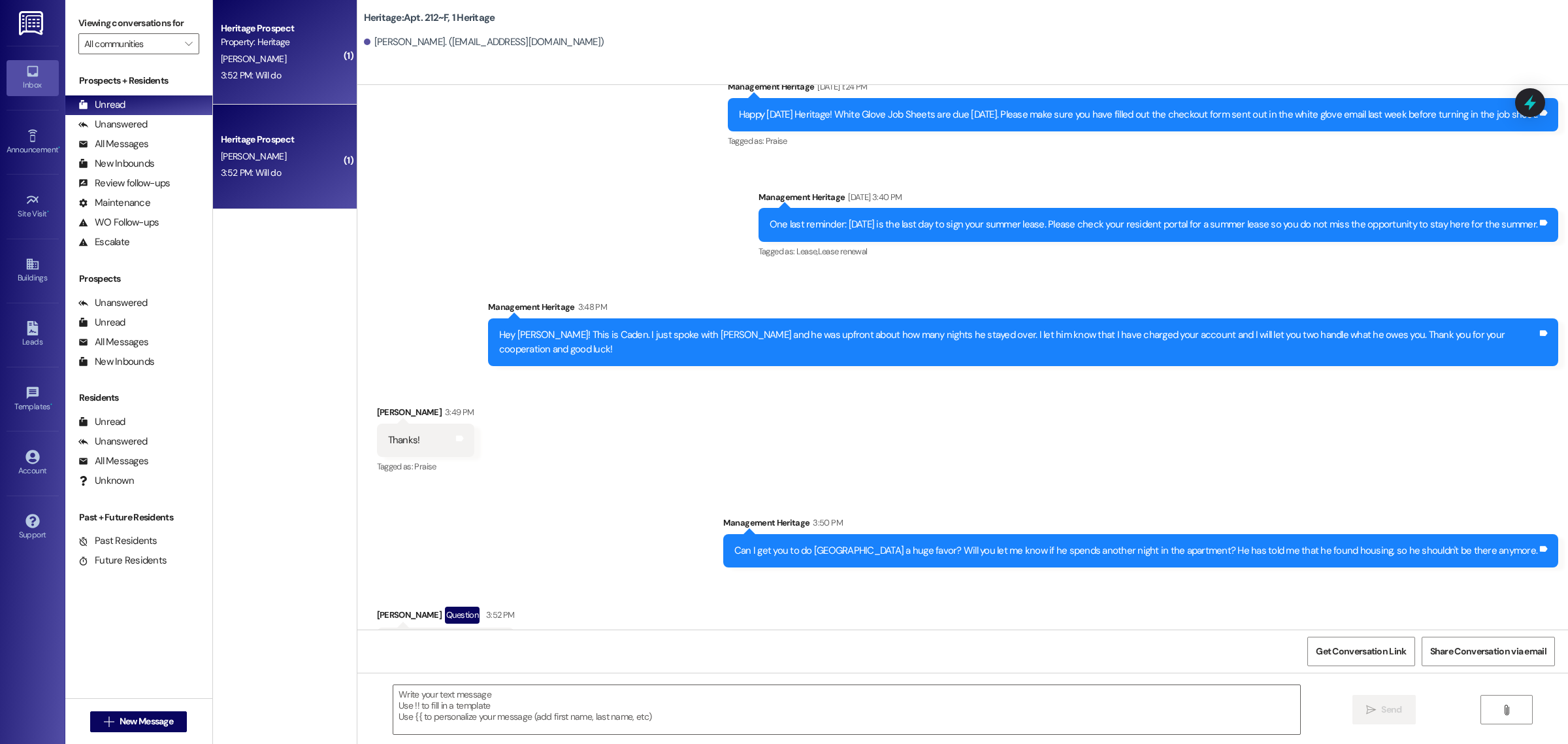
scroll to position [21737, 0]
click at [505, 723] on textarea at bounding box center [847, 710] width 907 height 49
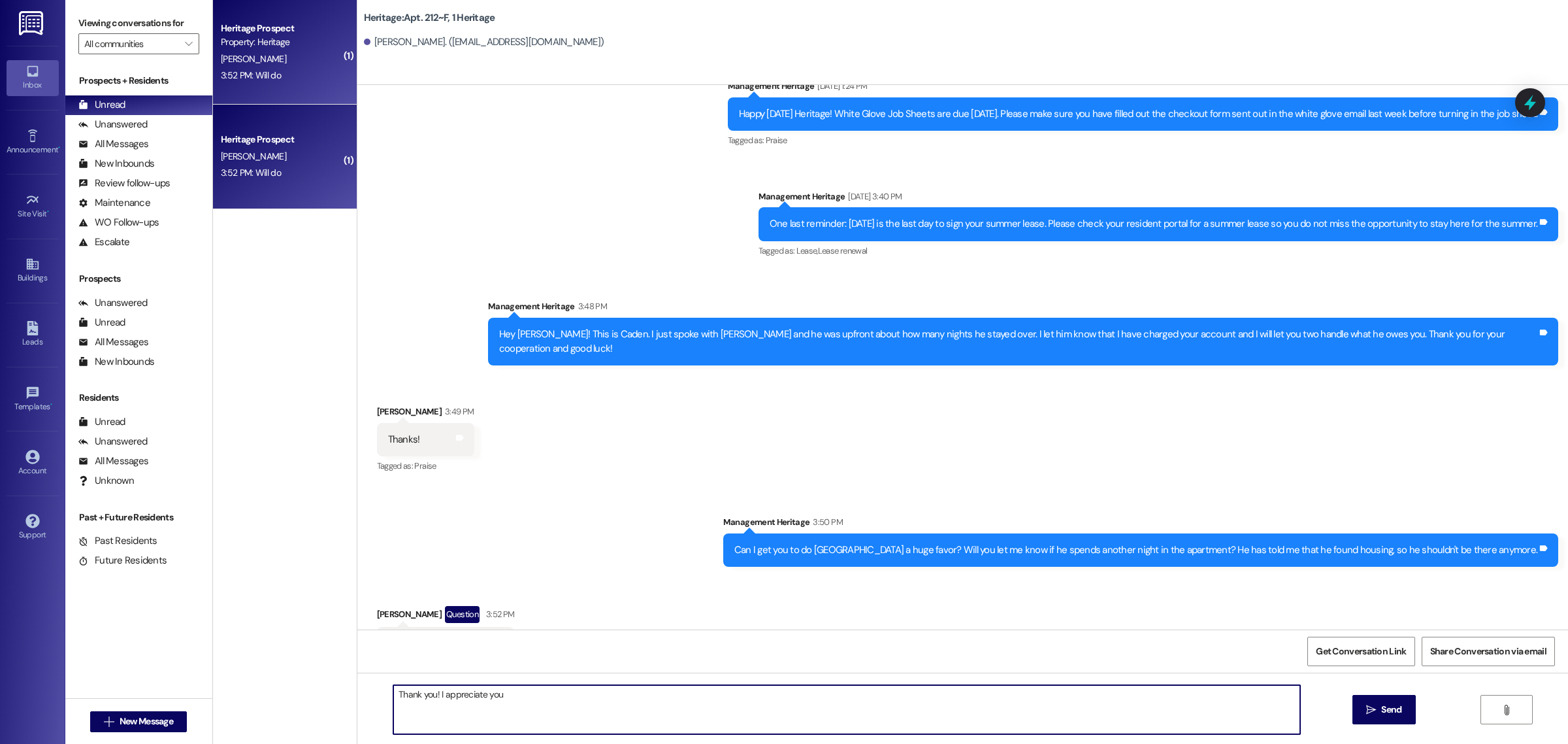
type textarea "Thank you! I appreciate you!"
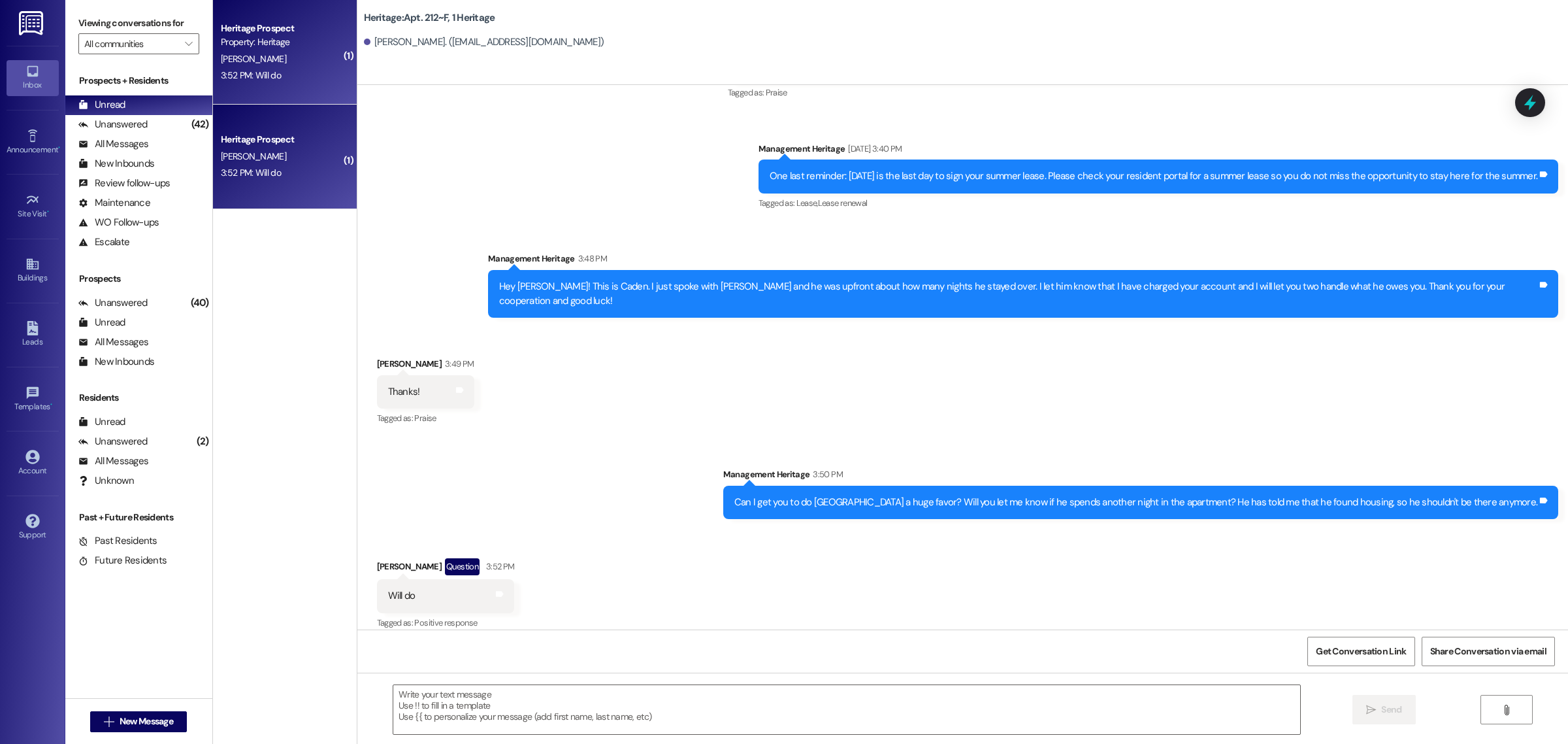
scroll to position [21829, 0]
